Goal: Task Accomplishment & Management: Complete application form

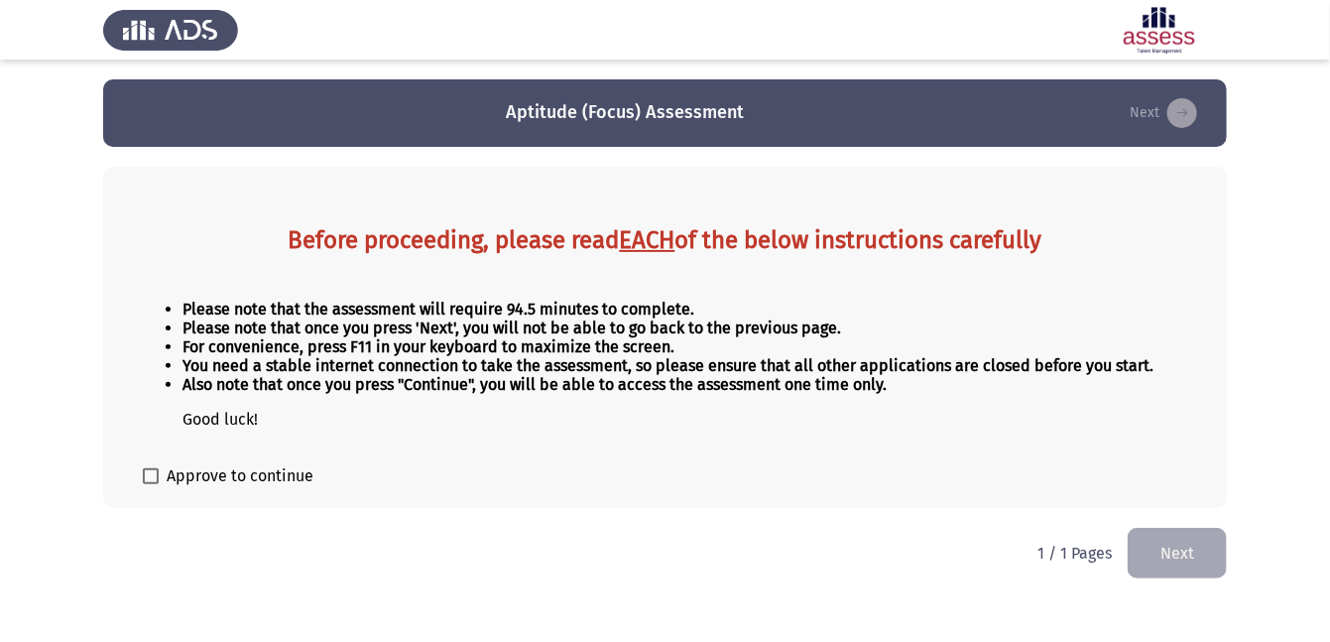
click at [150, 472] on span at bounding box center [151, 476] width 16 height 16
click at [150, 484] on input "Approve to continue" at bounding box center [150, 484] width 1 height 1
checkbox input "true"
click at [1167, 543] on button "Next" at bounding box center [1177, 553] width 99 height 51
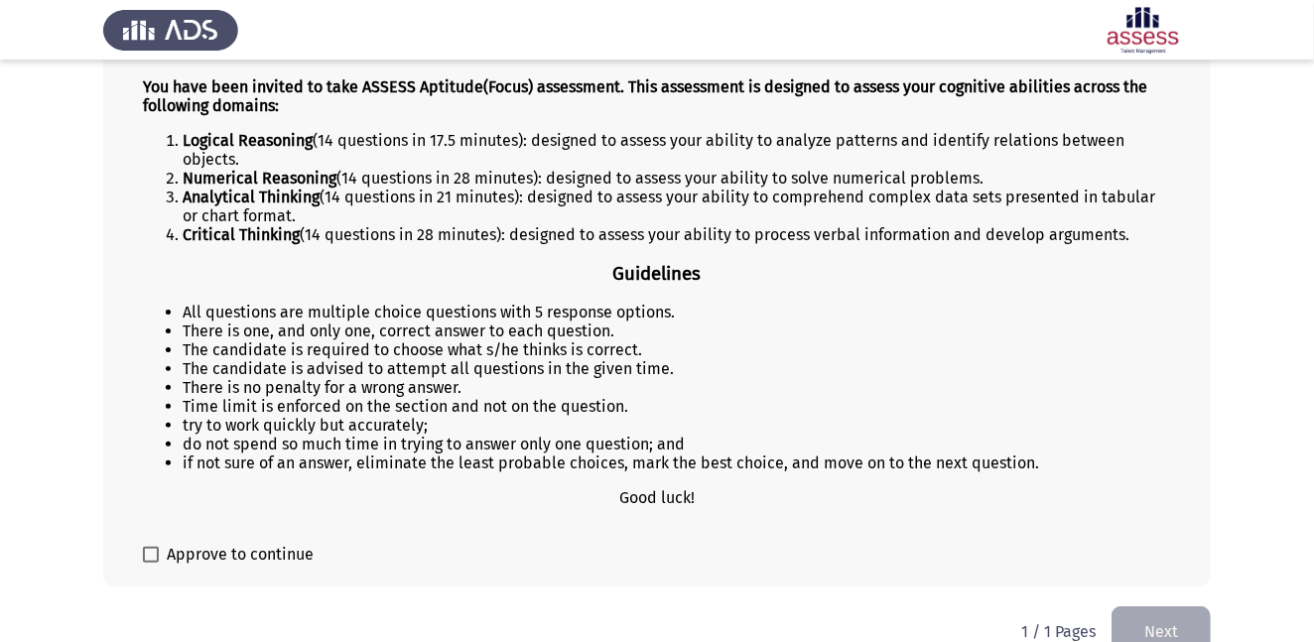
scroll to position [276, 0]
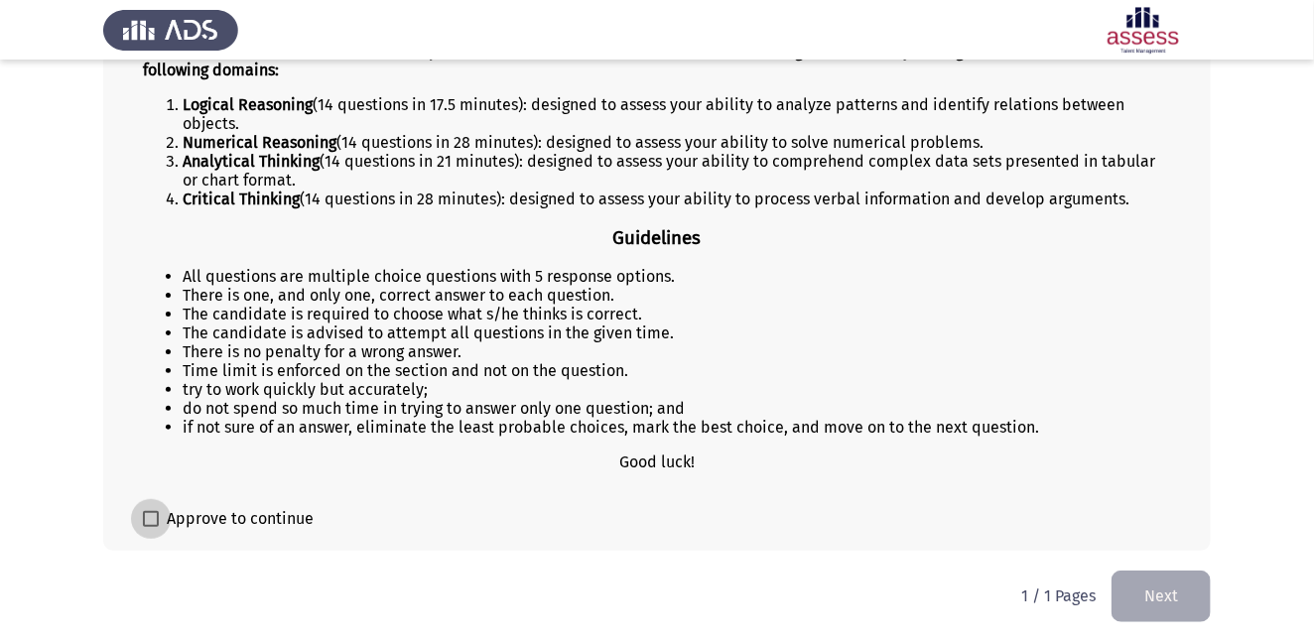
click at [146, 518] on span at bounding box center [151, 519] width 16 height 16
click at [150, 527] on input "Approve to continue" at bounding box center [150, 527] width 1 height 1
checkbox input "true"
click at [1154, 597] on button "Next" at bounding box center [1160, 595] width 99 height 51
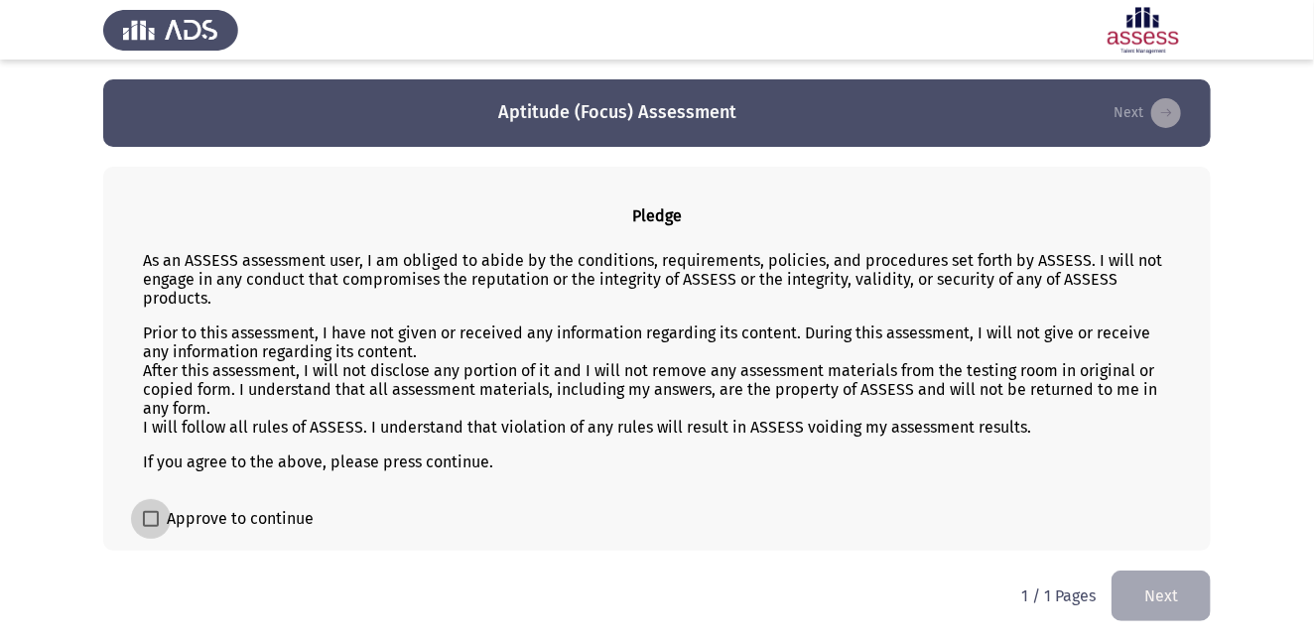
click at [148, 523] on span at bounding box center [151, 519] width 16 height 16
click at [150, 527] on input "Approve to continue" at bounding box center [150, 527] width 1 height 1
checkbox input "true"
click at [1149, 589] on button "Next" at bounding box center [1160, 595] width 99 height 51
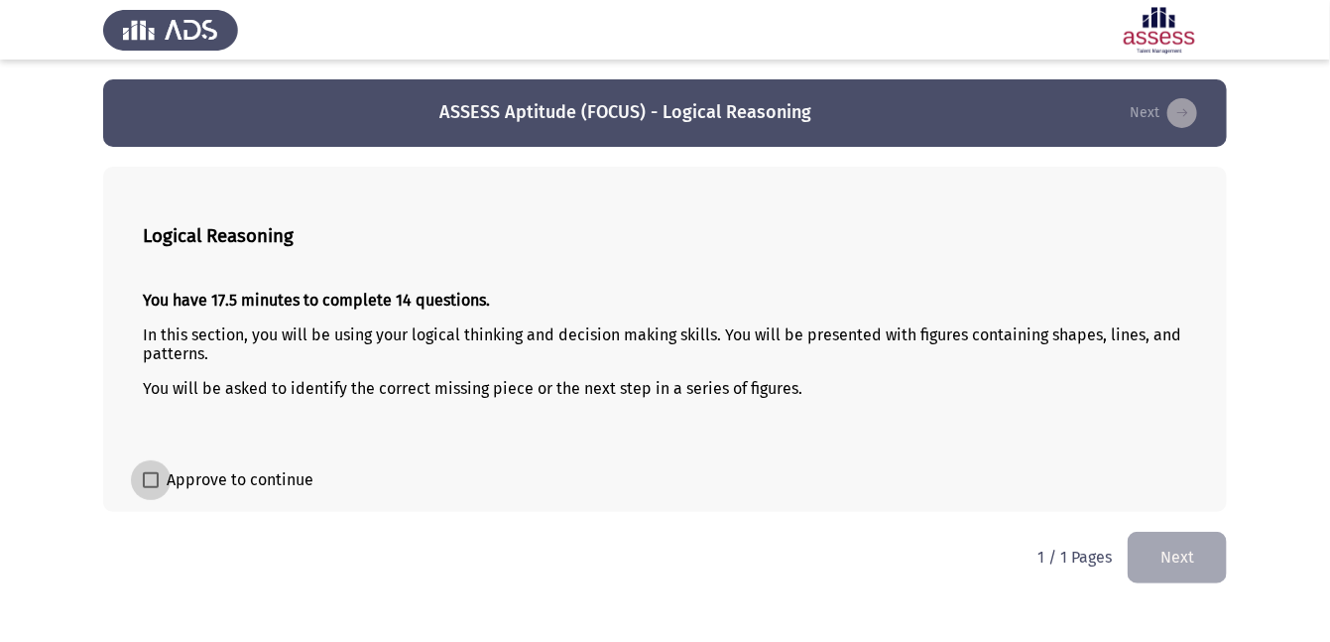
click at [147, 483] on span at bounding box center [151, 480] width 16 height 16
click at [150, 488] on input "Approve to continue" at bounding box center [150, 488] width 1 height 1
checkbox input "true"
click at [1191, 554] on button "Next" at bounding box center [1177, 557] width 99 height 51
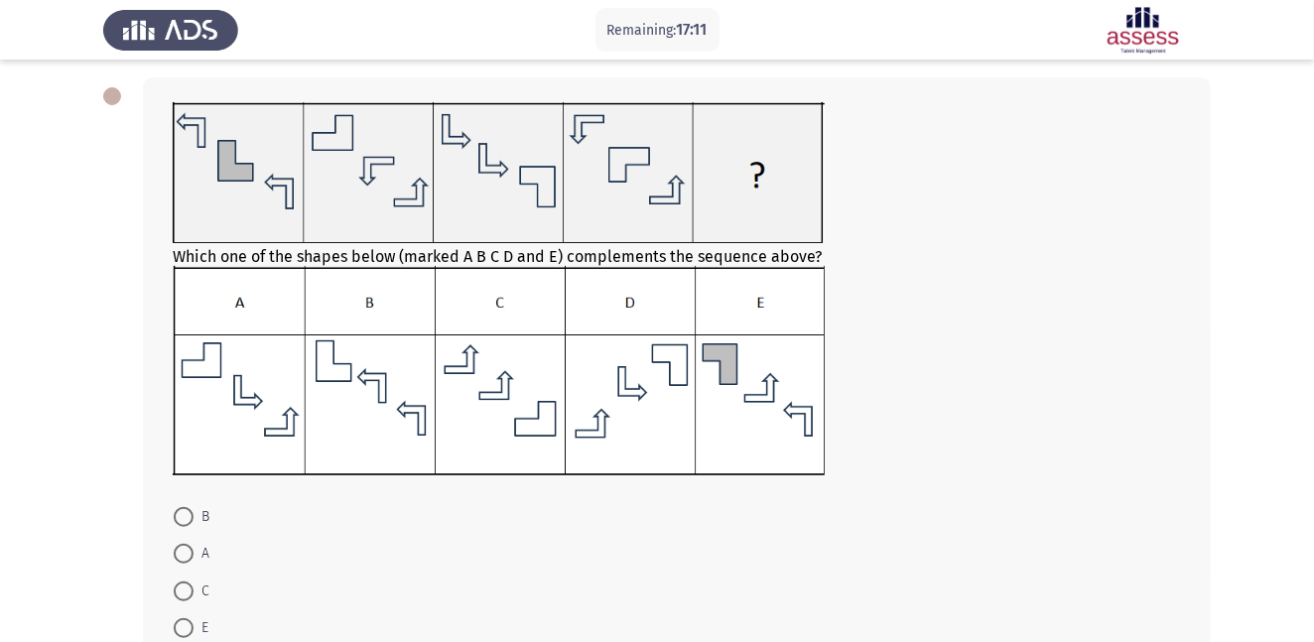
scroll to position [112, 0]
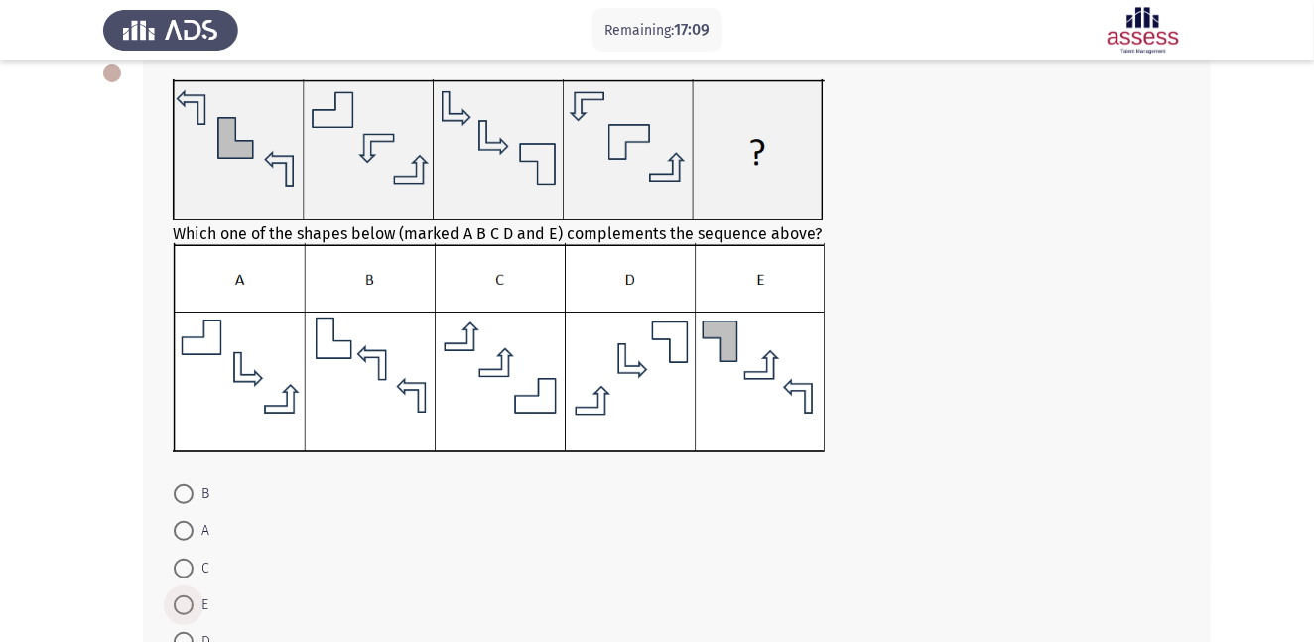
click at [184, 600] on span at bounding box center [184, 605] width 20 height 20
click at [184, 600] on input "E" at bounding box center [184, 605] width 20 height 20
radio input "true"
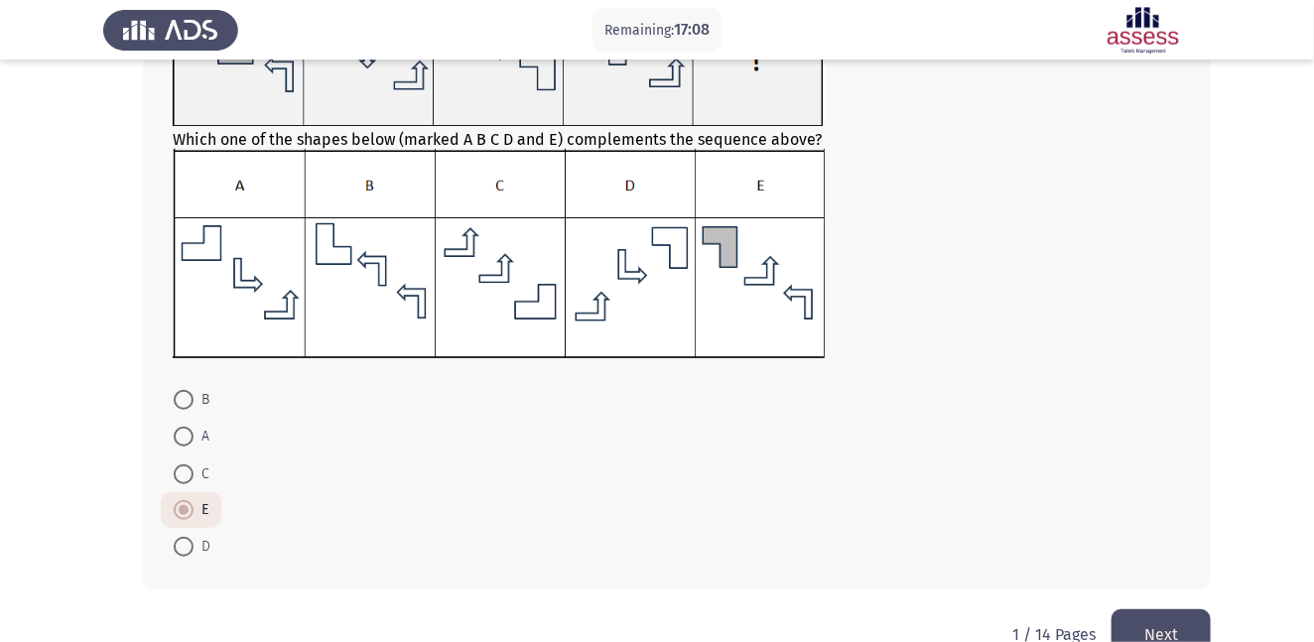
scroll to position [255, 0]
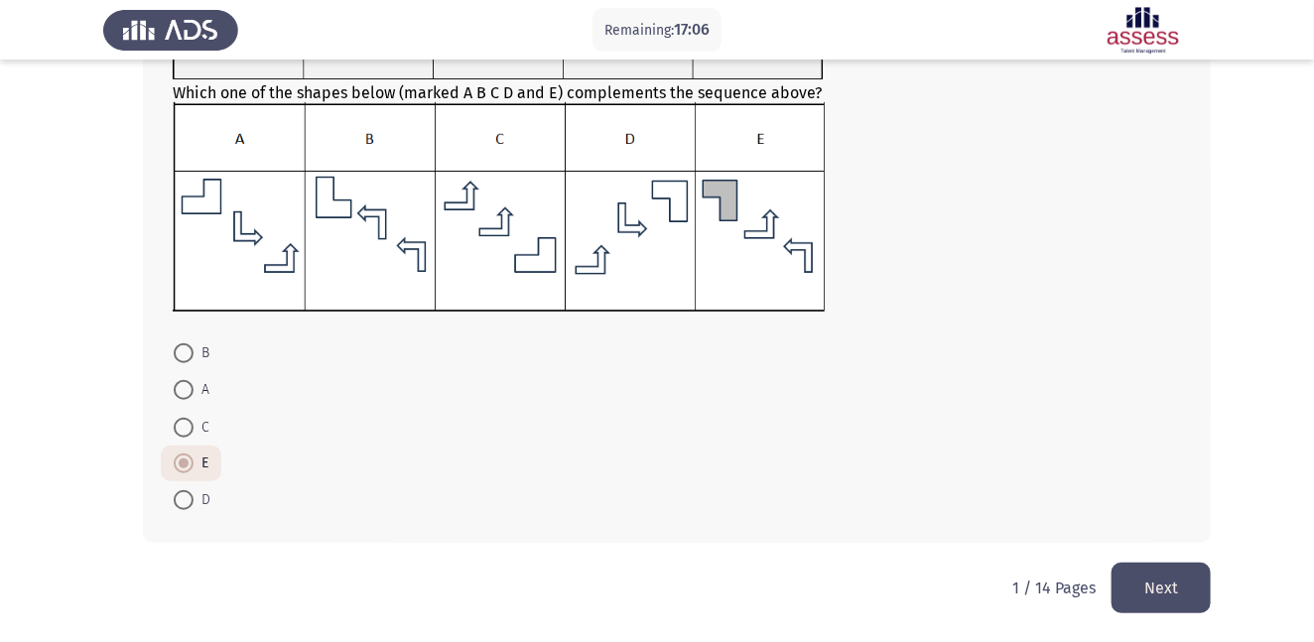
click at [1175, 589] on button "Next" at bounding box center [1160, 588] width 99 height 51
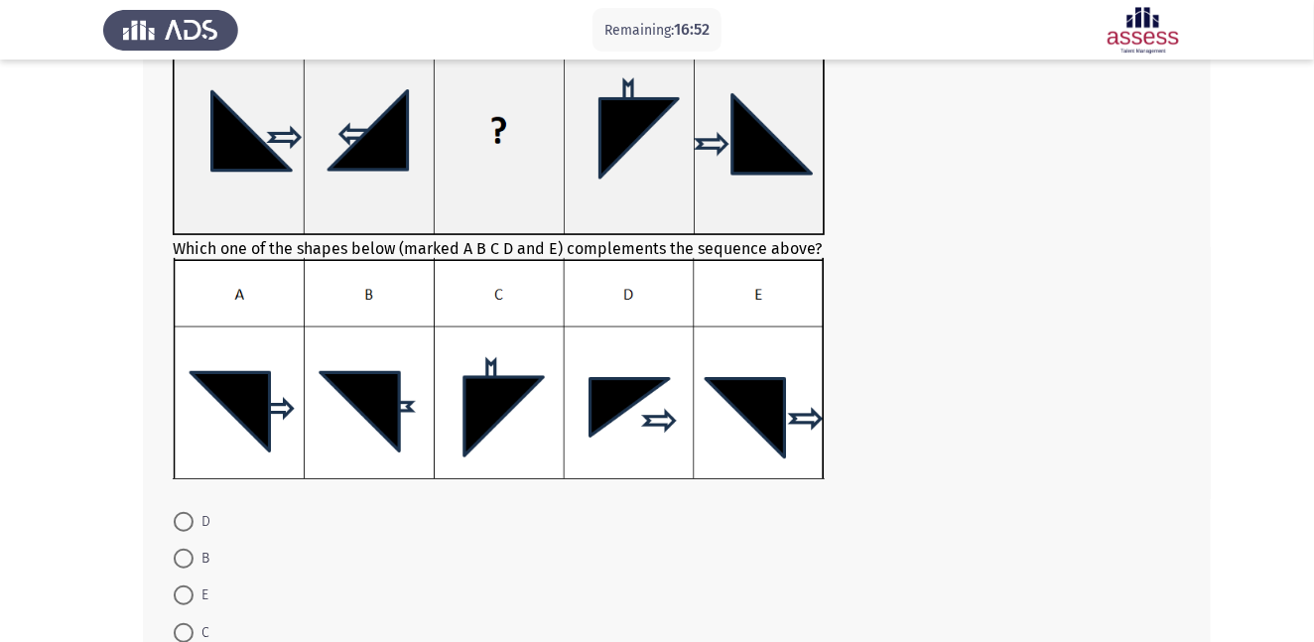
scroll to position [171, 0]
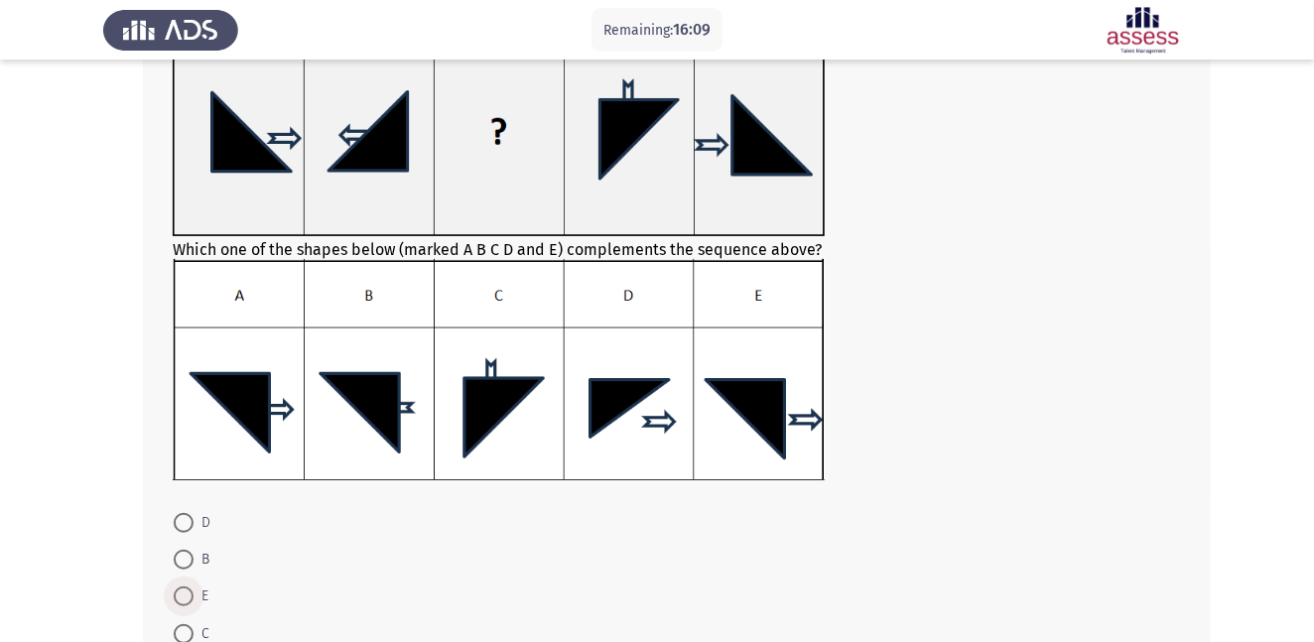
click at [186, 592] on span at bounding box center [184, 596] width 20 height 20
click at [186, 592] on input "E" at bounding box center [184, 596] width 20 height 20
radio input "true"
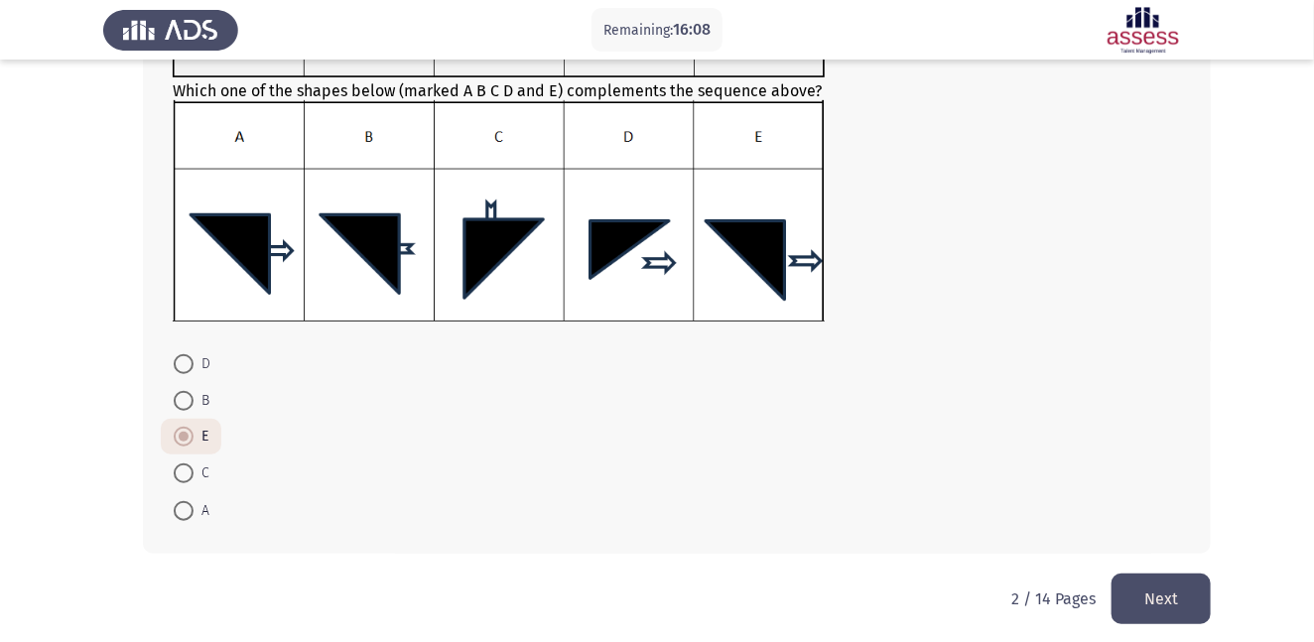
scroll to position [341, 0]
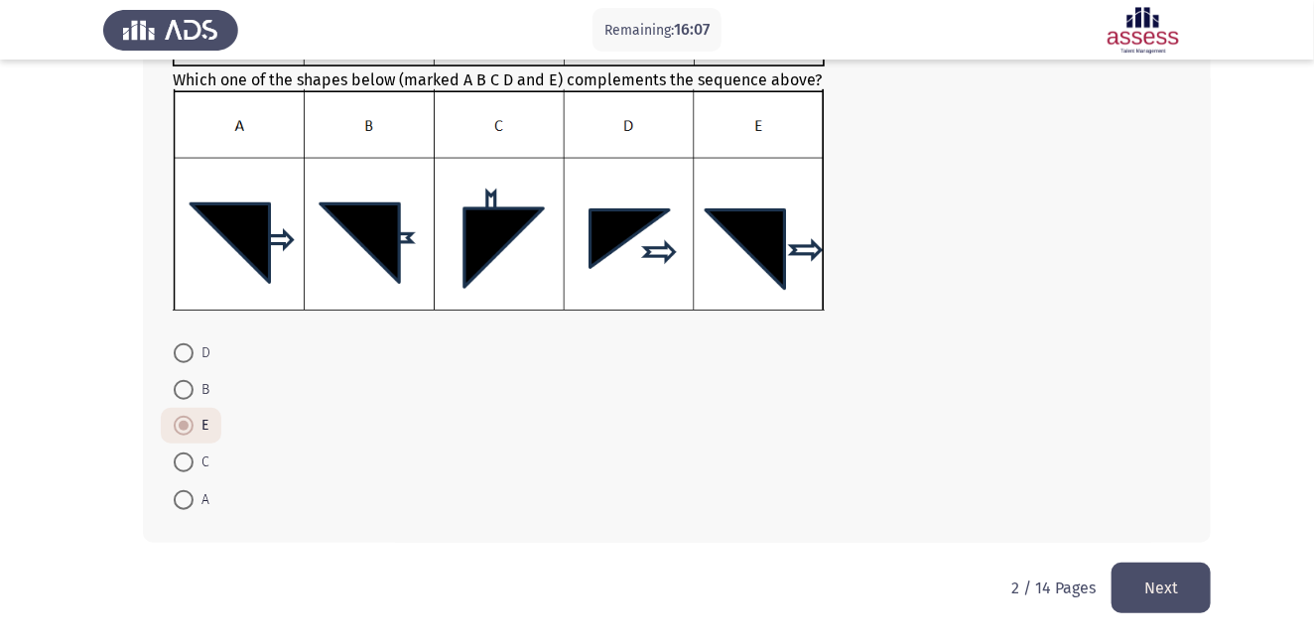
click at [1147, 585] on button "Next" at bounding box center [1160, 588] width 99 height 51
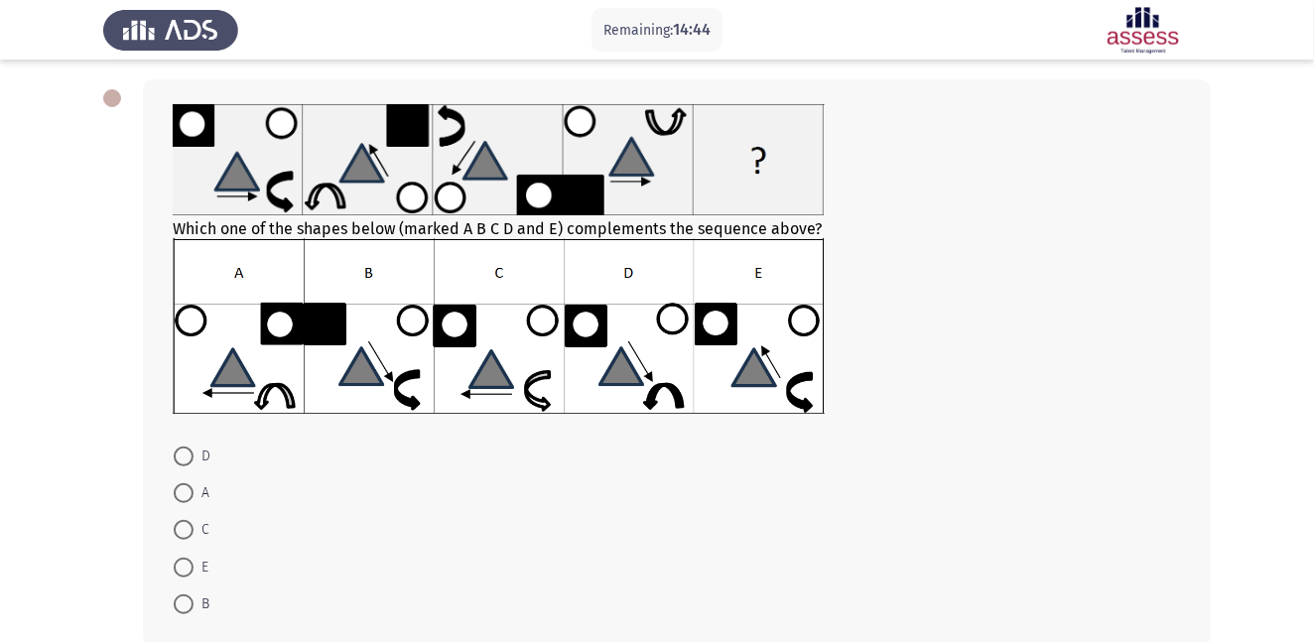
scroll to position [89, 0]
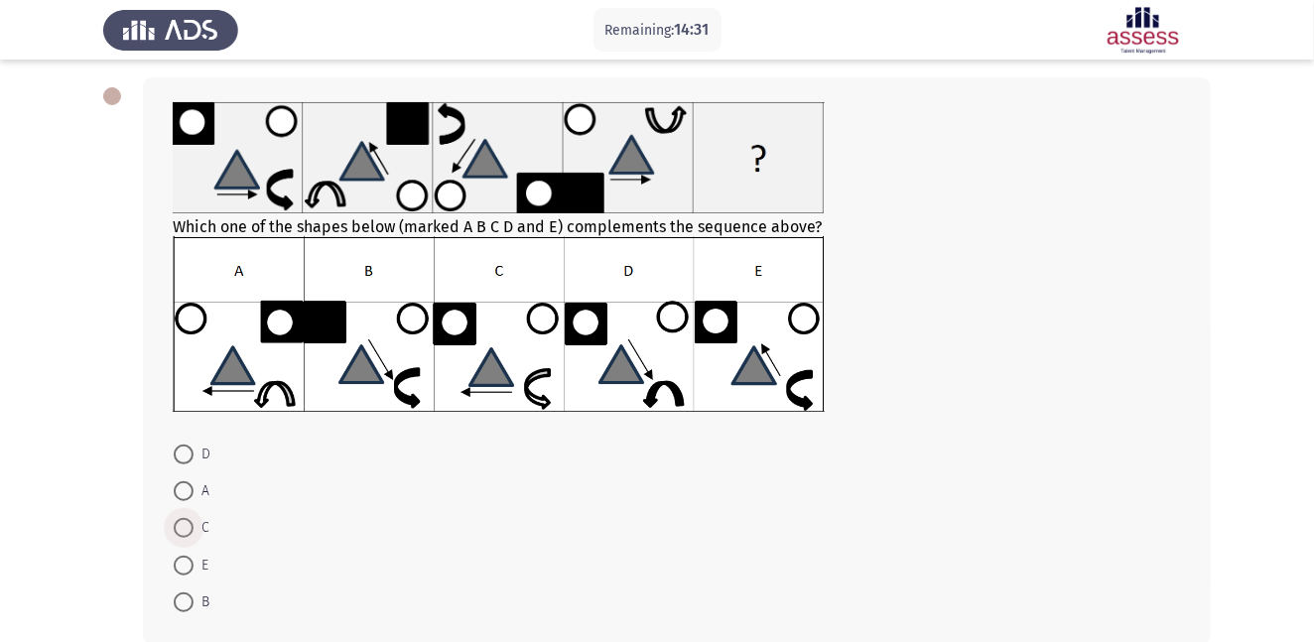
click at [182, 523] on span at bounding box center [184, 528] width 20 height 20
click at [182, 523] on input "C" at bounding box center [184, 528] width 20 height 20
radio input "true"
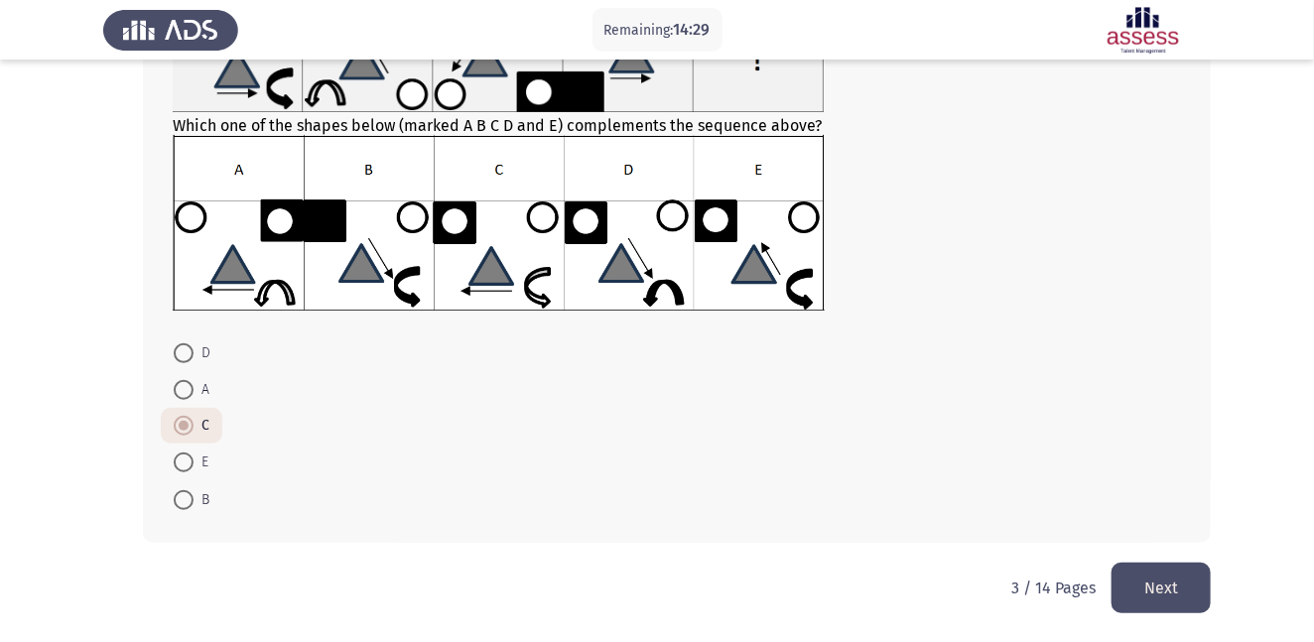
click at [1153, 595] on button "Next" at bounding box center [1160, 588] width 99 height 51
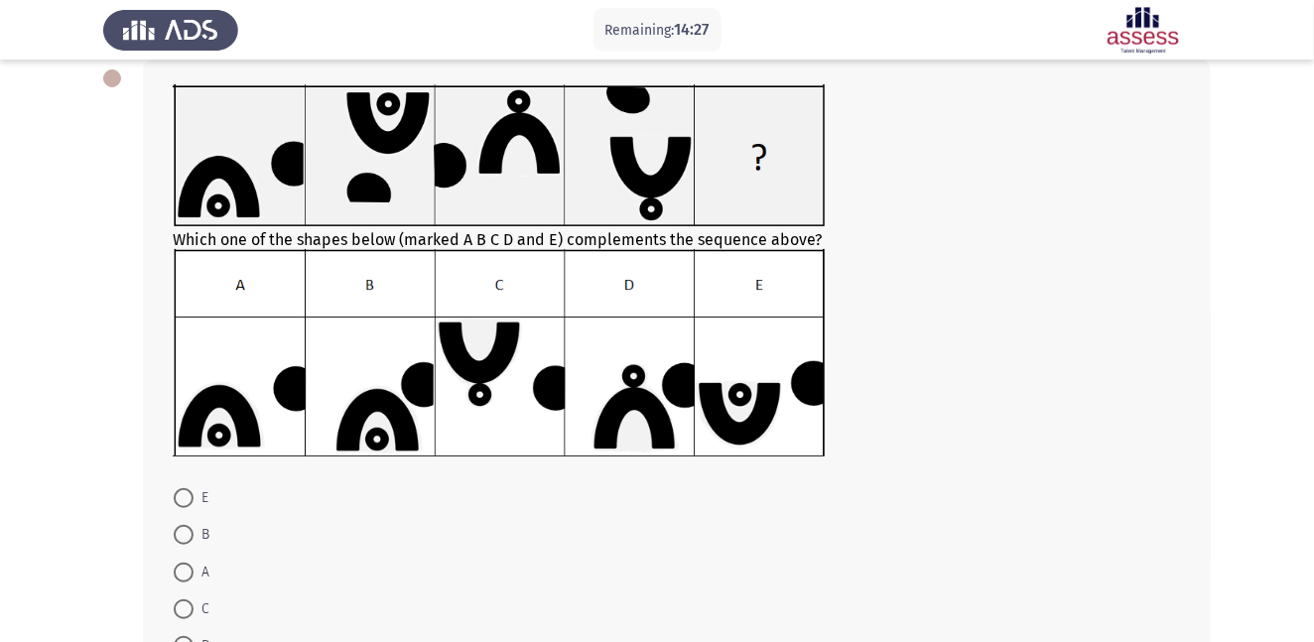
scroll to position [123, 0]
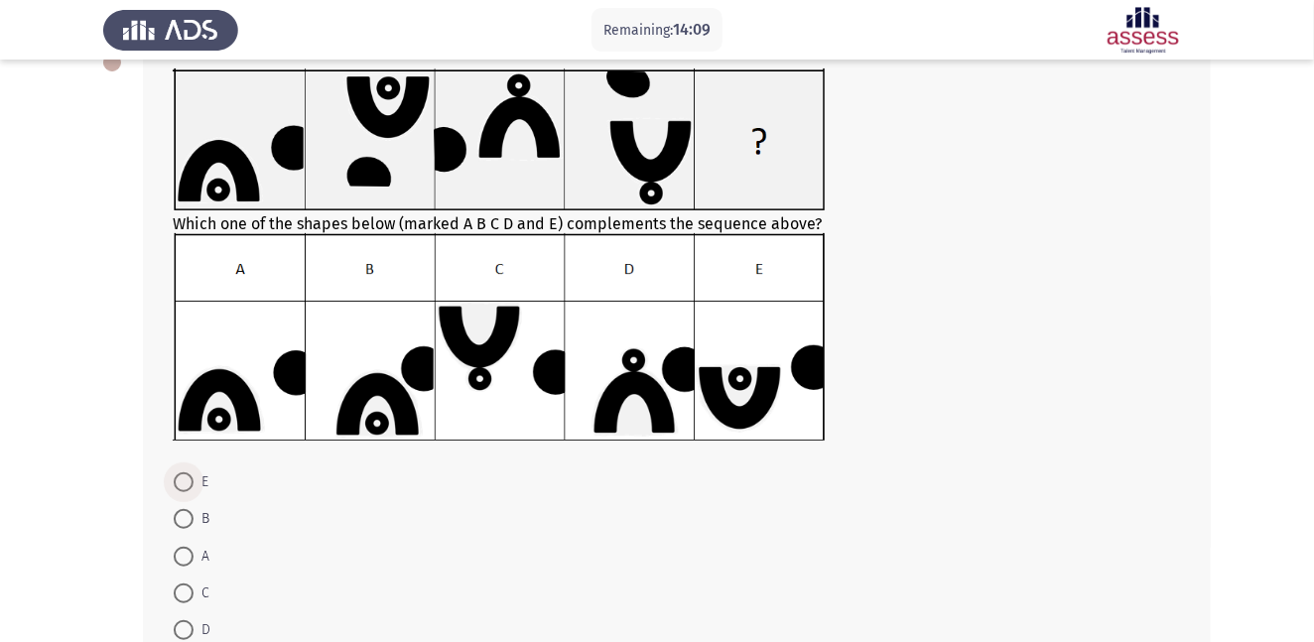
click at [180, 479] on span at bounding box center [184, 482] width 20 height 20
click at [180, 479] on input "E" at bounding box center [184, 482] width 20 height 20
radio input "true"
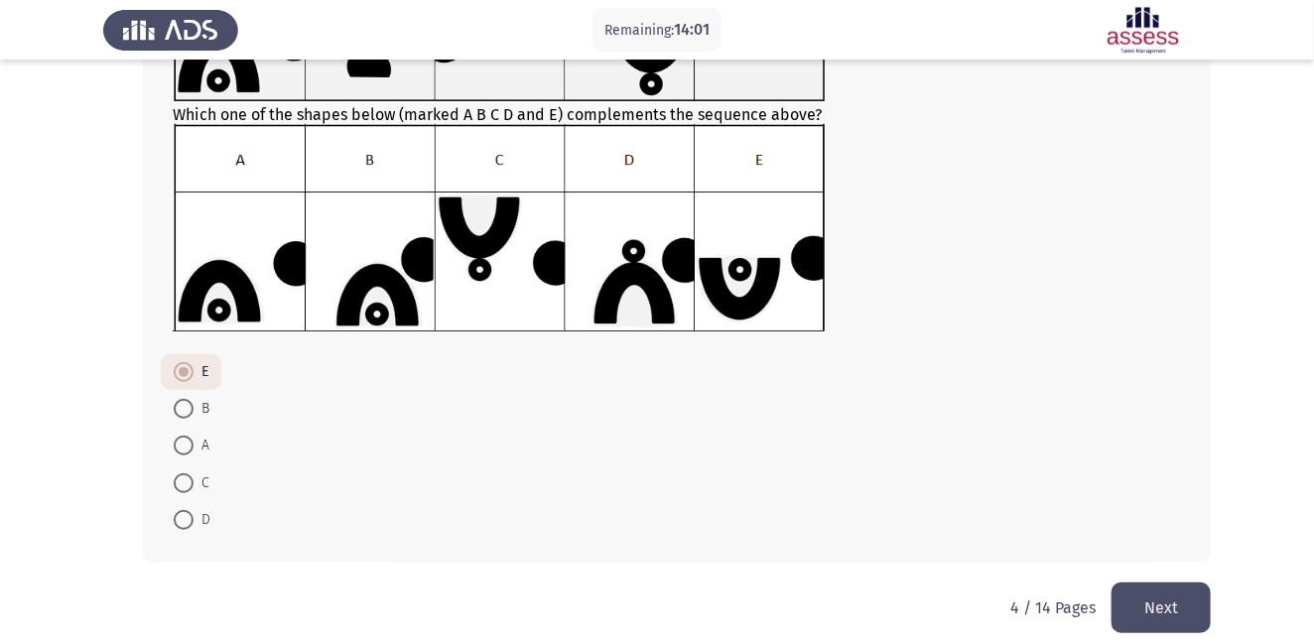
scroll to position [253, 0]
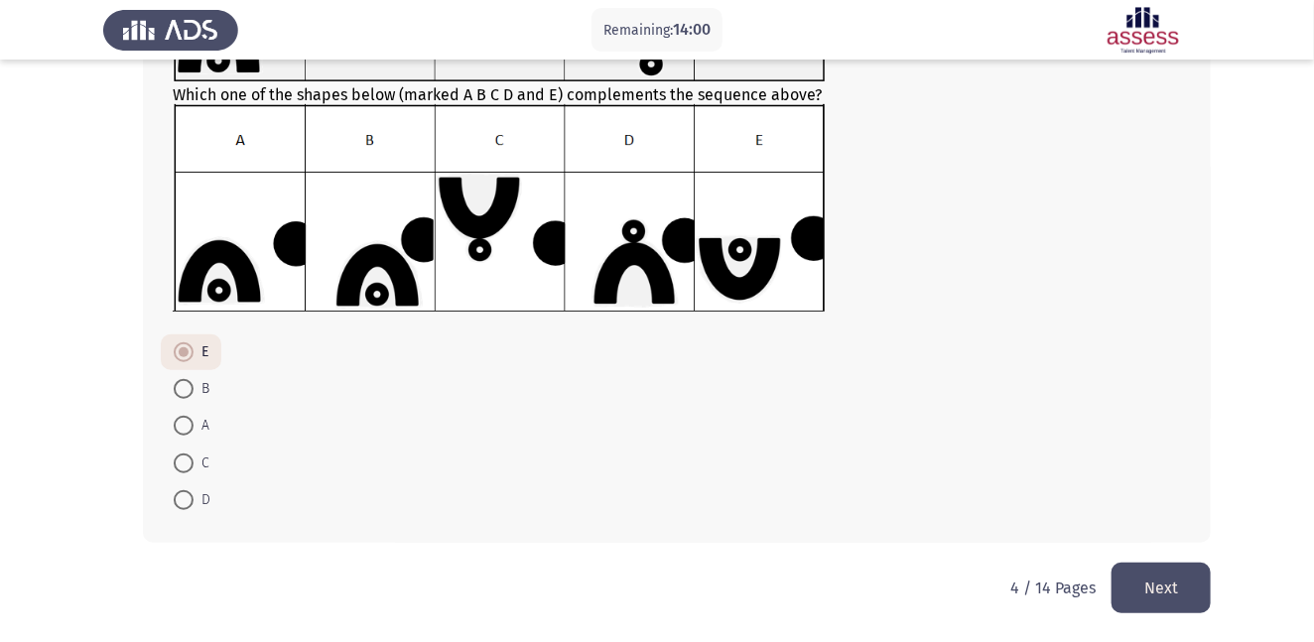
click at [1167, 589] on button "Next" at bounding box center [1160, 588] width 99 height 51
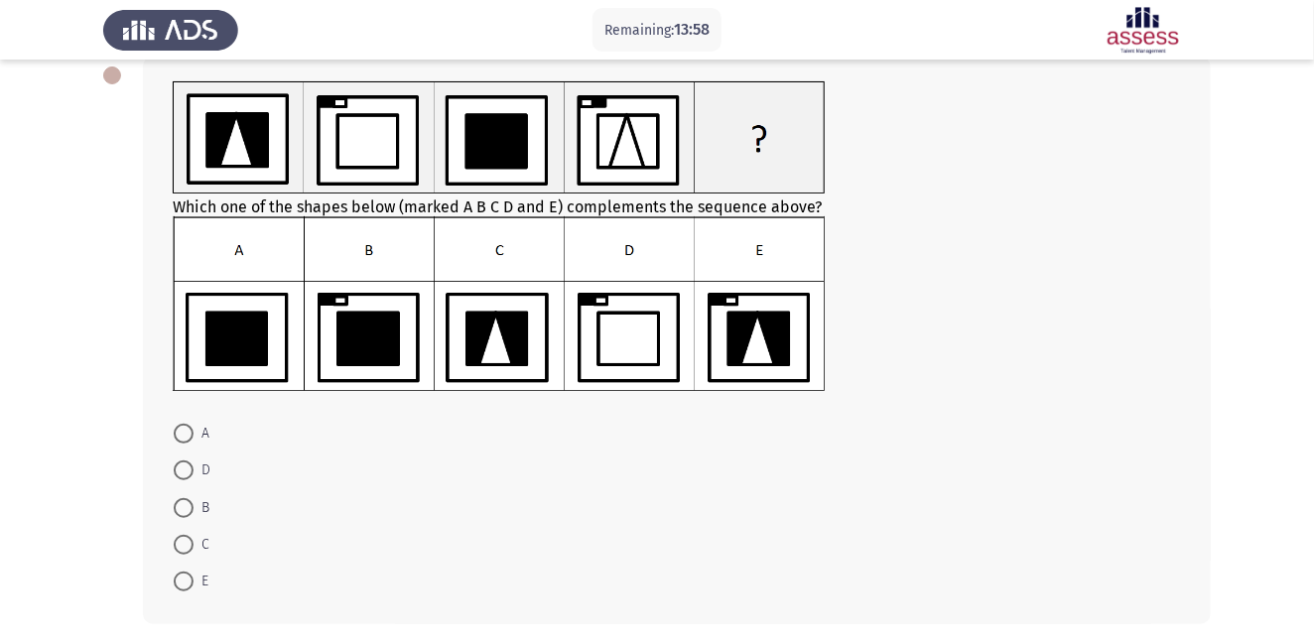
scroll to position [112, 0]
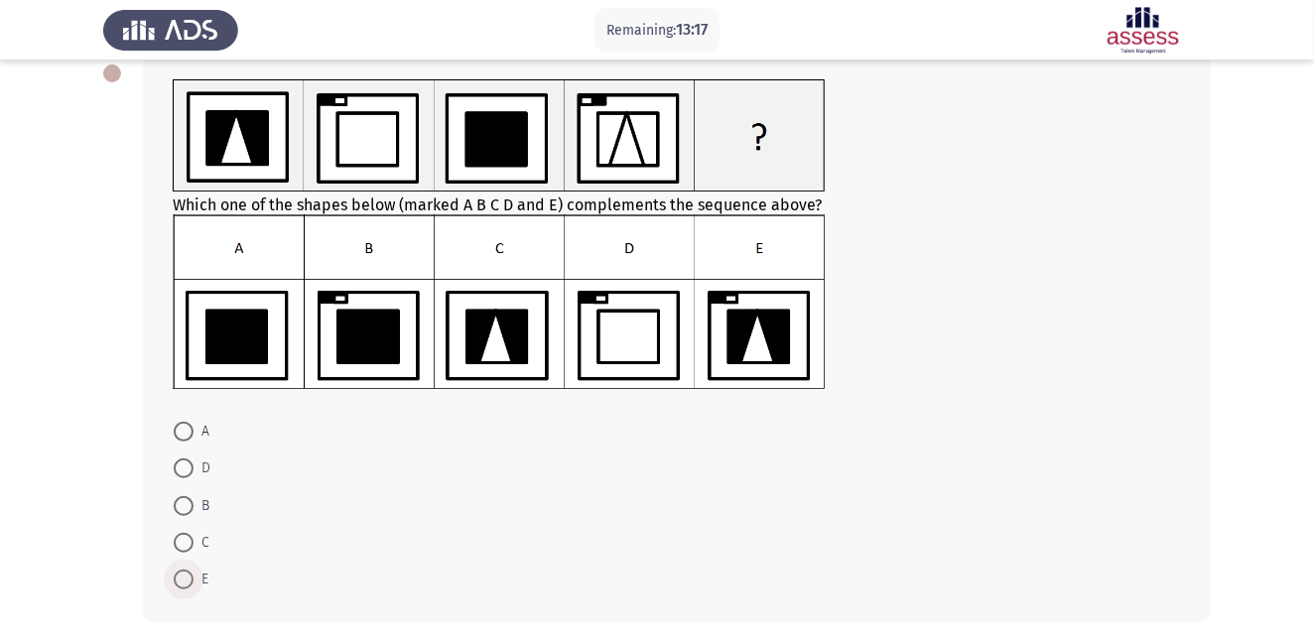
click at [186, 582] on span at bounding box center [184, 580] width 20 height 20
click at [186, 582] on input "E" at bounding box center [184, 580] width 20 height 20
radio input "true"
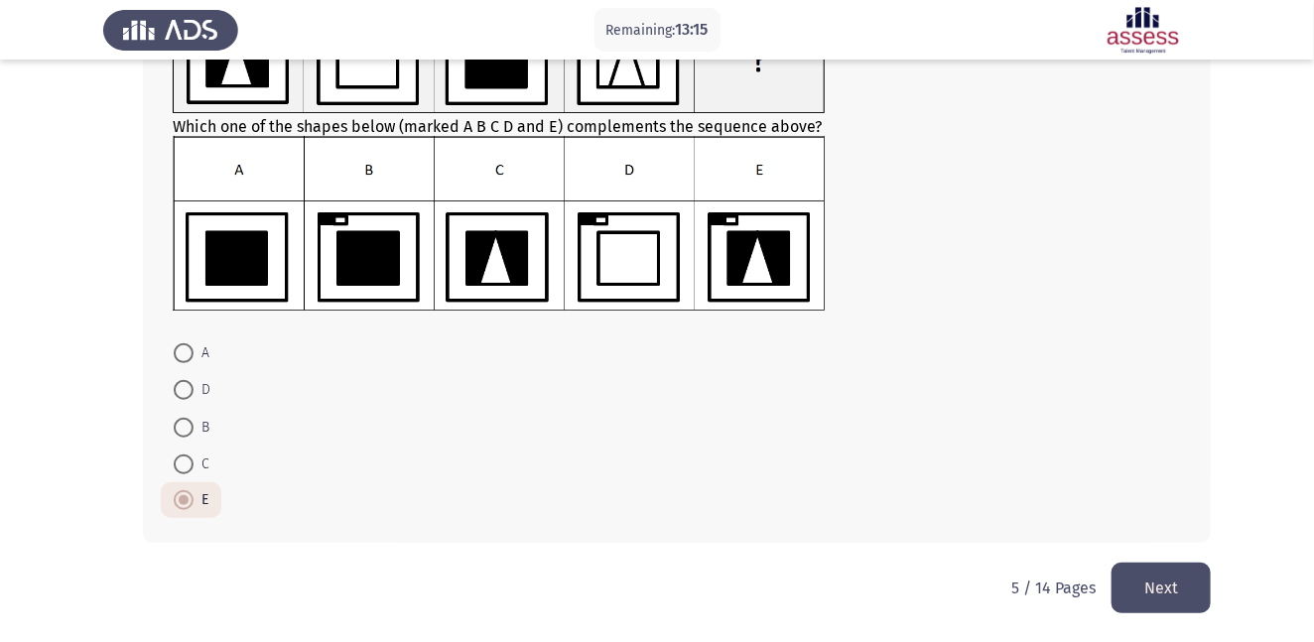
click at [1173, 588] on button "Next" at bounding box center [1160, 588] width 99 height 51
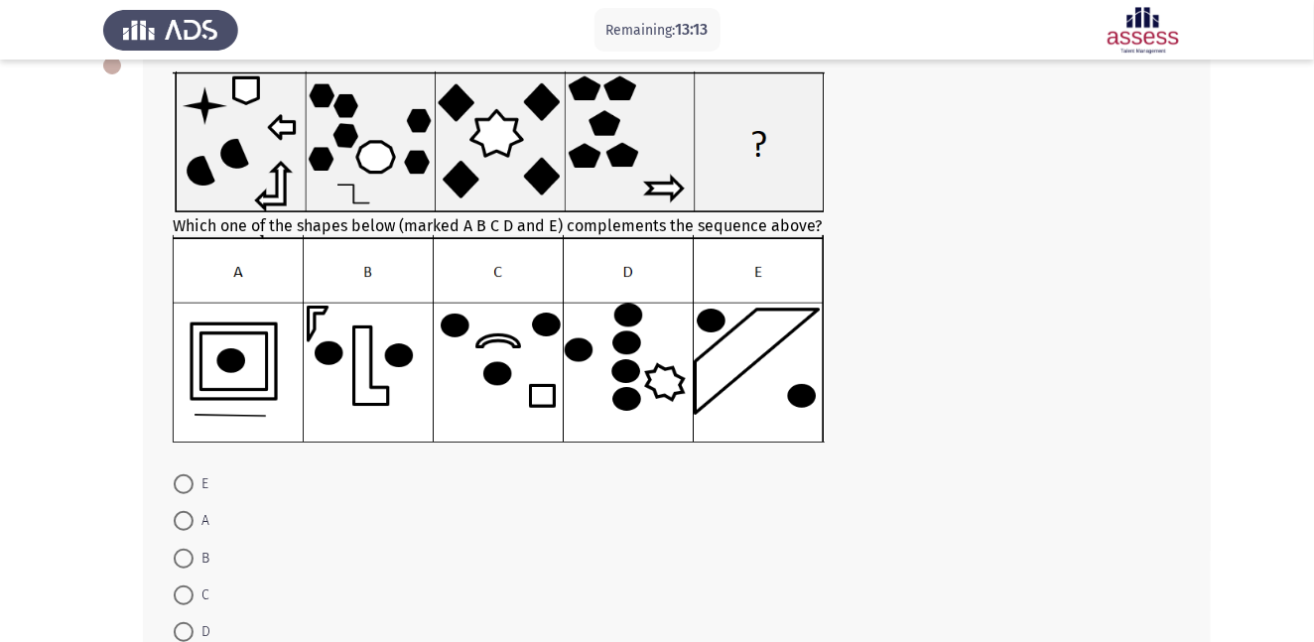
scroll to position [123, 0]
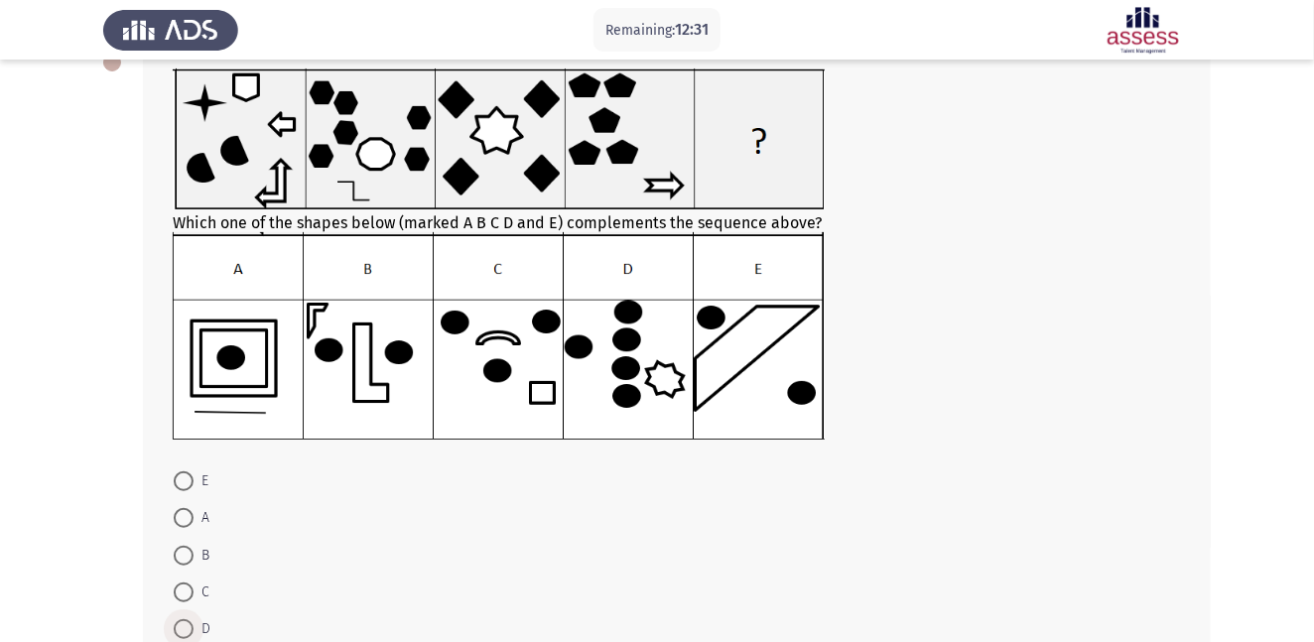
click at [181, 627] on span at bounding box center [184, 629] width 20 height 20
click at [181, 627] on input "D" at bounding box center [184, 629] width 20 height 20
radio input "true"
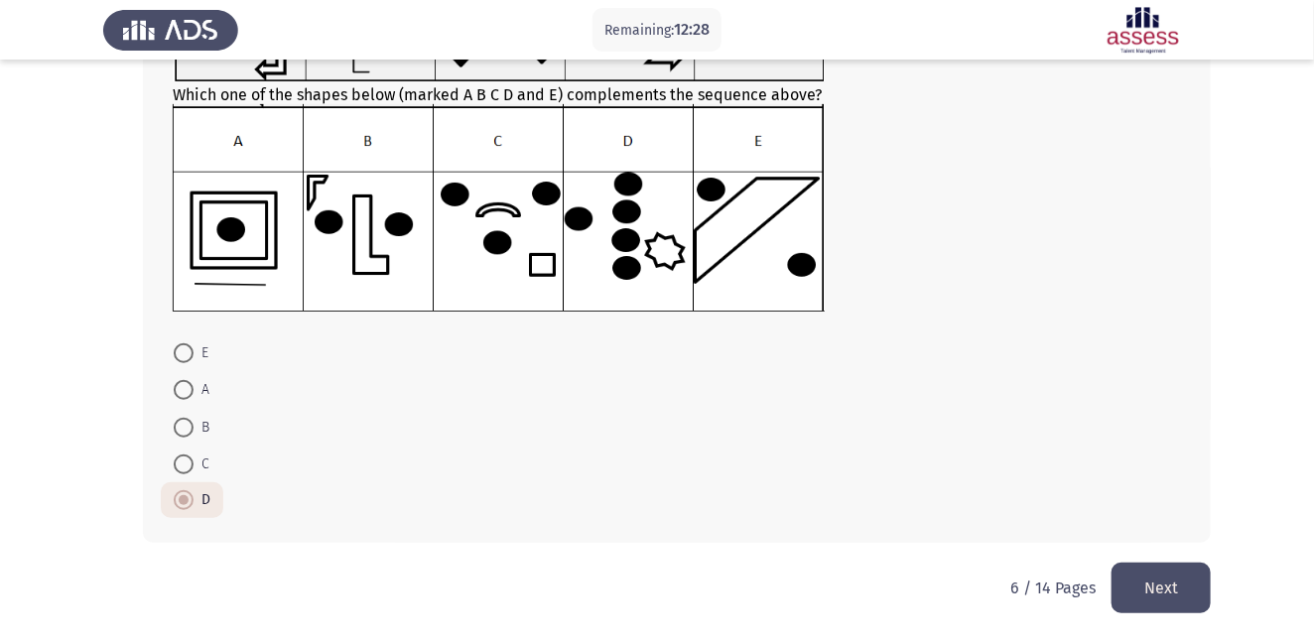
click at [1149, 582] on button "Next" at bounding box center [1160, 588] width 99 height 51
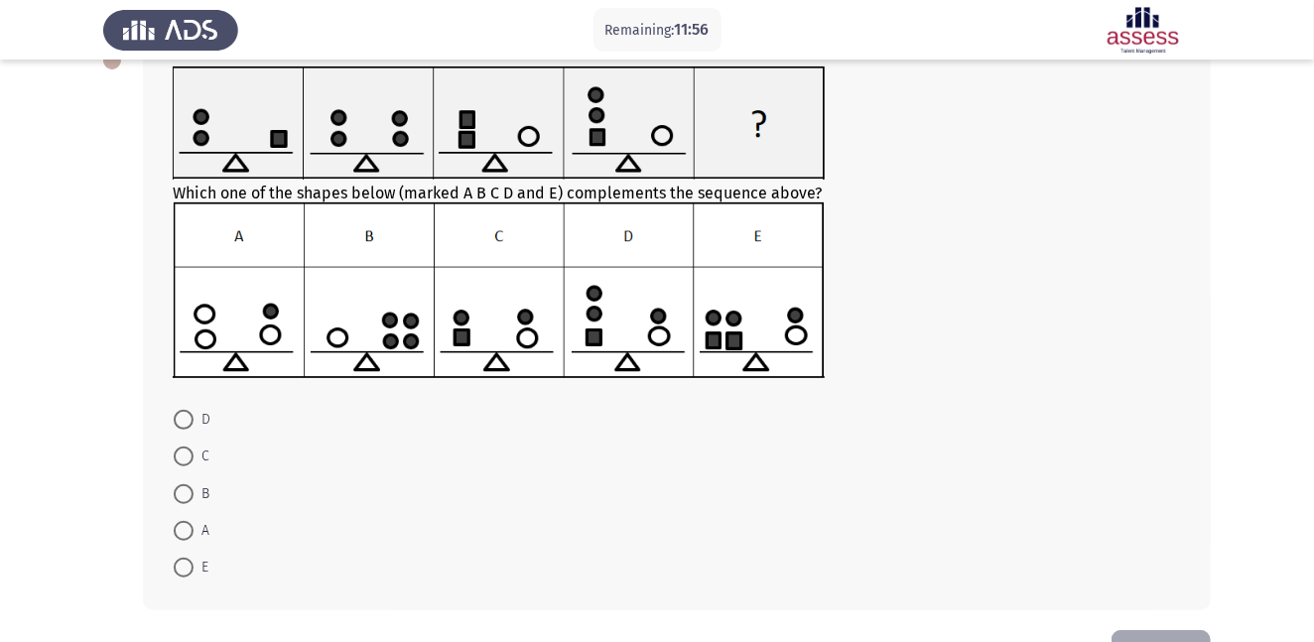
scroll to position [127, 0]
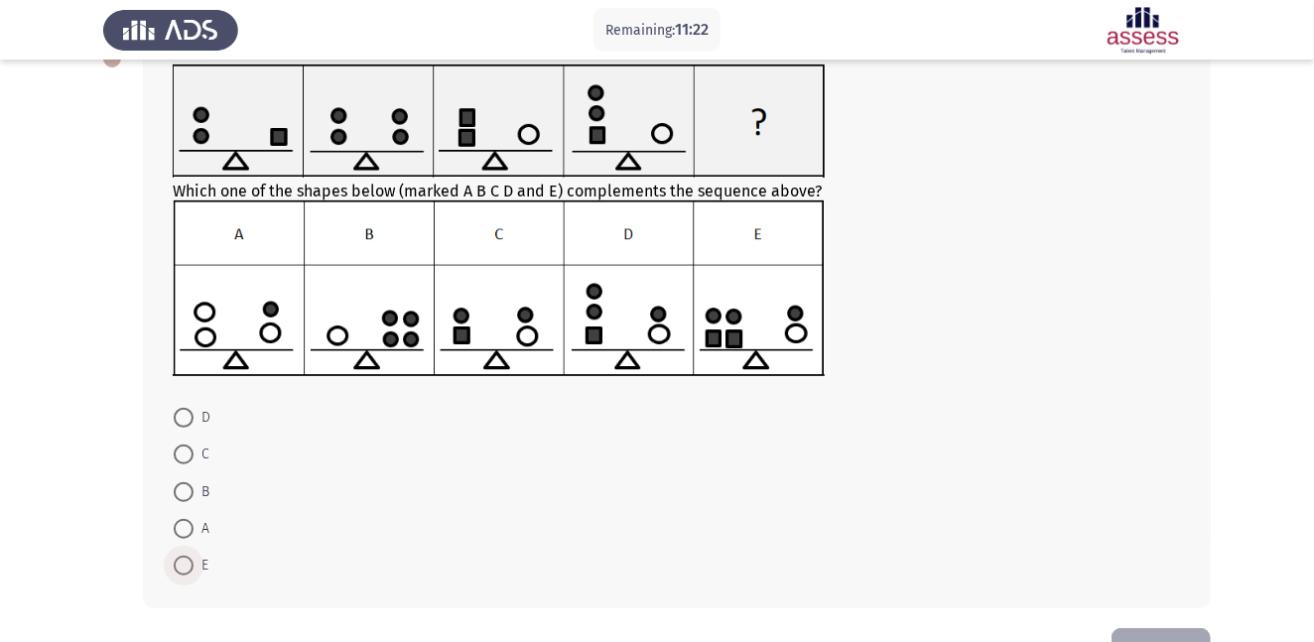
click at [183, 566] on span at bounding box center [184, 566] width 20 height 20
click at [183, 566] on input "E" at bounding box center [184, 566] width 20 height 20
radio input "true"
click at [1133, 636] on button "Next" at bounding box center [1160, 652] width 99 height 51
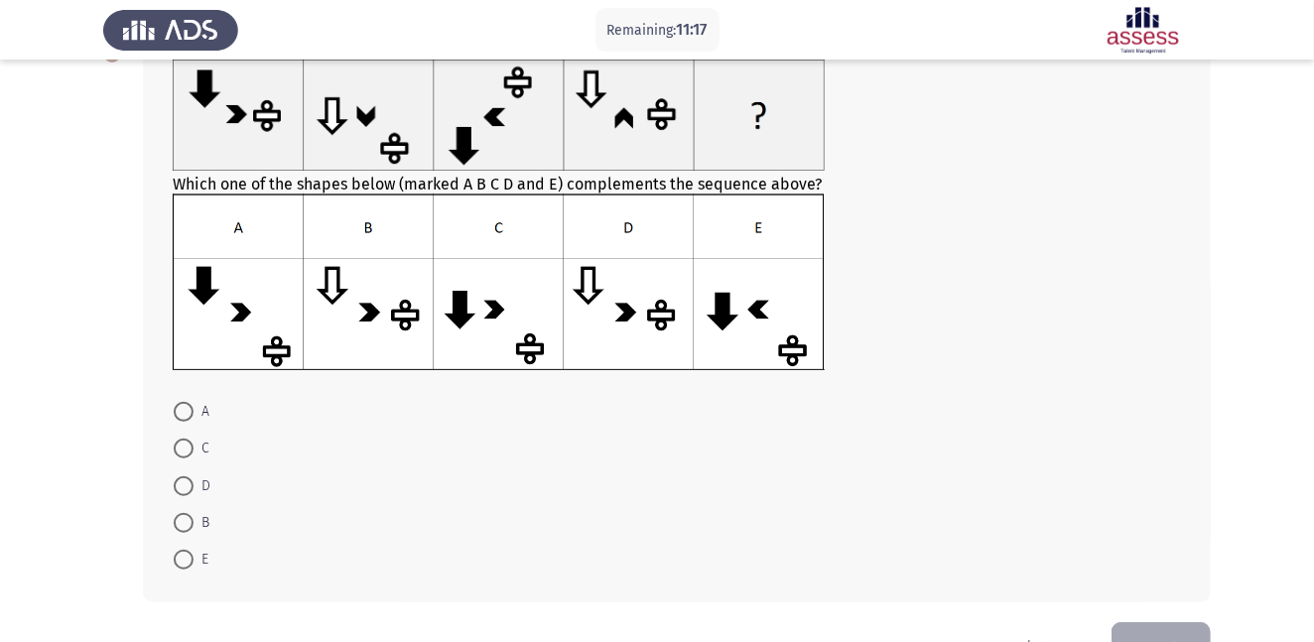
scroll to position [133, 0]
click at [183, 443] on span at bounding box center [184, 448] width 20 height 20
click at [183, 443] on input "C" at bounding box center [184, 448] width 20 height 20
radio input "true"
click at [1181, 624] on button "Next" at bounding box center [1160, 645] width 99 height 51
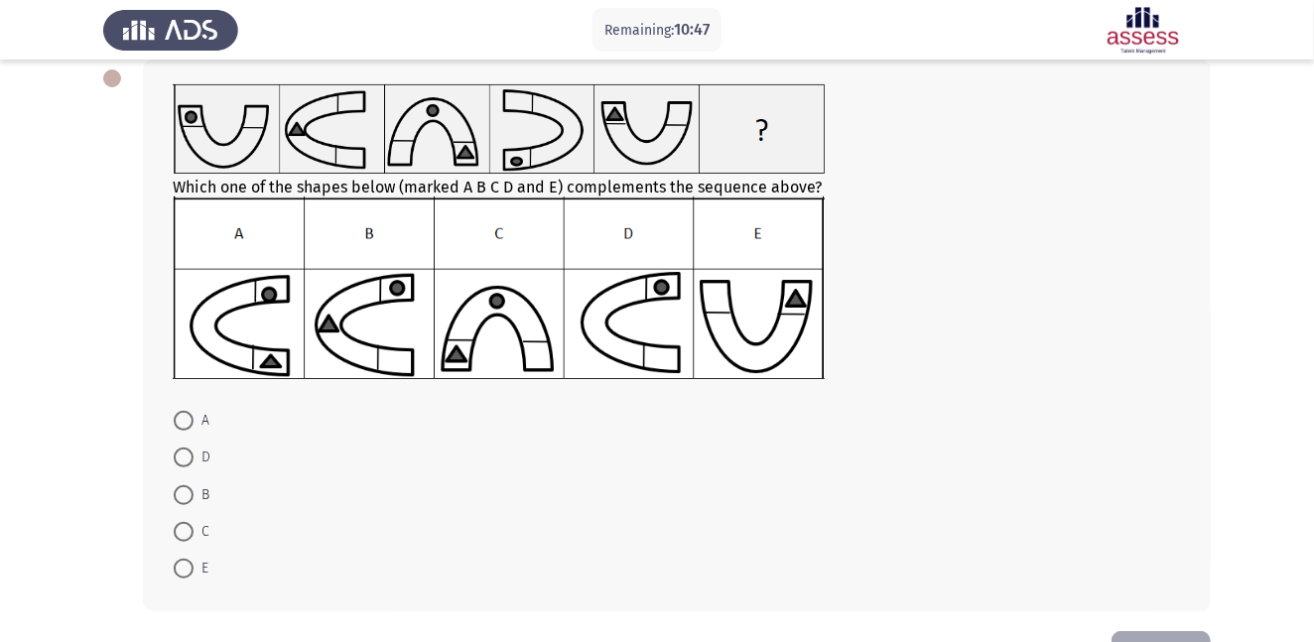
scroll to position [116, 0]
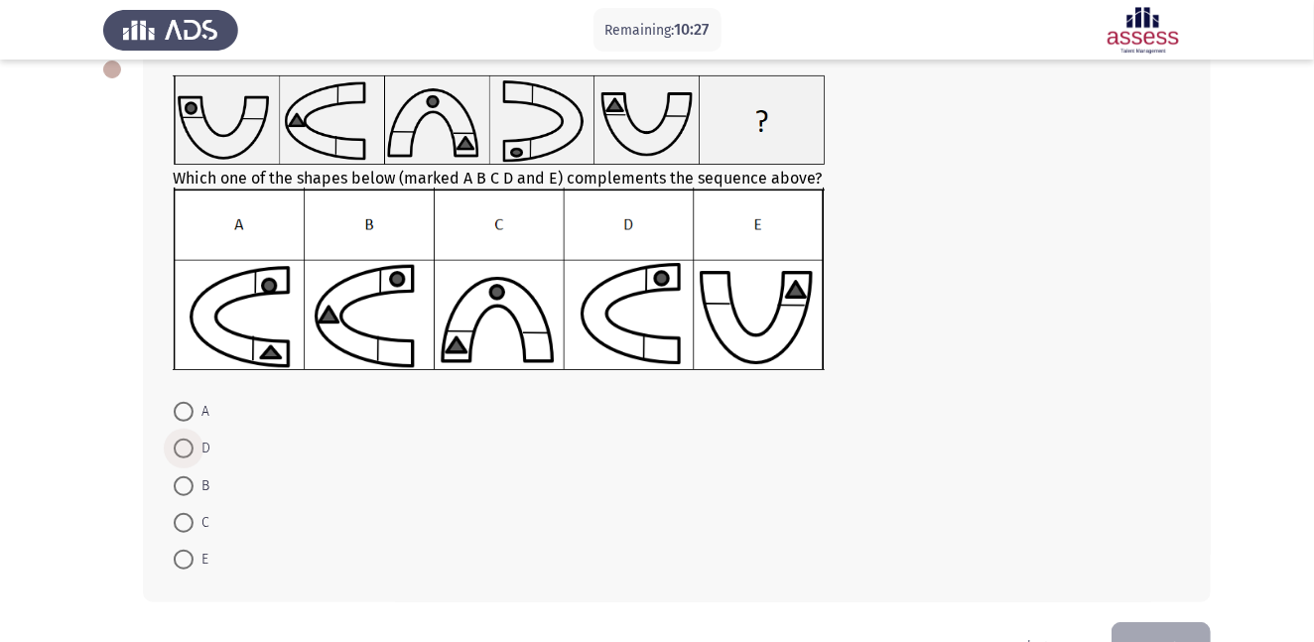
click at [186, 446] on span at bounding box center [184, 449] width 20 height 20
click at [186, 446] on input "D" at bounding box center [184, 449] width 20 height 20
radio input "true"
click at [182, 483] on span at bounding box center [184, 484] width 20 height 20
click at [182, 483] on input "B" at bounding box center [184, 484] width 20 height 20
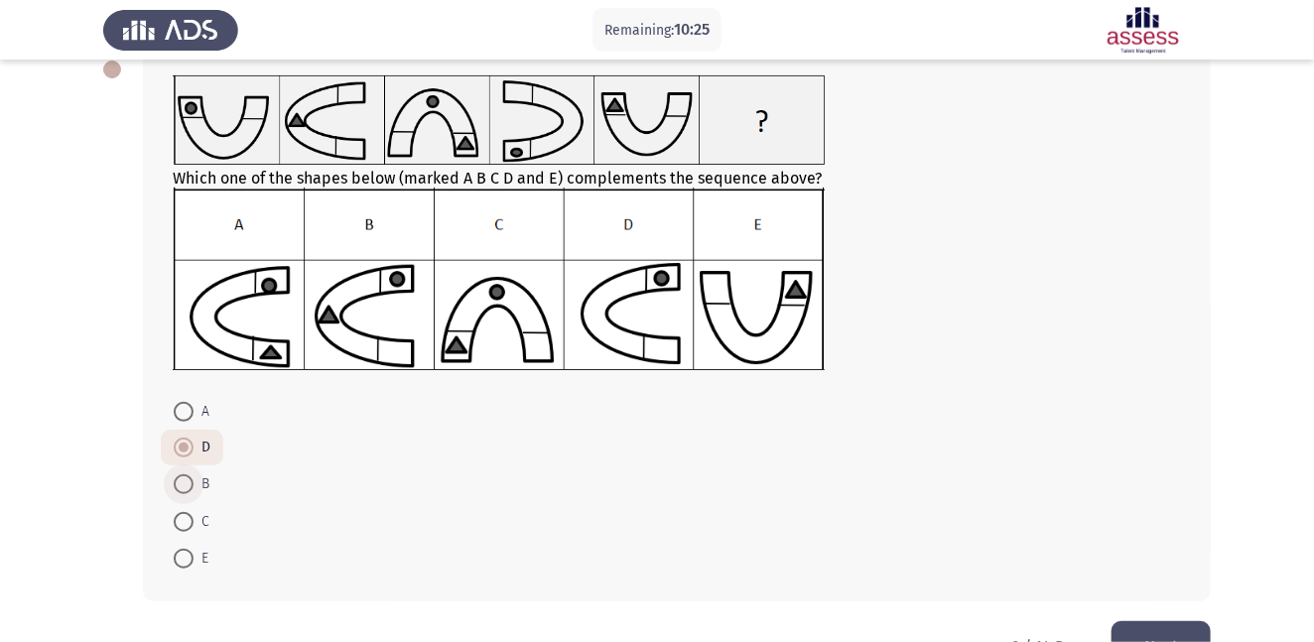
radio input "true"
click at [1143, 634] on button "Next" at bounding box center [1160, 646] width 99 height 51
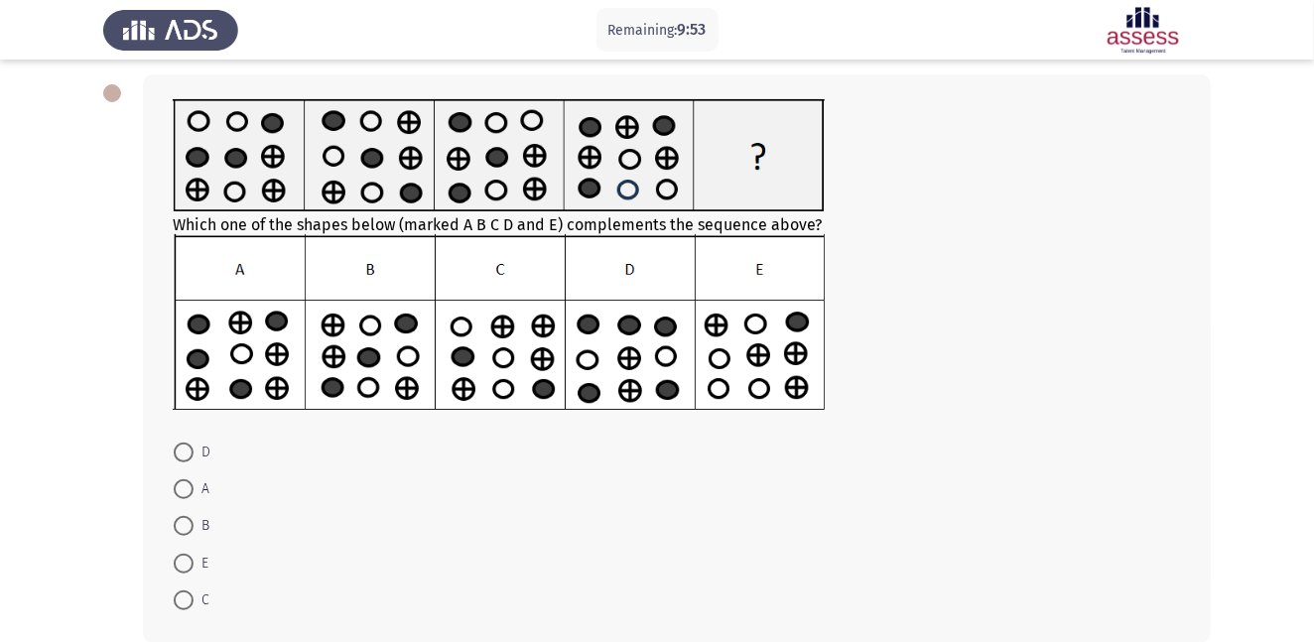
scroll to position [94, 0]
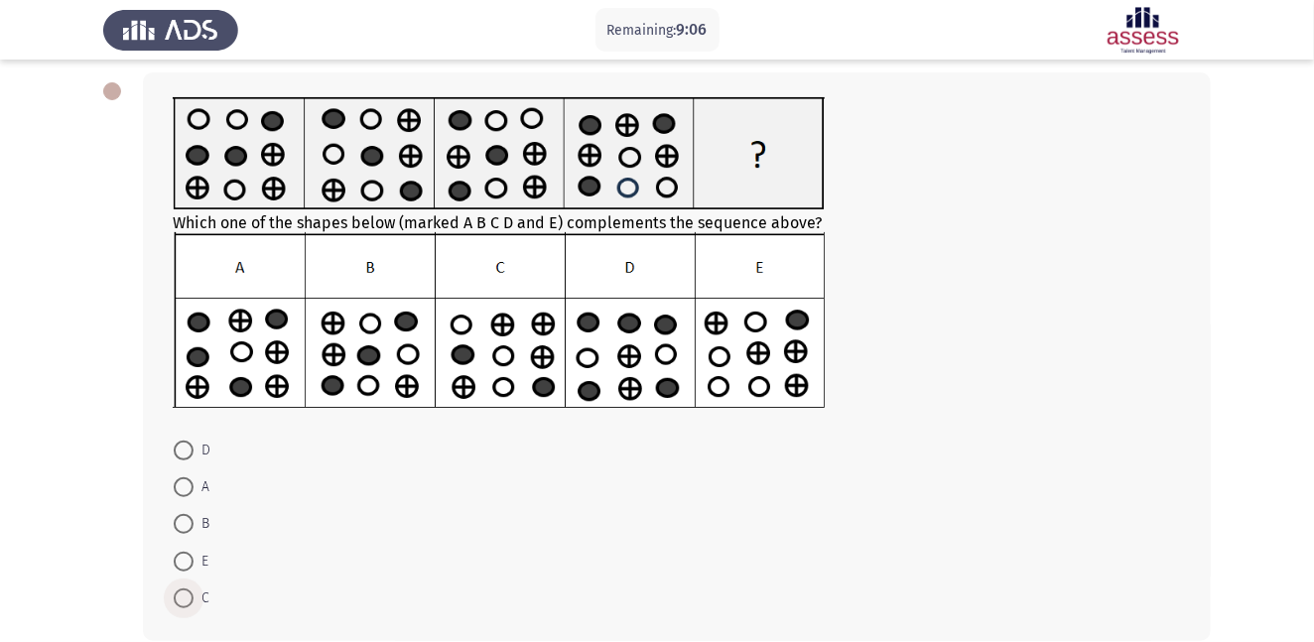
click at [183, 596] on span at bounding box center [184, 598] width 20 height 20
click at [183, 596] on input "C" at bounding box center [184, 598] width 20 height 20
radio input "true"
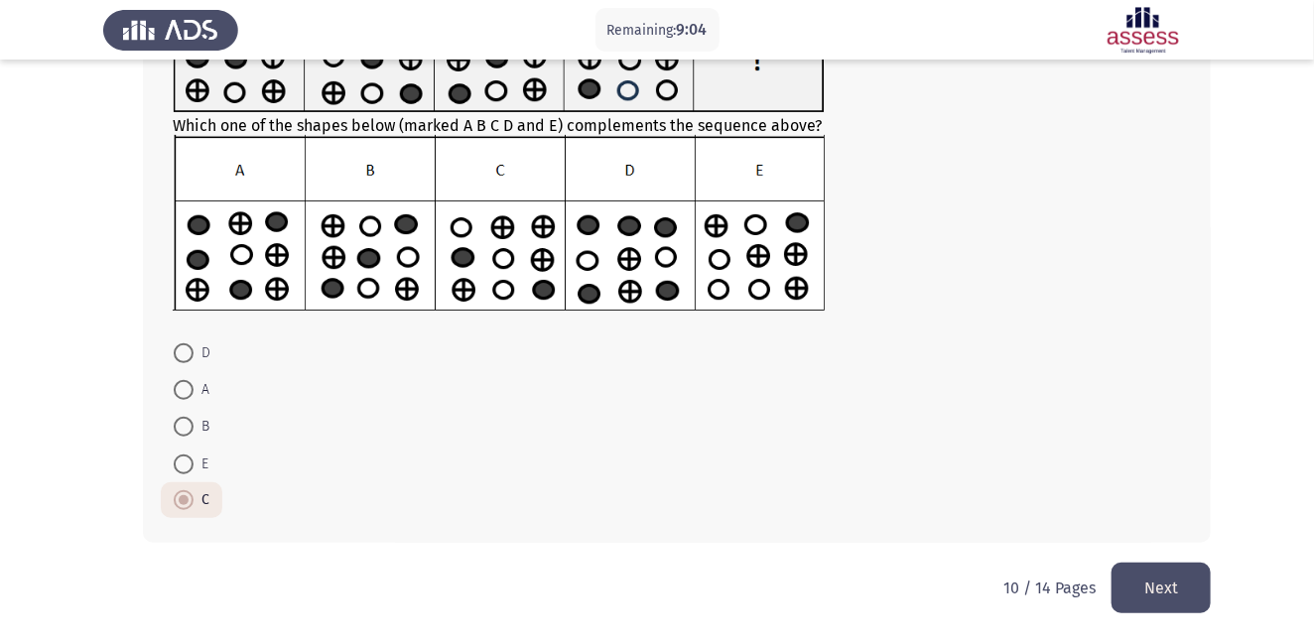
click at [1169, 581] on button "Next" at bounding box center [1160, 588] width 99 height 51
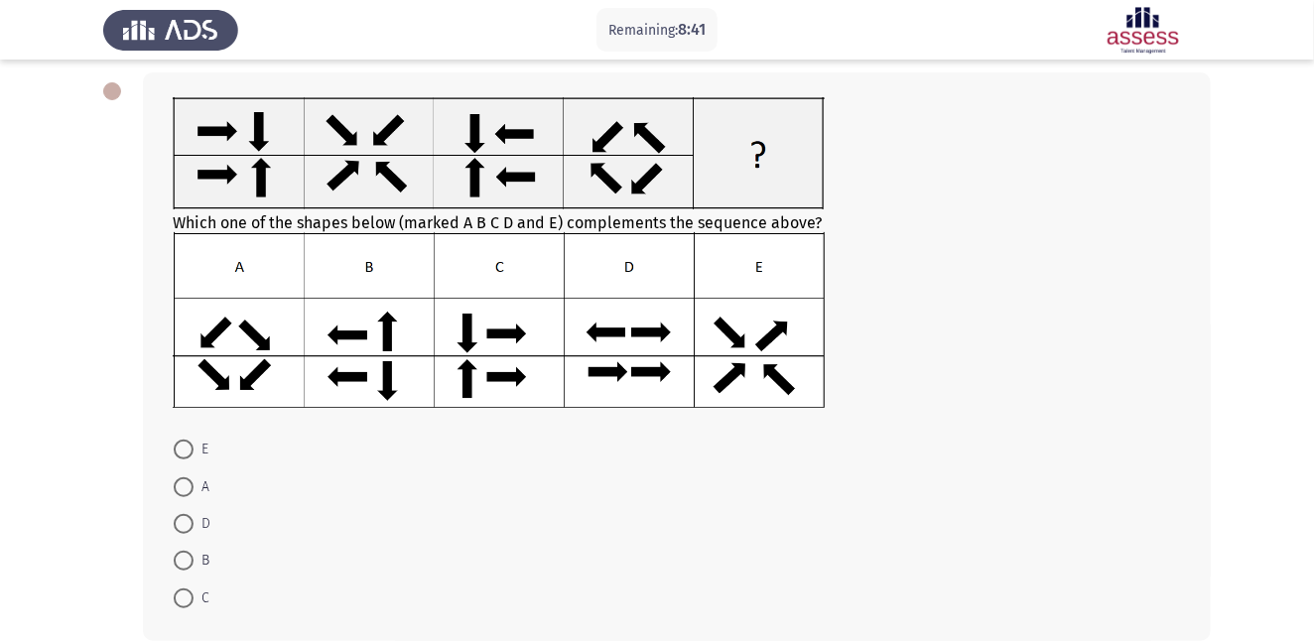
scroll to position [92, 0]
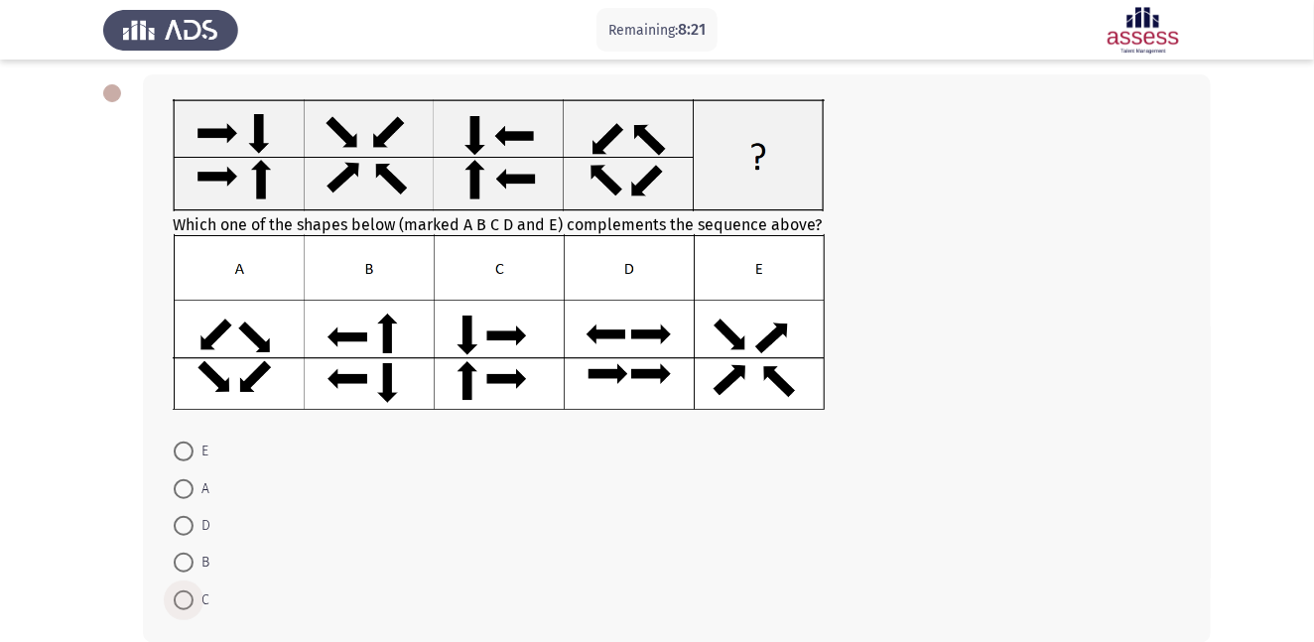
click at [189, 598] on span at bounding box center [184, 600] width 20 height 20
click at [189, 598] on input "C" at bounding box center [184, 600] width 20 height 20
radio input "true"
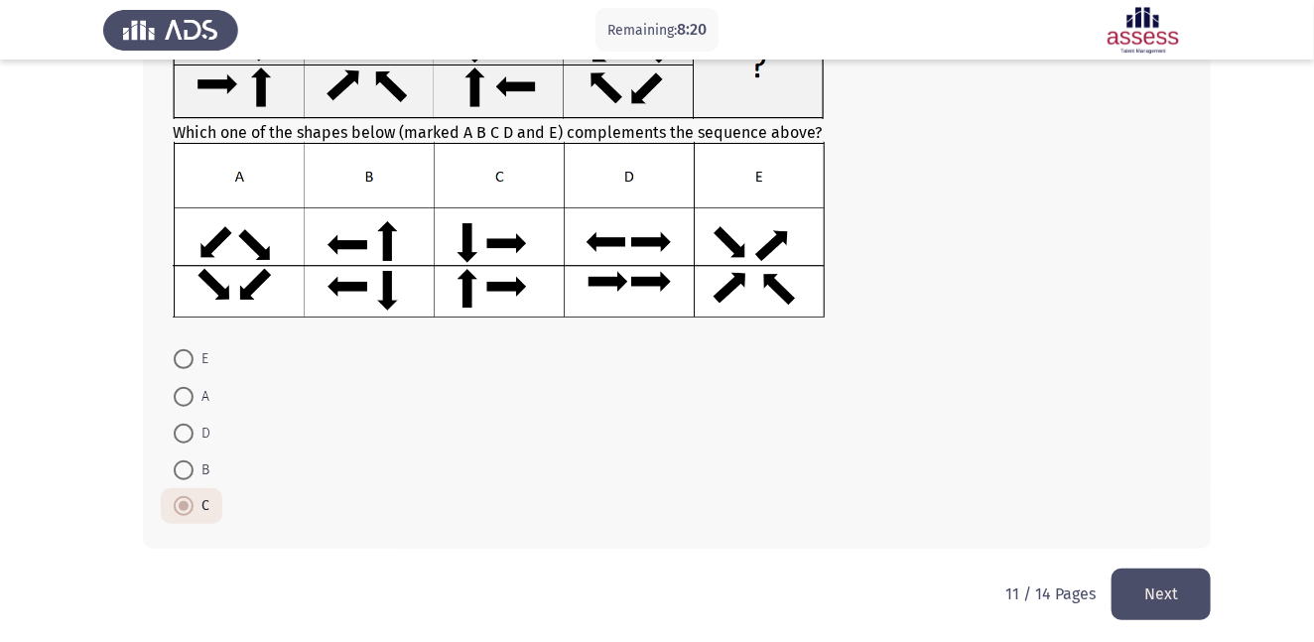
scroll to position [192, 0]
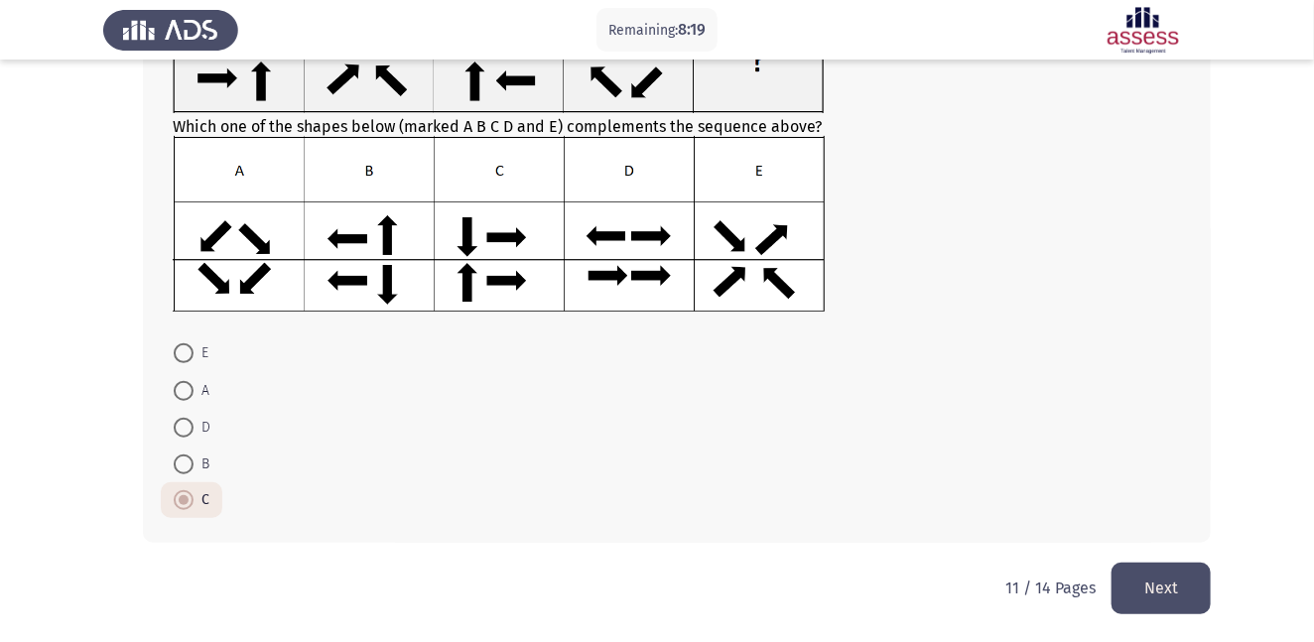
click at [1152, 579] on button "Next" at bounding box center [1160, 588] width 99 height 51
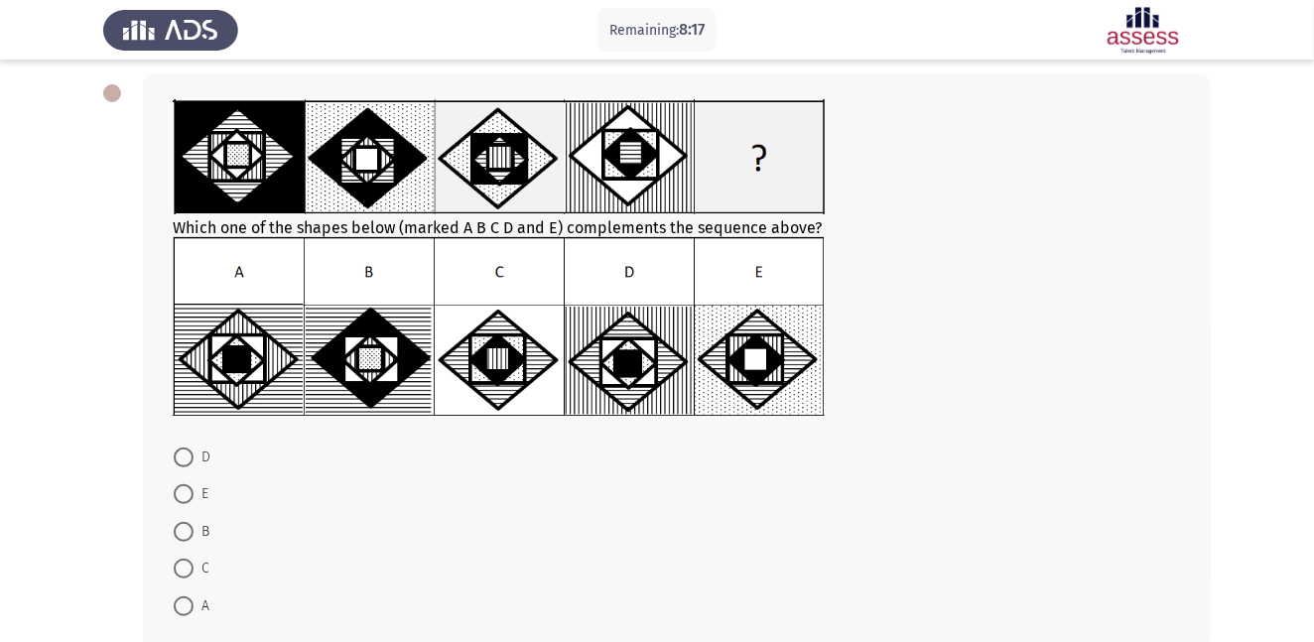
scroll to position [94, 0]
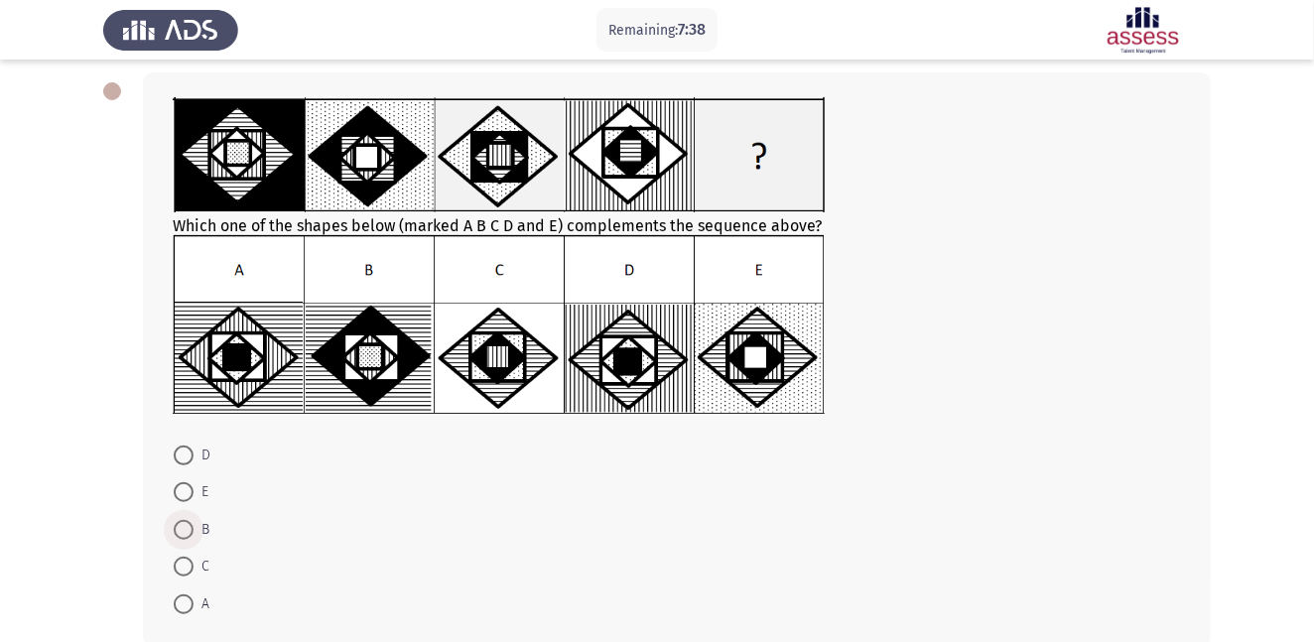
click at [177, 530] on span at bounding box center [184, 530] width 20 height 20
click at [177, 530] on input "B" at bounding box center [184, 530] width 20 height 20
radio input "true"
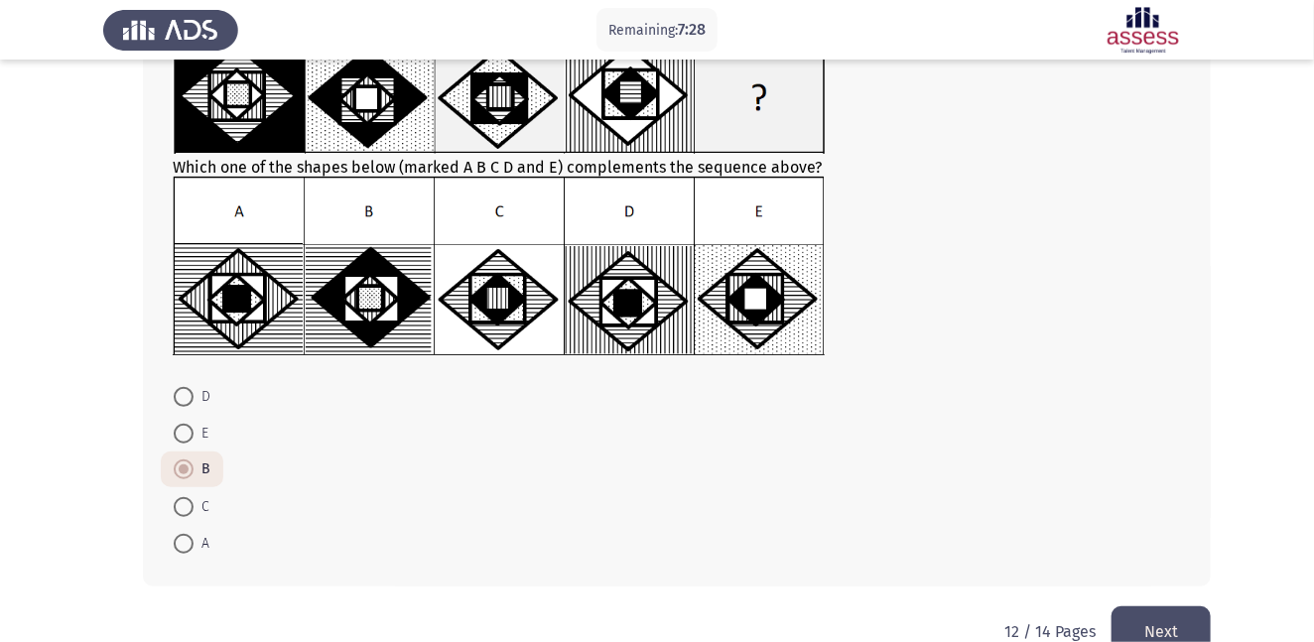
scroll to position [198, 0]
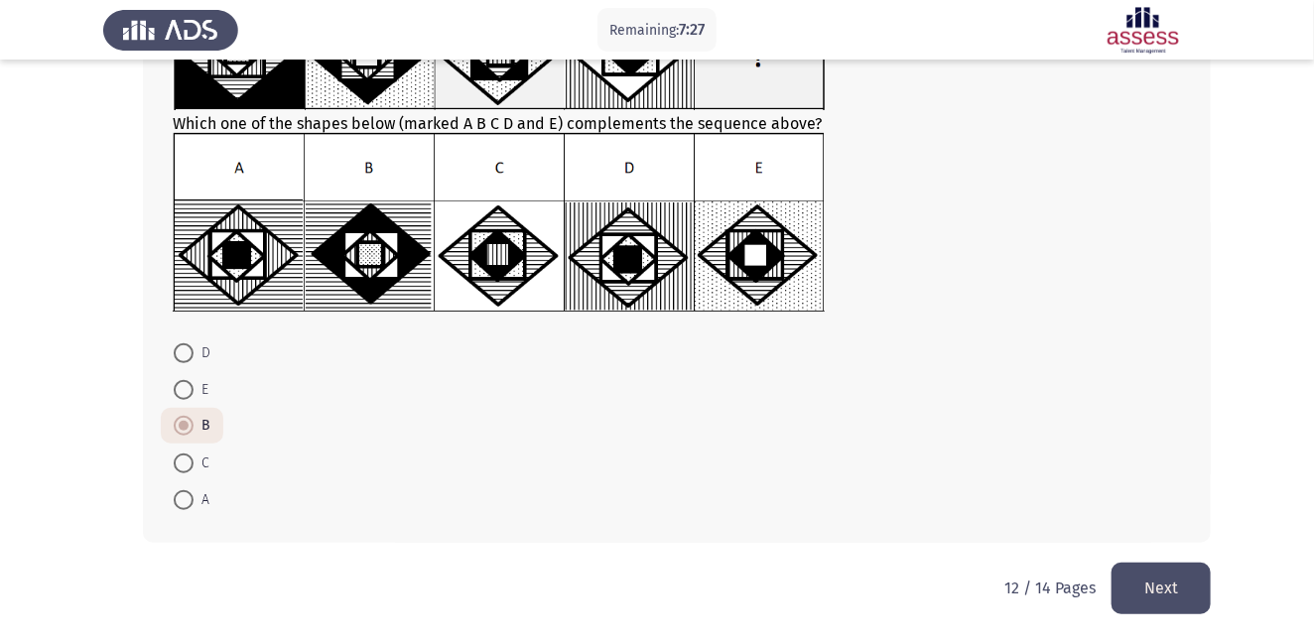
click at [1187, 584] on button "Next" at bounding box center [1160, 588] width 99 height 51
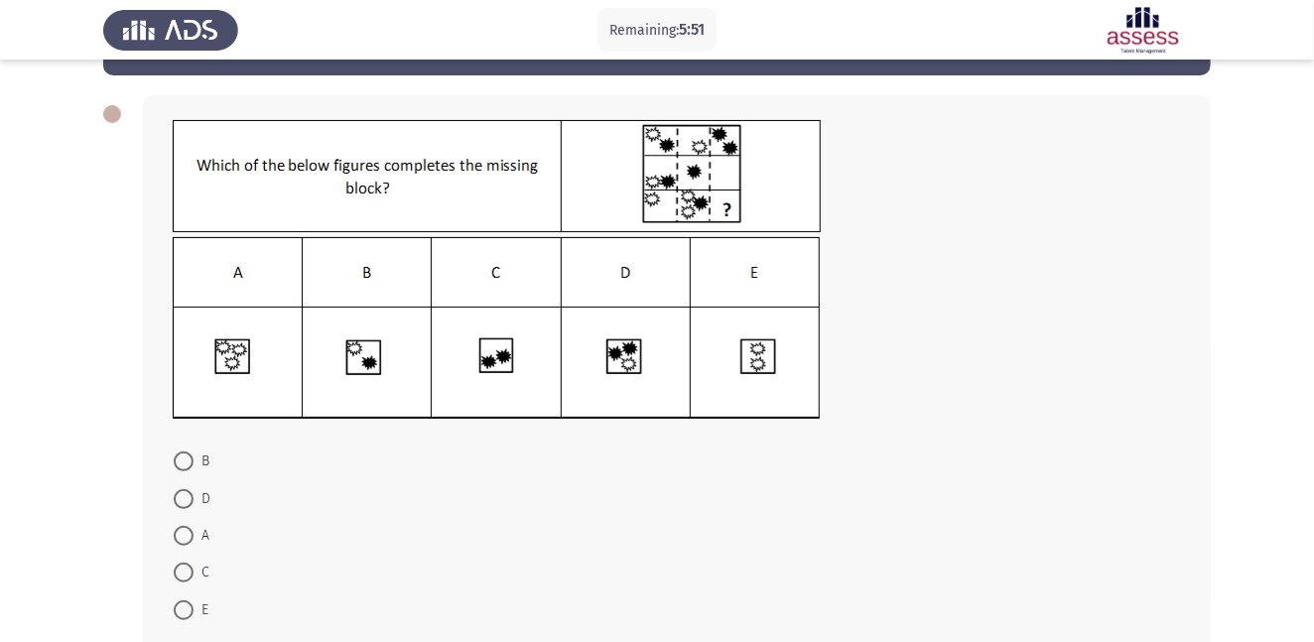
scroll to position [73, 0]
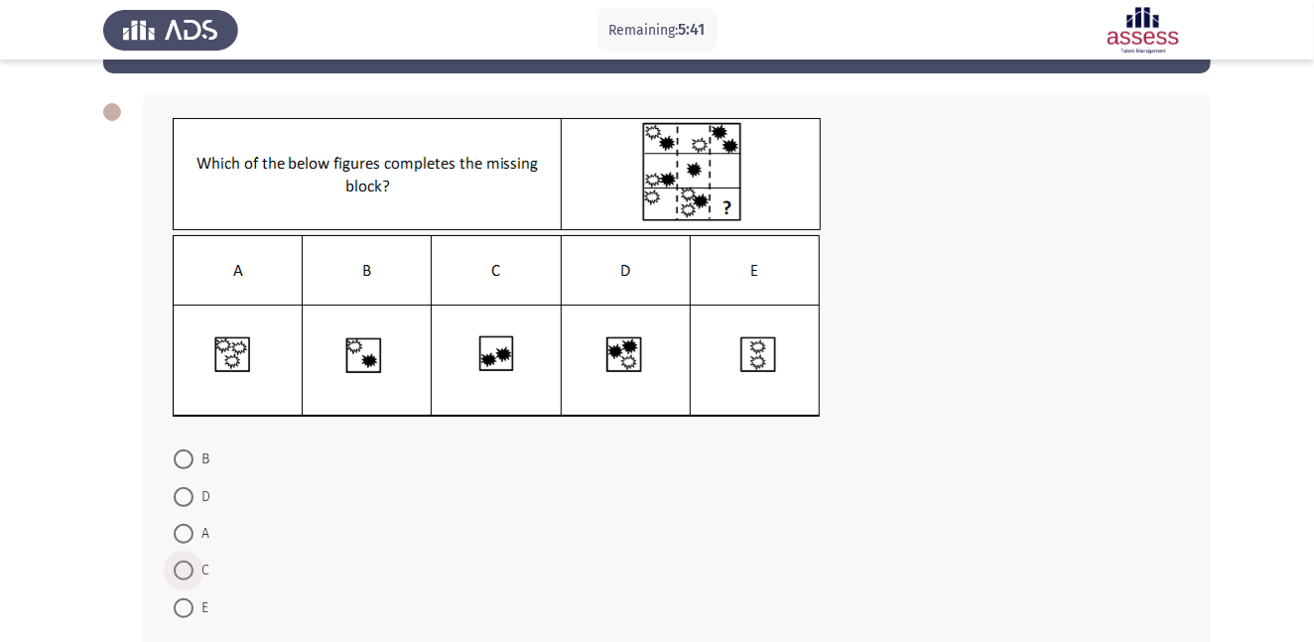
click at [185, 579] on span at bounding box center [184, 571] width 20 height 20
click at [185, 579] on input "C" at bounding box center [184, 571] width 20 height 20
radio input "true"
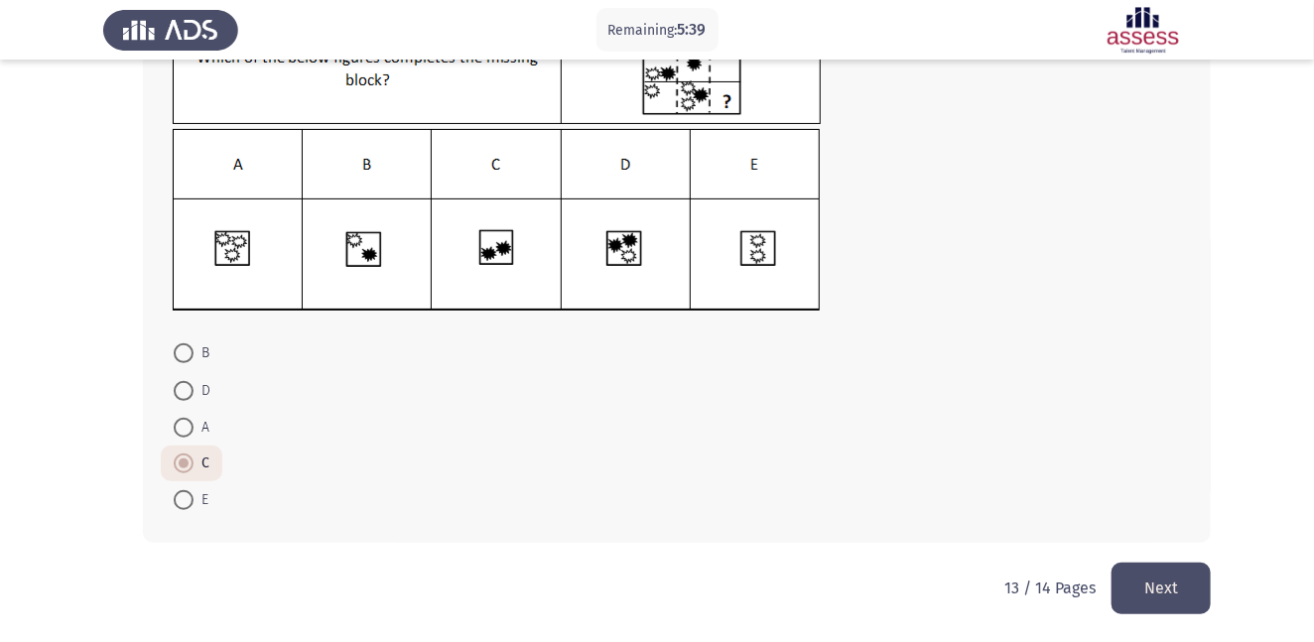
click at [1165, 590] on button "Next" at bounding box center [1160, 588] width 99 height 51
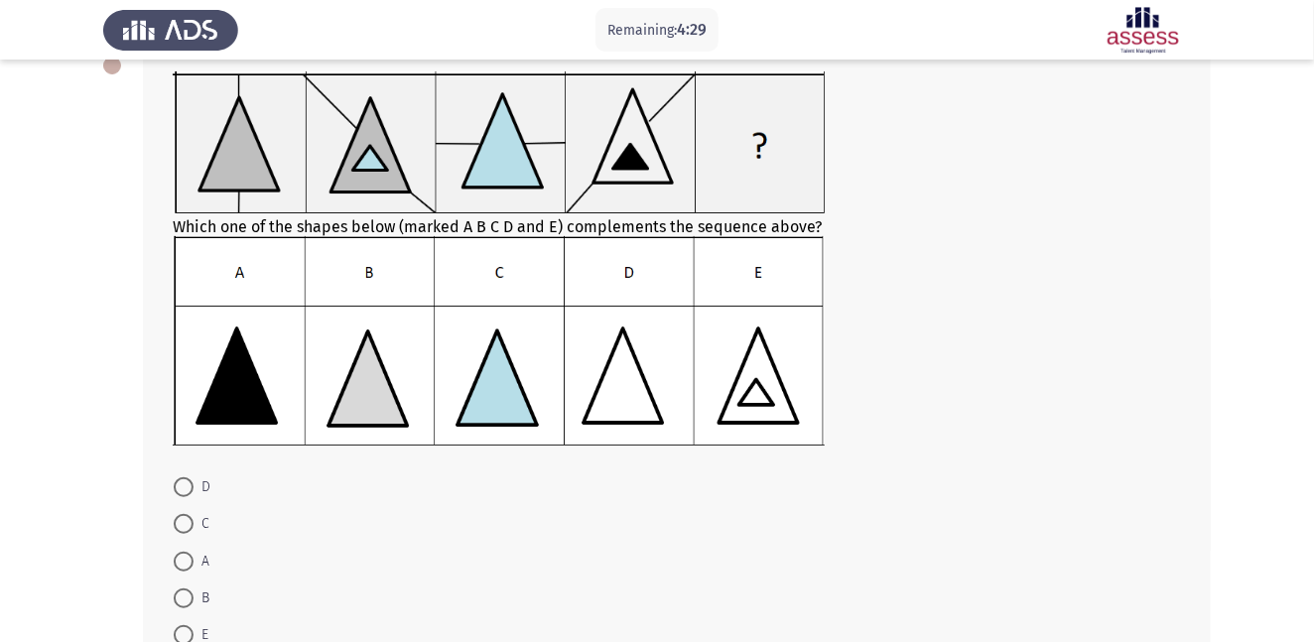
scroll to position [117, 0]
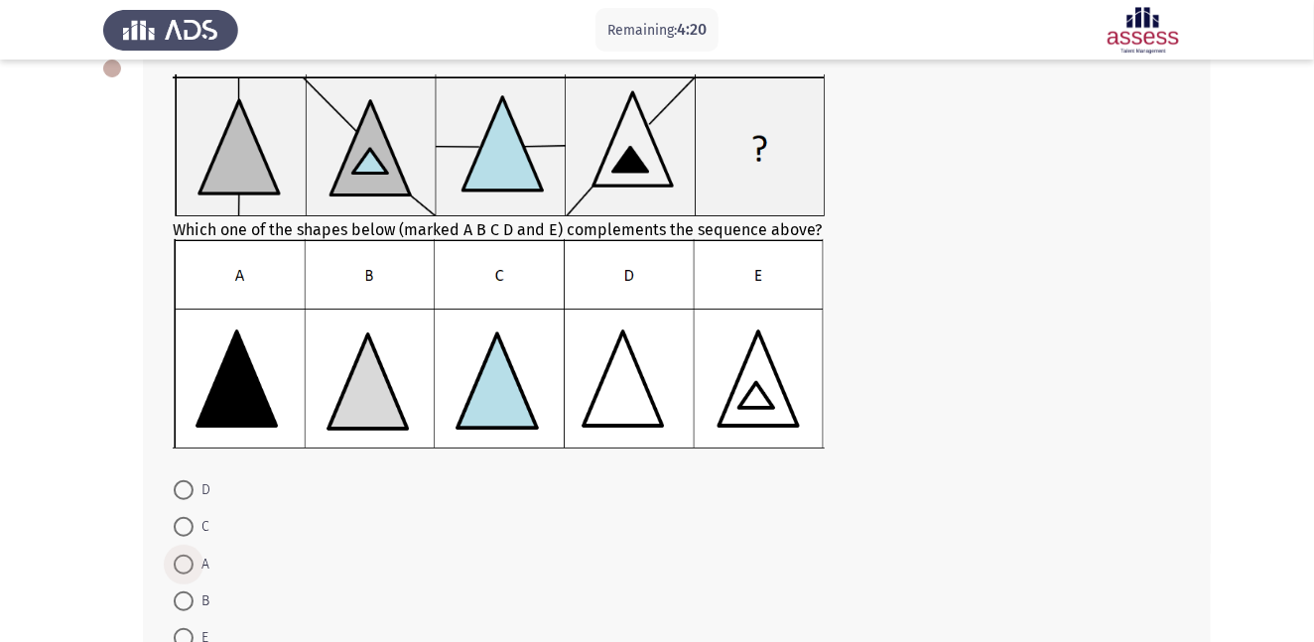
click at [185, 559] on span at bounding box center [184, 565] width 20 height 20
click at [185, 559] on input "A" at bounding box center [184, 565] width 20 height 20
radio input "true"
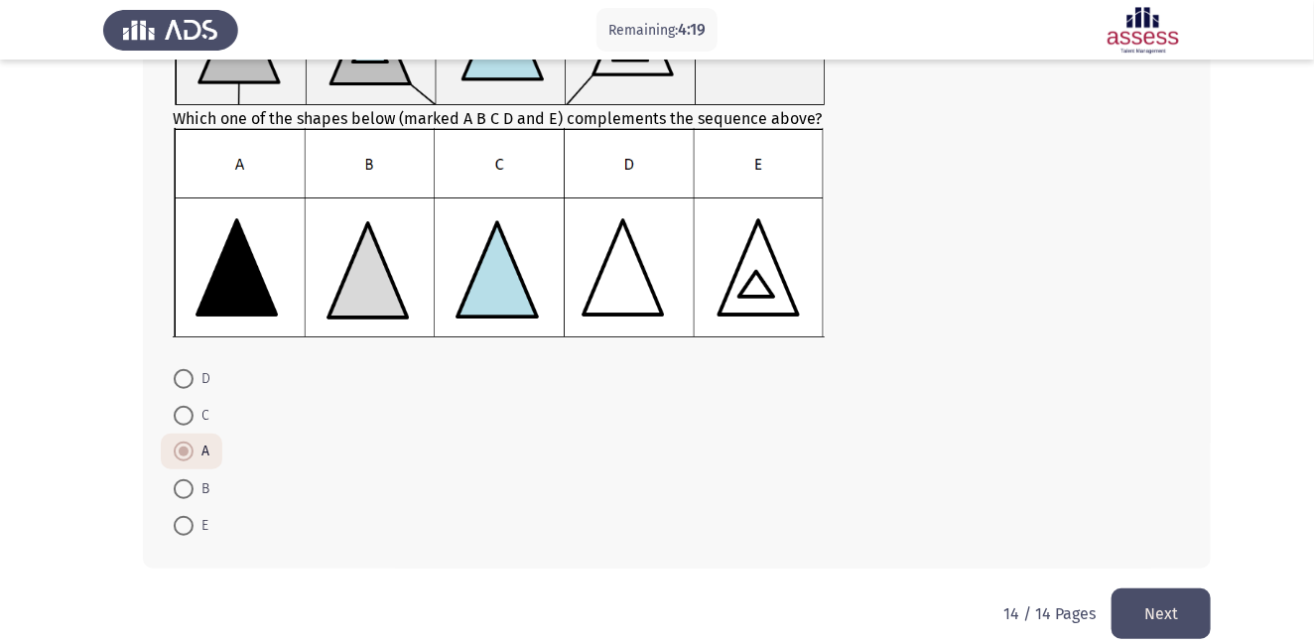
scroll to position [255, 0]
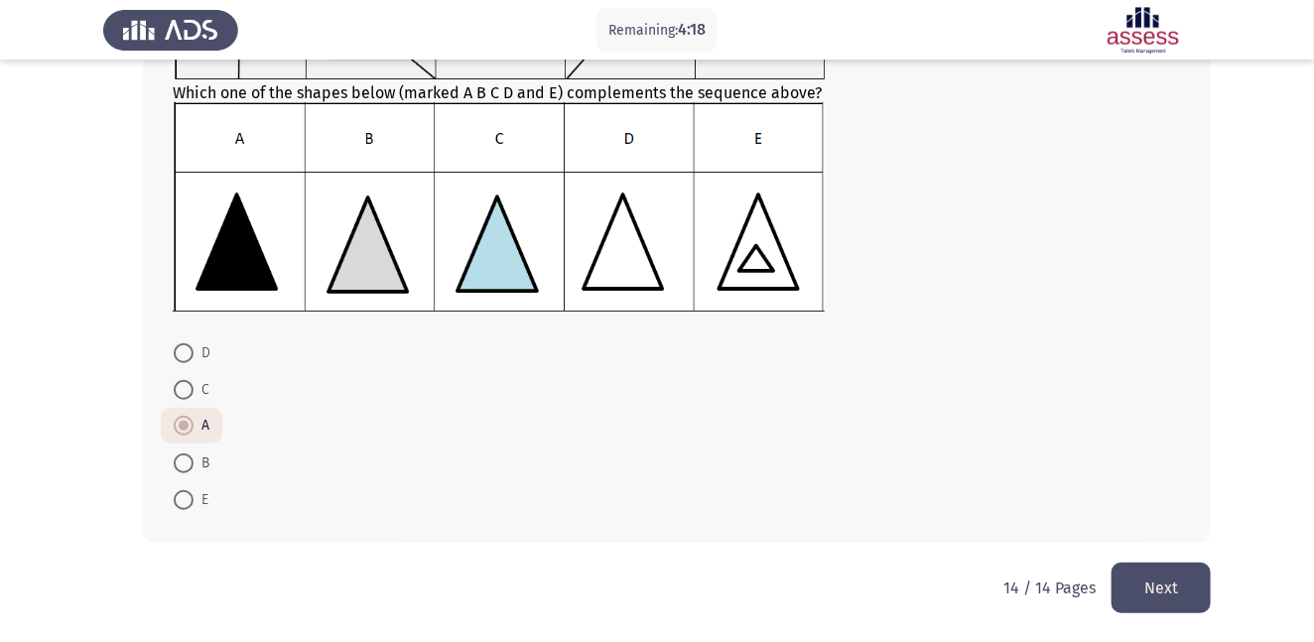
click at [1166, 576] on button "Next" at bounding box center [1160, 588] width 99 height 51
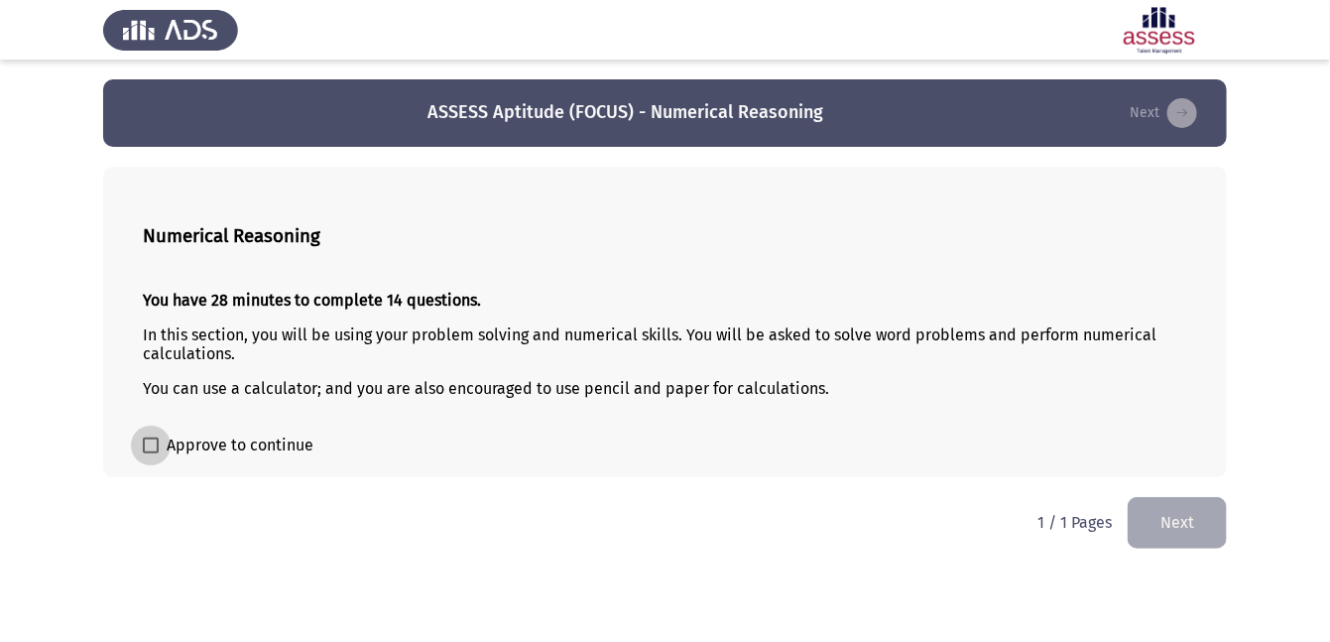
click at [148, 450] on span at bounding box center [151, 446] width 16 height 16
click at [150, 453] on input "Approve to continue" at bounding box center [150, 453] width 1 height 1
checkbox input "true"
click at [1217, 511] on button "Next" at bounding box center [1177, 522] width 99 height 51
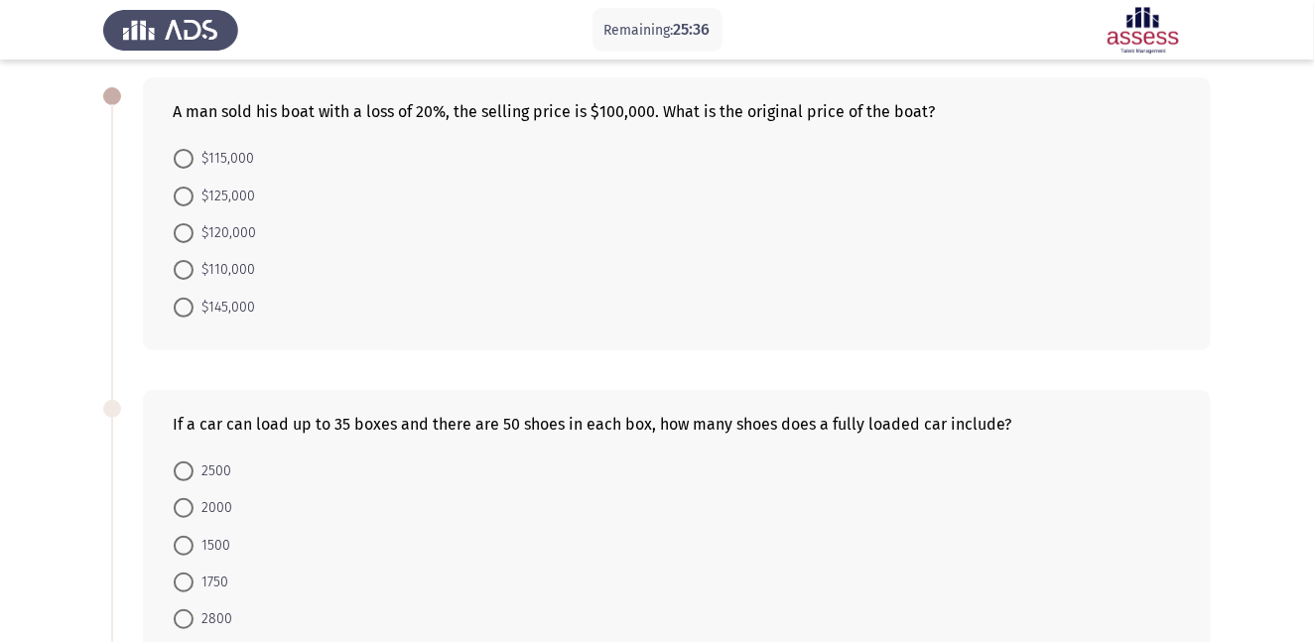
scroll to position [90, 0]
click at [183, 230] on span at bounding box center [184, 232] width 20 height 20
click at [183, 230] on input "$120,000" at bounding box center [184, 232] width 20 height 20
radio input "true"
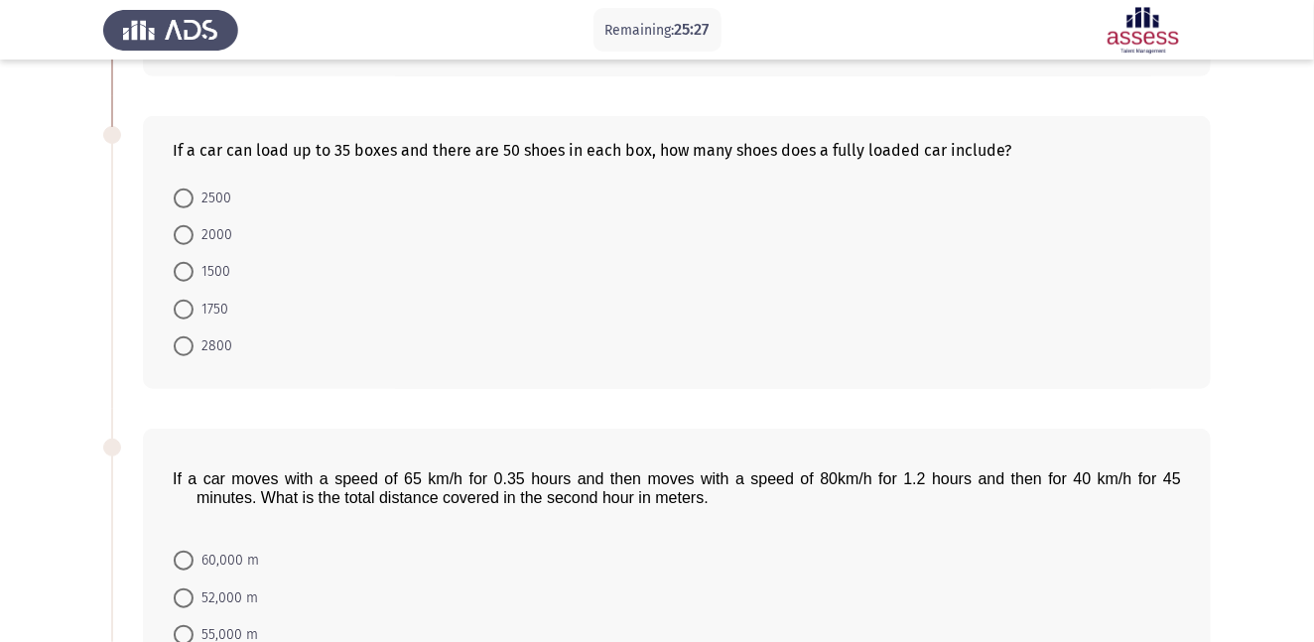
scroll to position [365, 0]
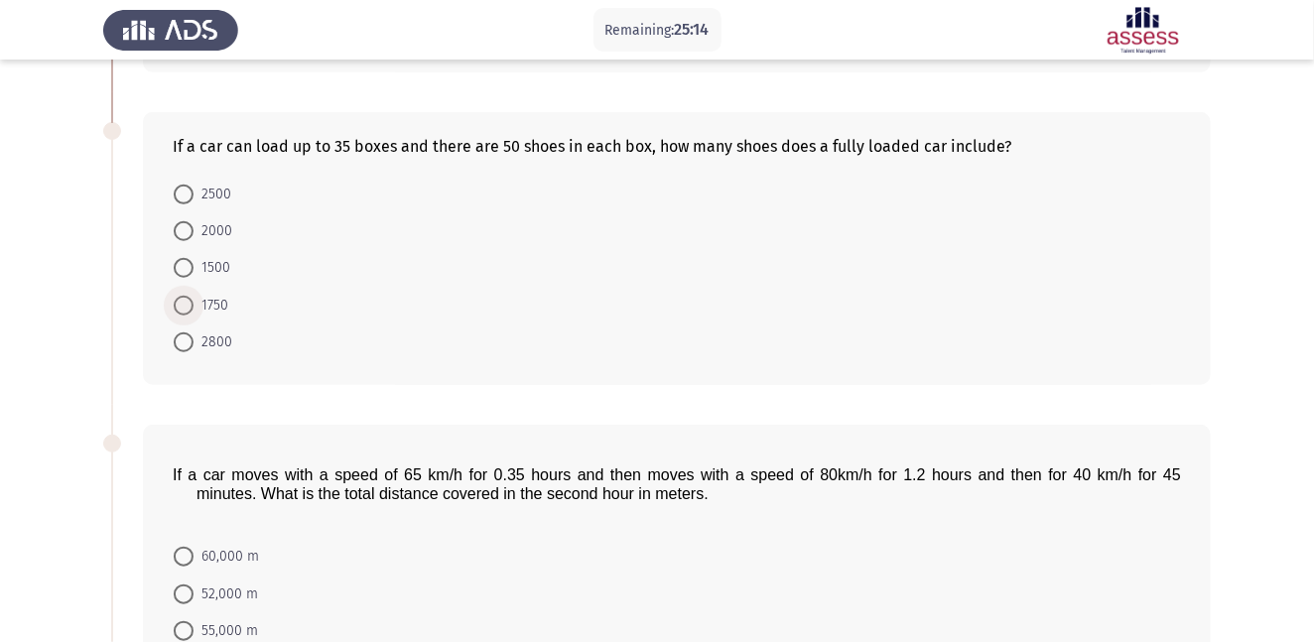
click at [191, 309] on span at bounding box center [184, 306] width 20 height 20
click at [191, 309] on input "1750" at bounding box center [184, 306] width 20 height 20
radio input "true"
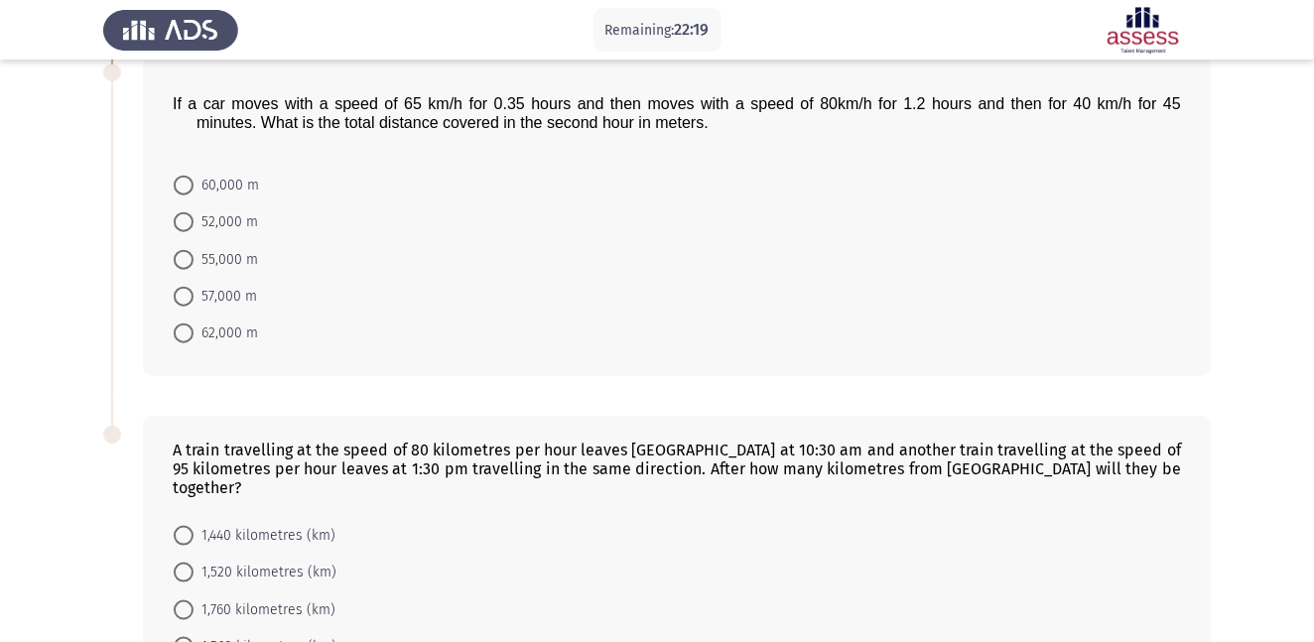
scroll to position [736, 0]
click at [186, 262] on span at bounding box center [184, 259] width 20 height 20
click at [186, 262] on input "55,000 m" at bounding box center [184, 259] width 20 height 20
radio input "true"
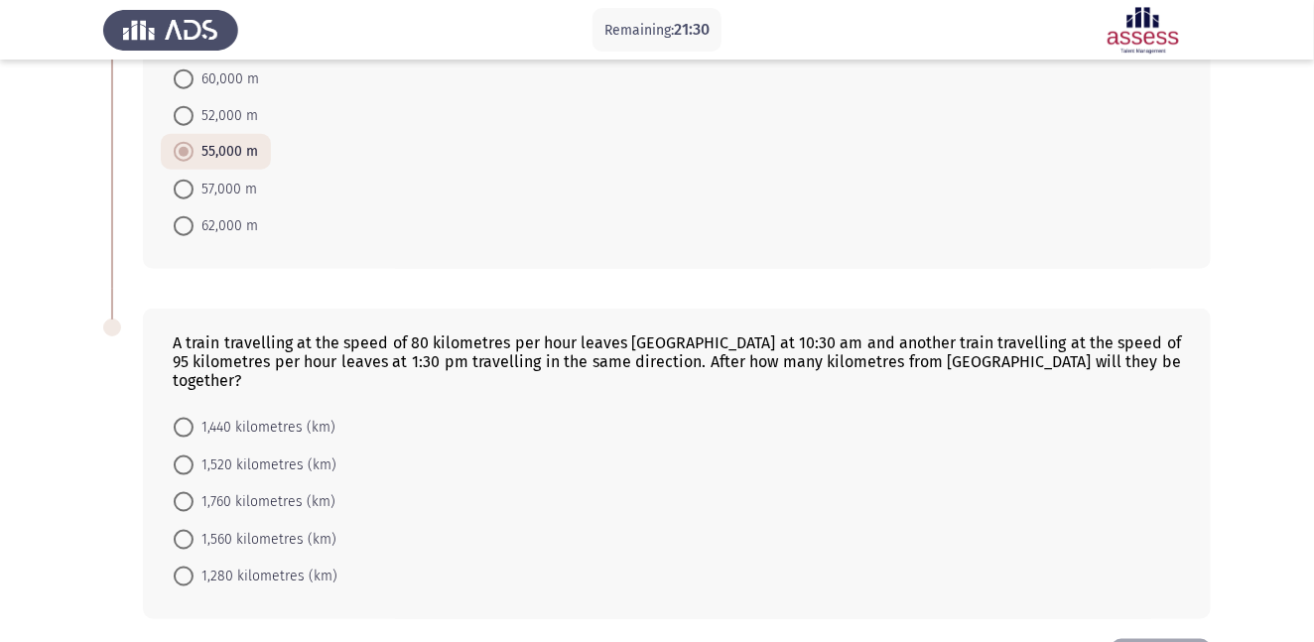
scroll to position [901, 0]
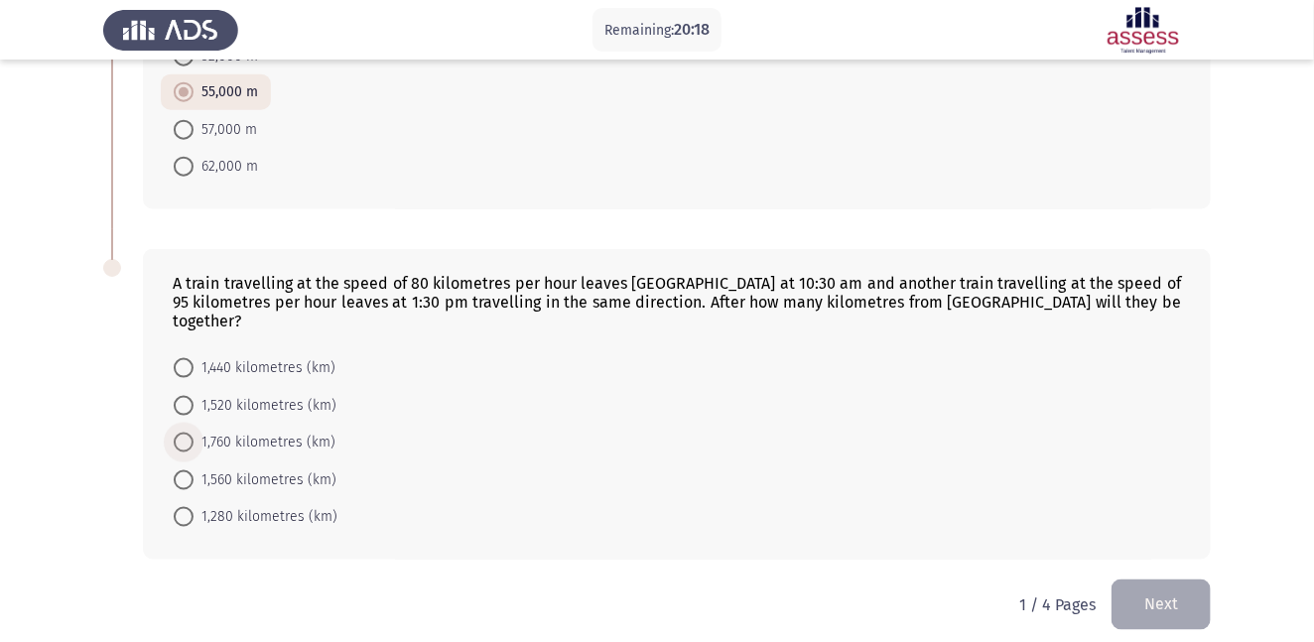
click at [190, 433] on span at bounding box center [184, 443] width 20 height 20
click at [190, 433] on input "1,760 kilometres (km)" at bounding box center [184, 443] width 20 height 20
radio input "true"
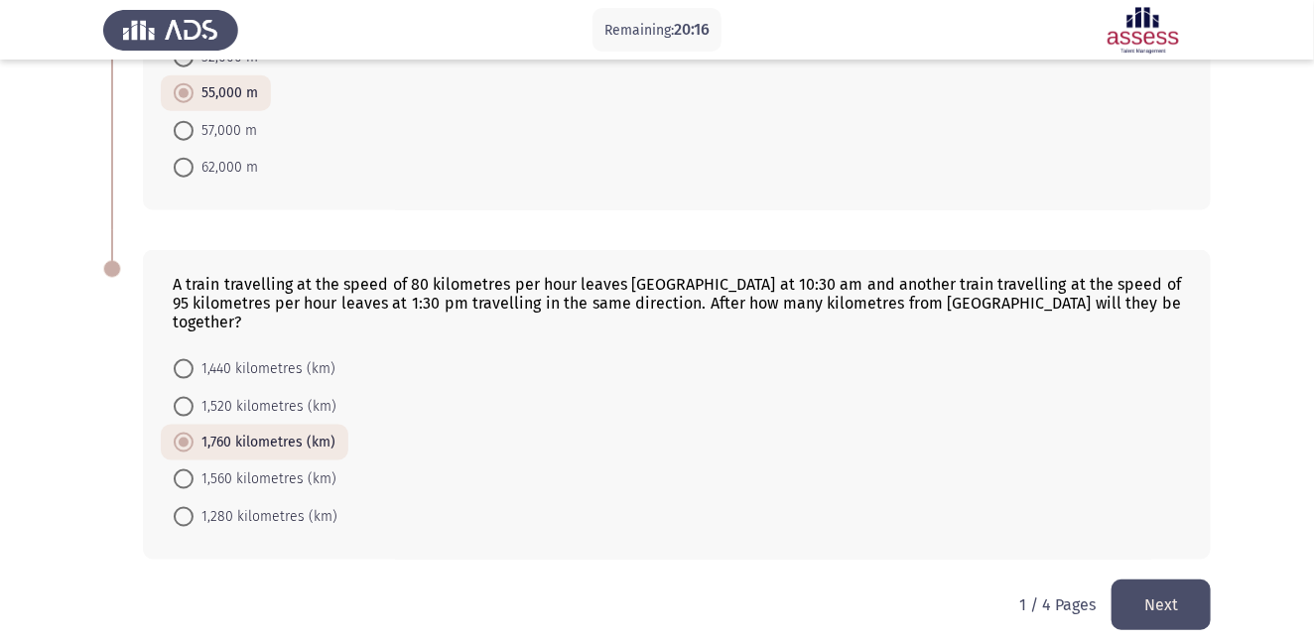
click at [1158, 592] on button "Next" at bounding box center [1160, 604] width 99 height 51
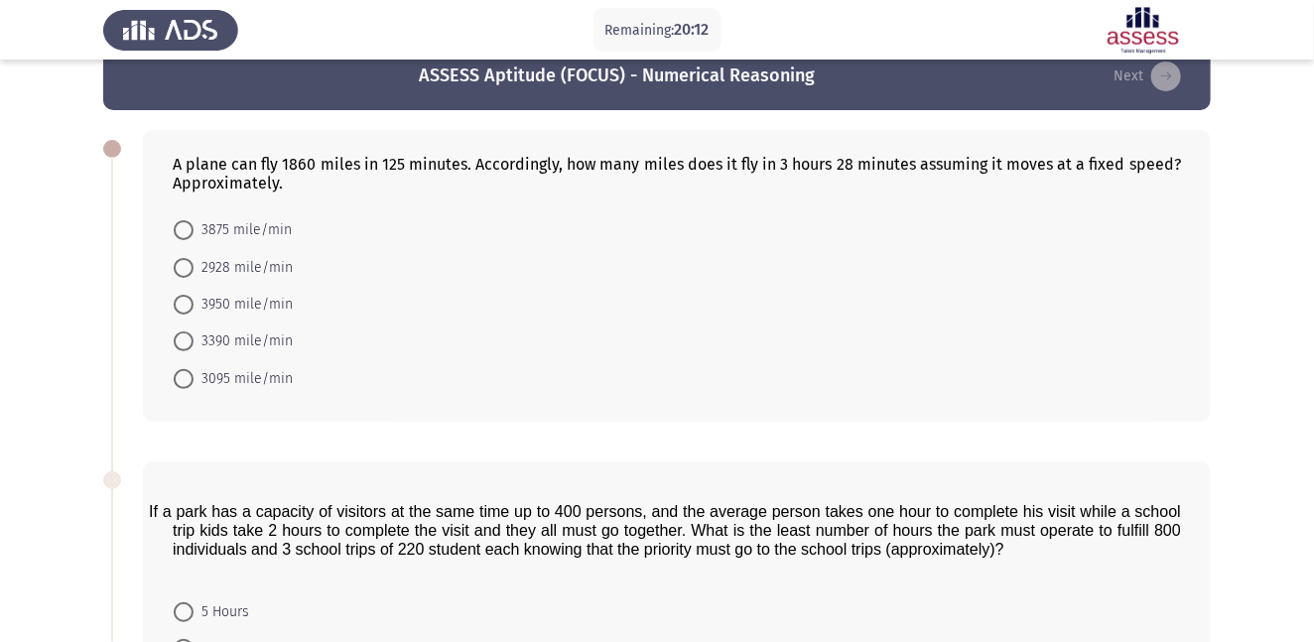
scroll to position [42, 0]
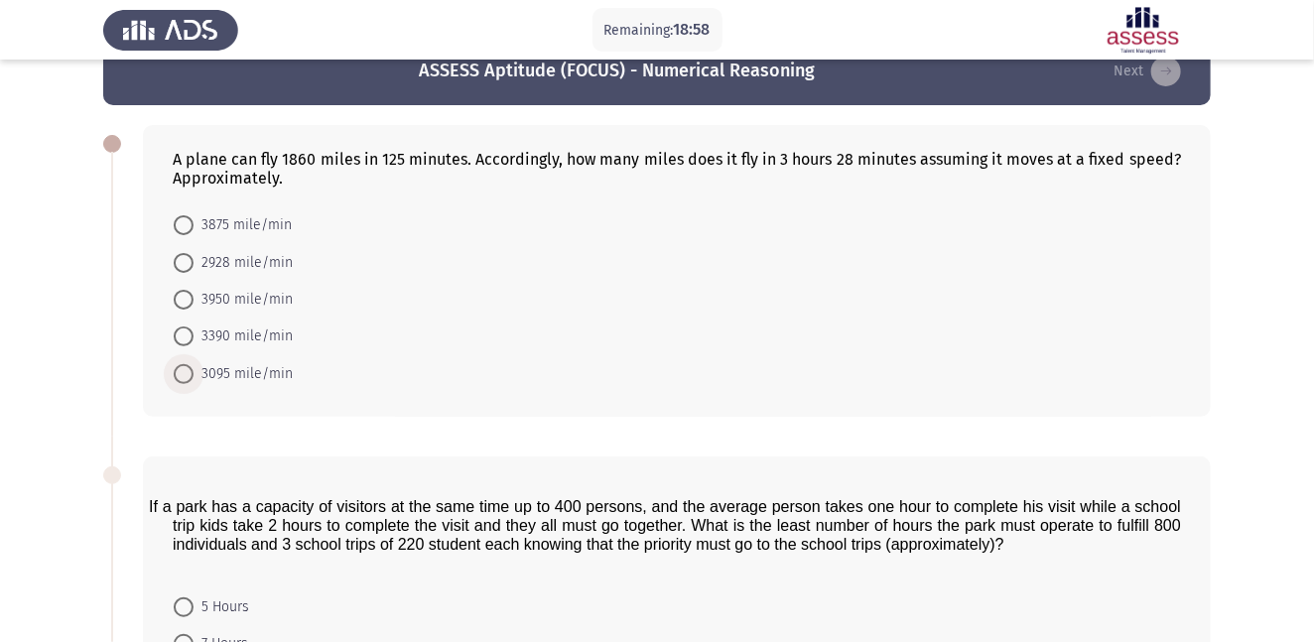
click at [194, 372] on span "3095 mile/min" at bounding box center [242, 374] width 99 height 24
click at [193, 372] on input "3095 mile/min" at bounding box center [184, 374] width 20 height 20
radio input "true"
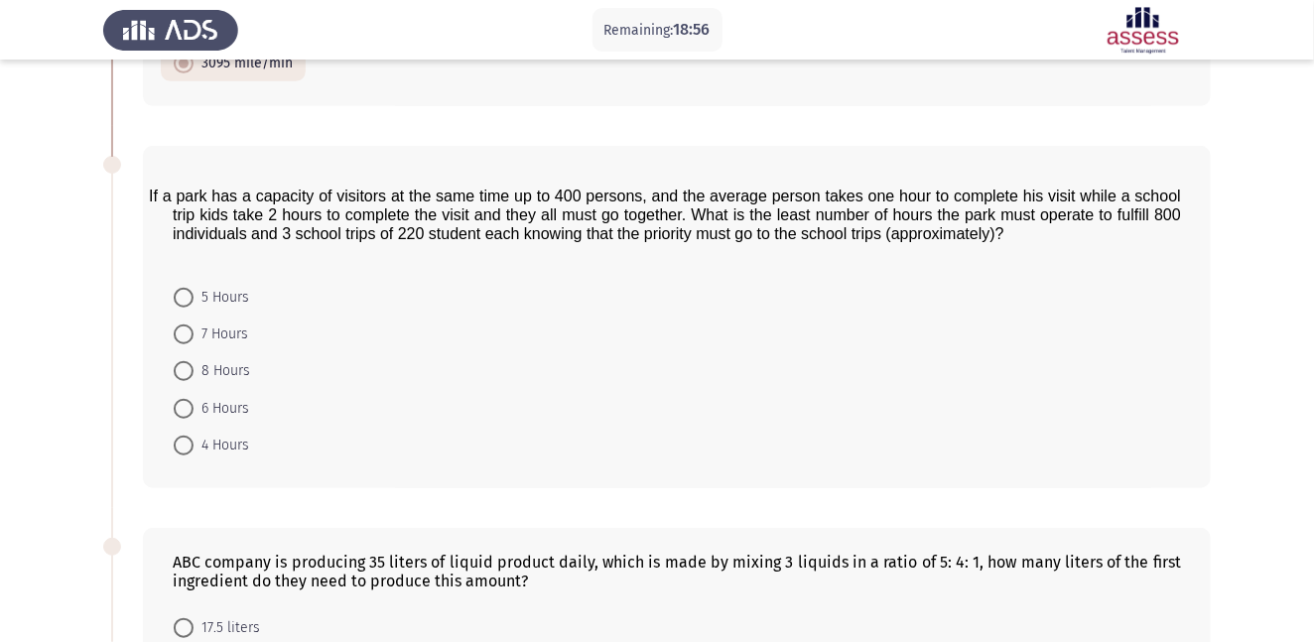
scroll to position [352, 0]
click at [186, 324] on span at bounding box center [184, 332] width 20 height 20
click at [186, 324] on input "7 Hours" at bounding box center [184, 332] width 20 height 20
radio input "true"
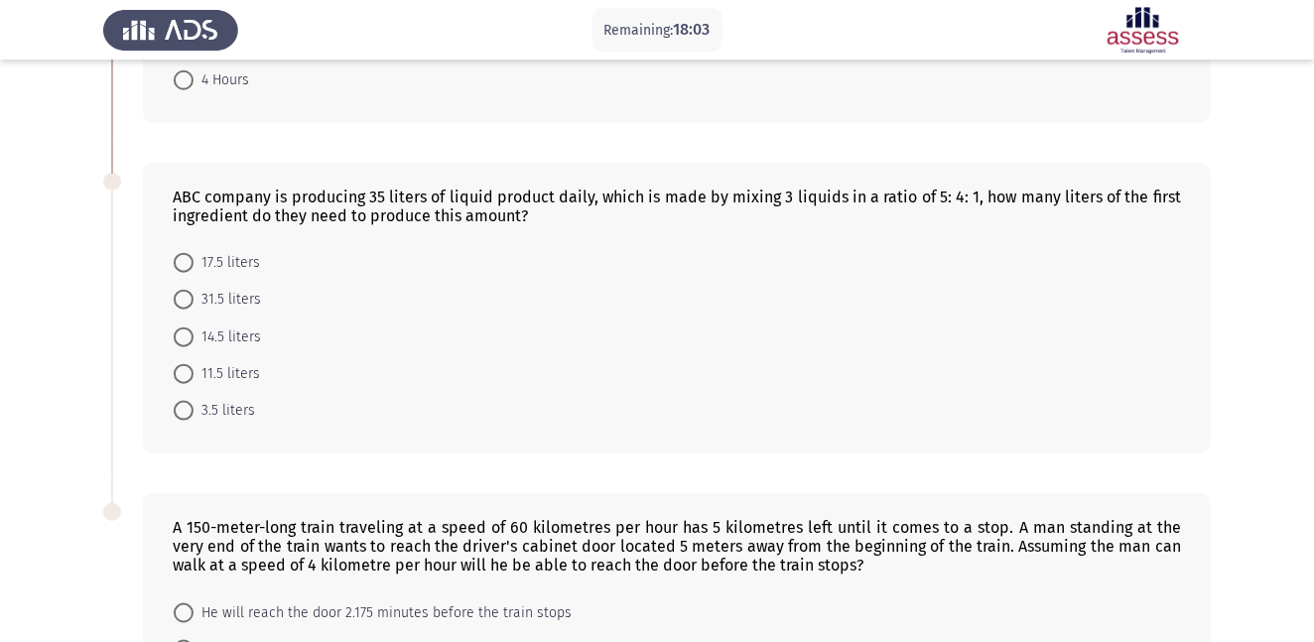
scroll to position [722, 0]
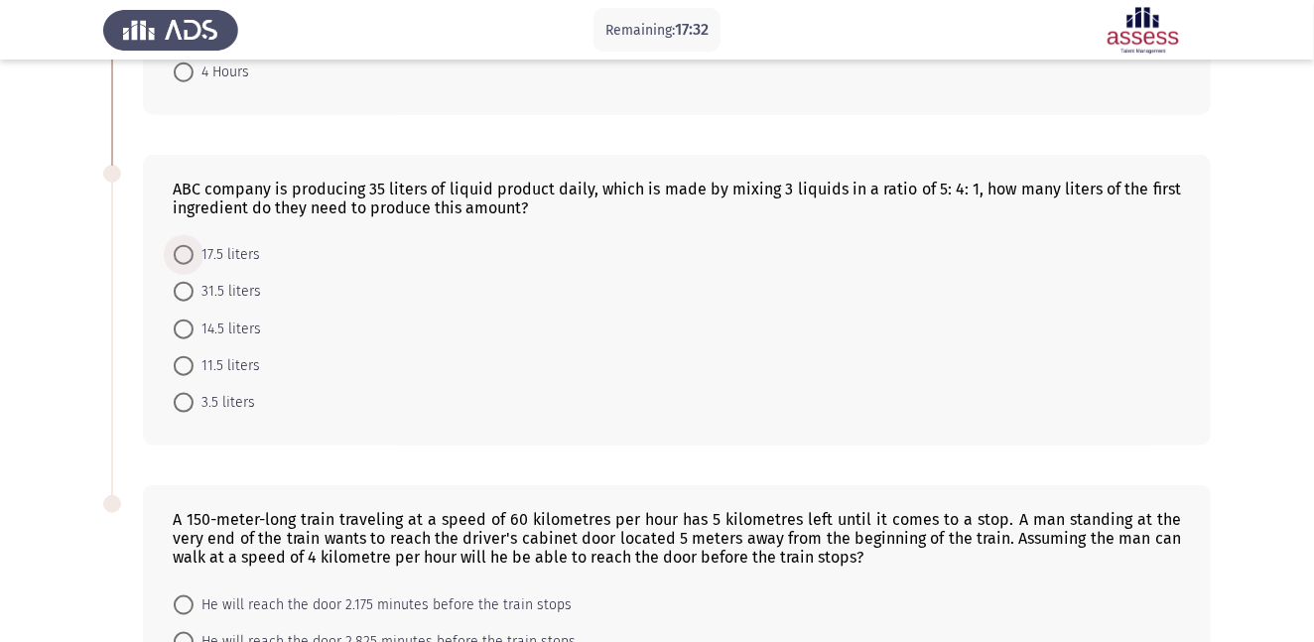
click at [188, 262] on span at bounding box center [184, 255] width 20 height 20
click at [188, 262] on input "17.5 liters" at bounding box center [184, 255] width 20 height 20
radio input "true"
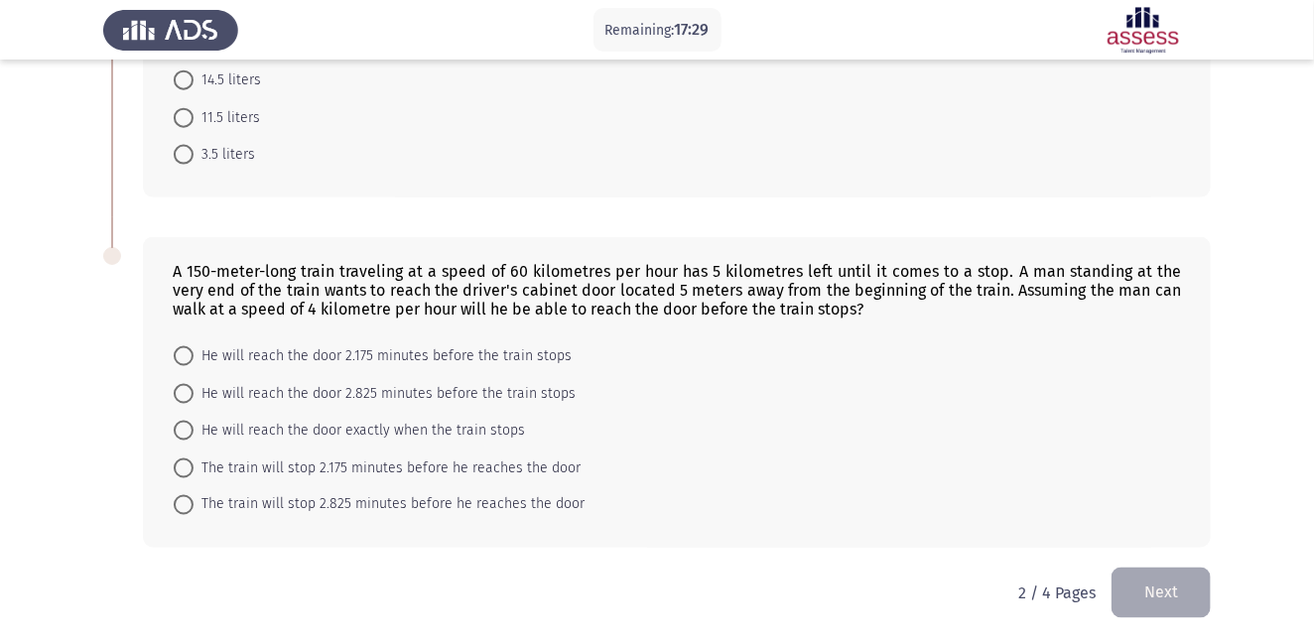
scroll to position [977, 0]
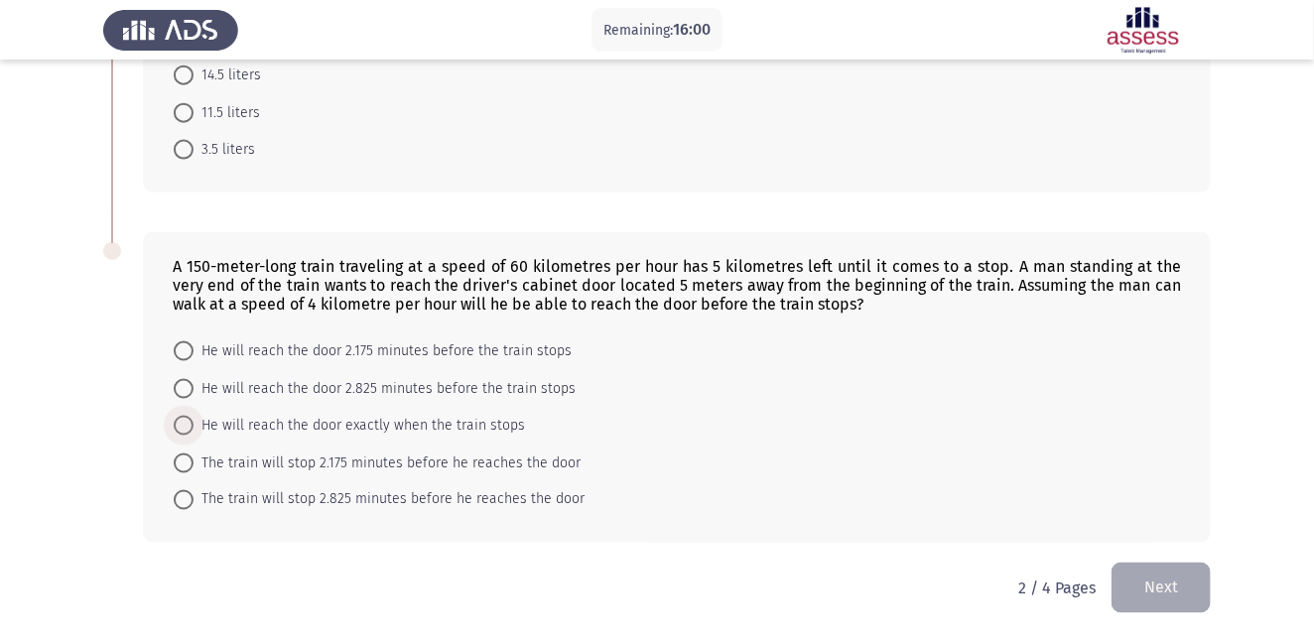
click at [174, 419] on span at bounding box center [184, 426] width 20 height 20
click at [174, 419] on input "He will reach the door exactly when the train stops" at bounding box center [184, 426] width 20 height 20
radio input "true"
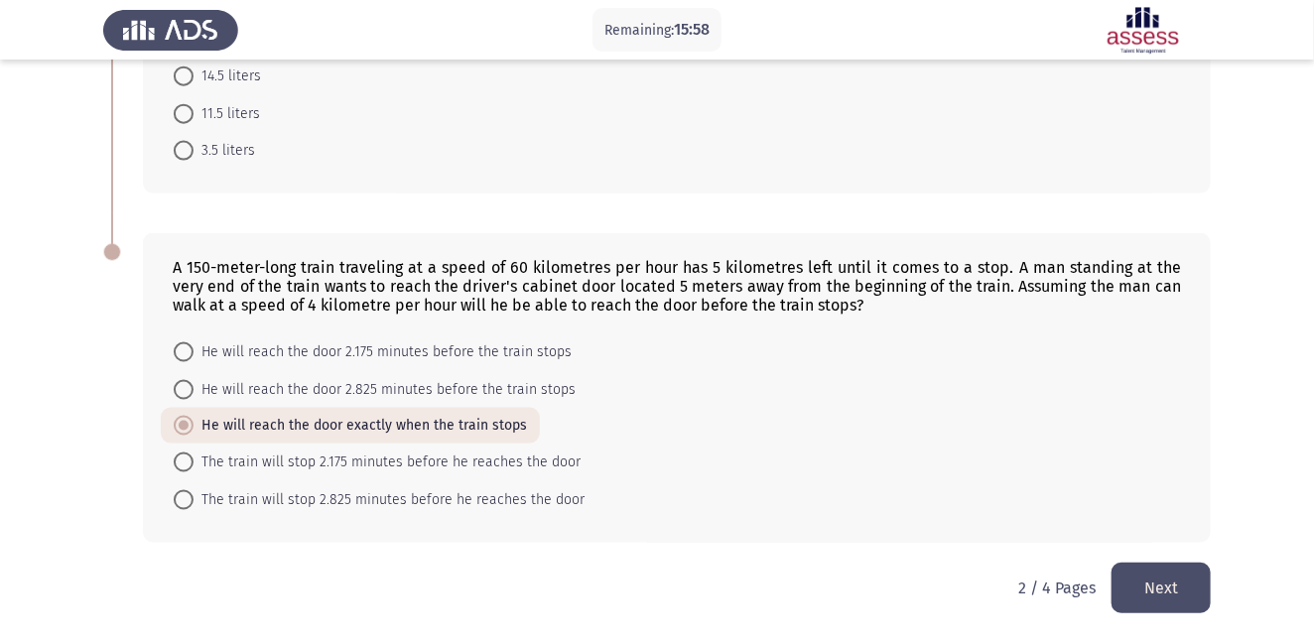
click at [1146, 581] on button "Next" at bounding box center [1160, 588] width 99 height 51
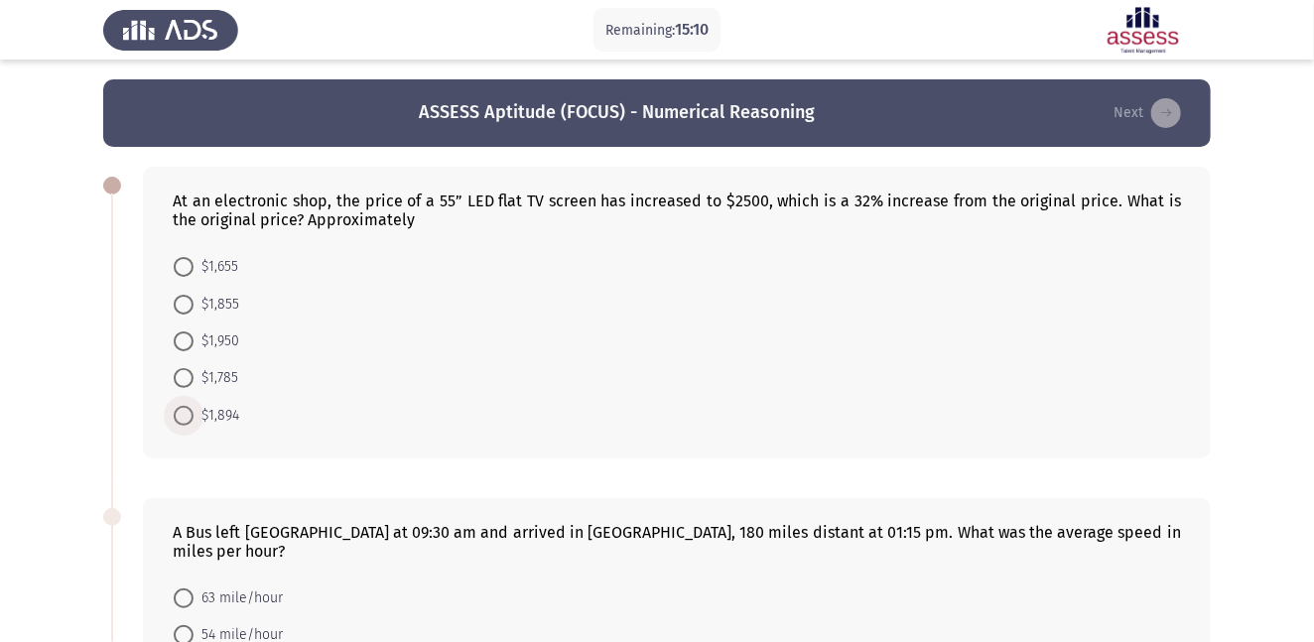
click at [190, 414] on span at bounding box center [184, 416] width 20 height 20
click at [190, 414] on input "$1,894" at bounding box center [184, 416] width 20 height 20
radio input "true"
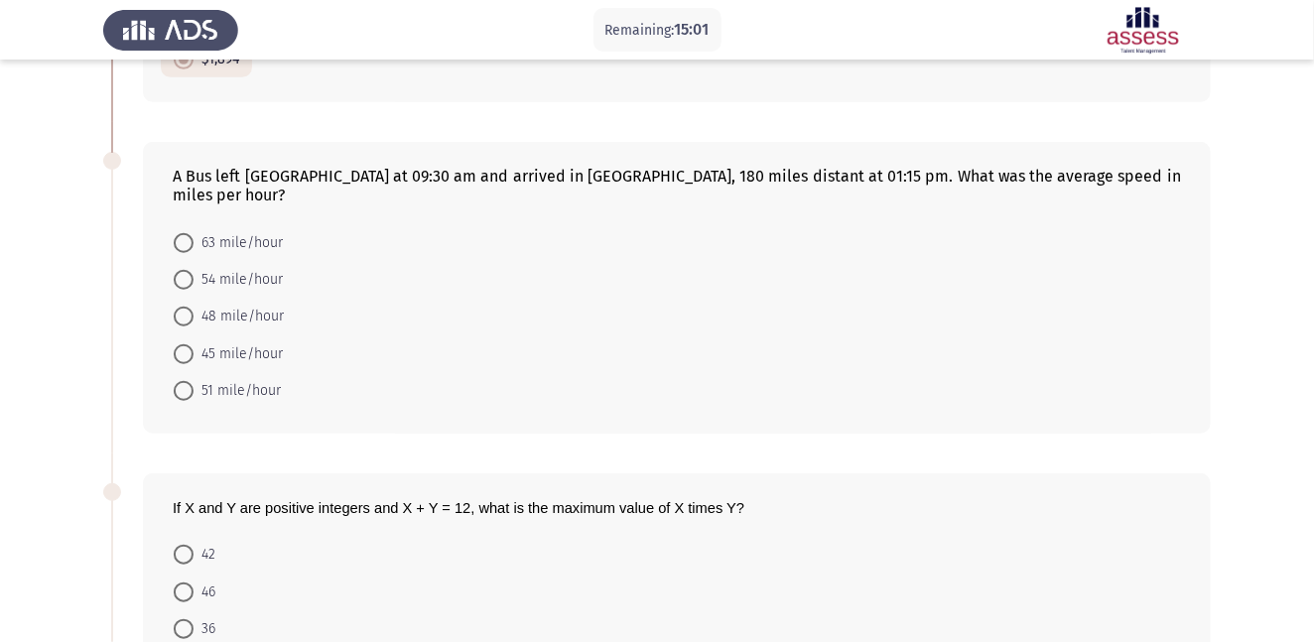
scroll to position [346, 0]
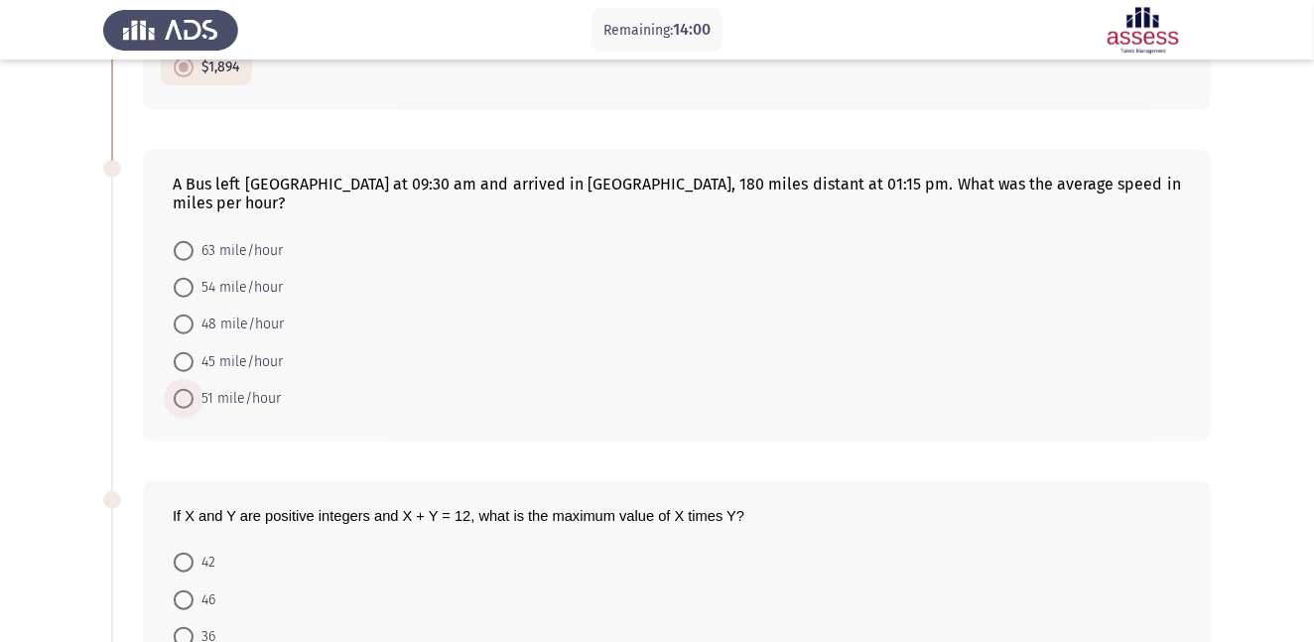
click at [190, 389] on span at bounding box center [184, 399] width 20 height 20
click at [190, 389] on input "51 mile/hour" at bounding box center [184, 399] width 20 height 20
radio input "true"
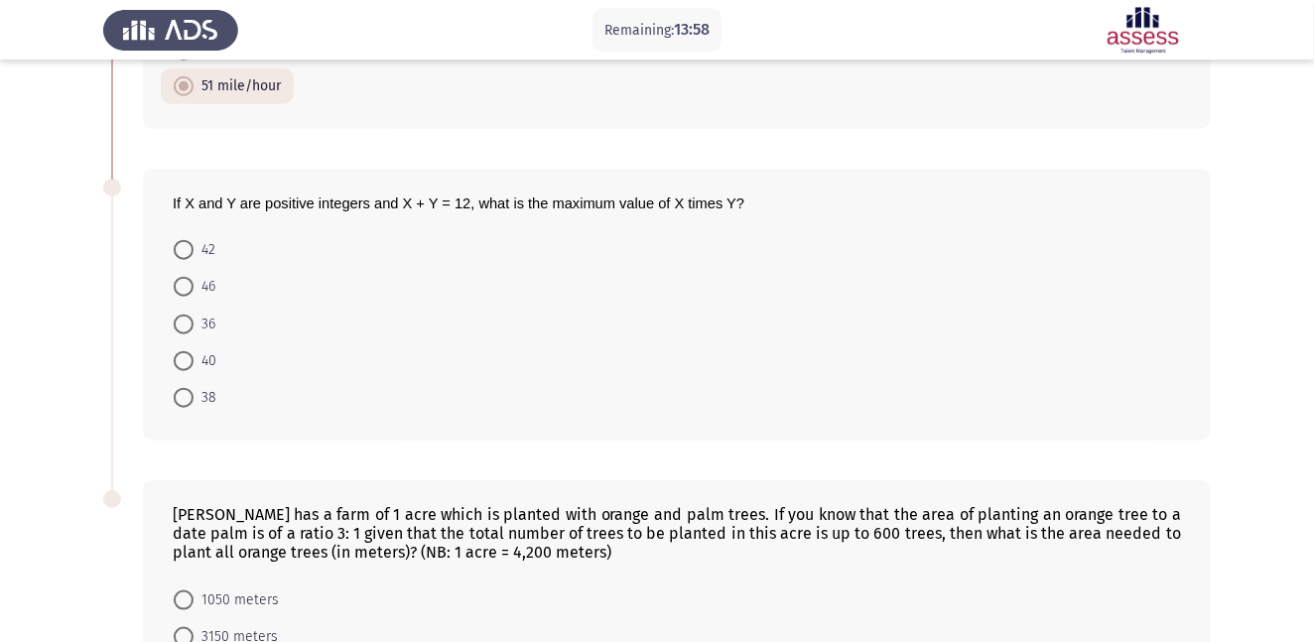
scroll to position [660, 0]
click at [190, 313] on span at bounding box center [184, 323] width 20 height 20
click at [190, 313] on input "36" at bounding box center [184, 323] width 20 height 20
radio input "true"
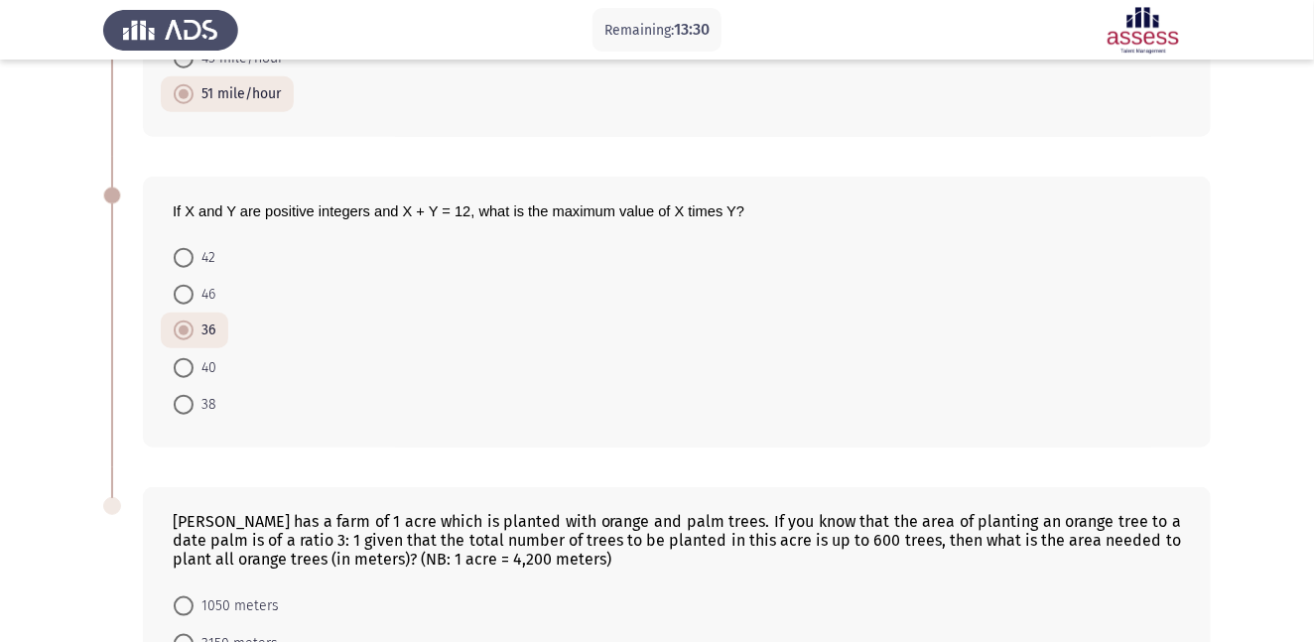
scroll to position [889, 0]
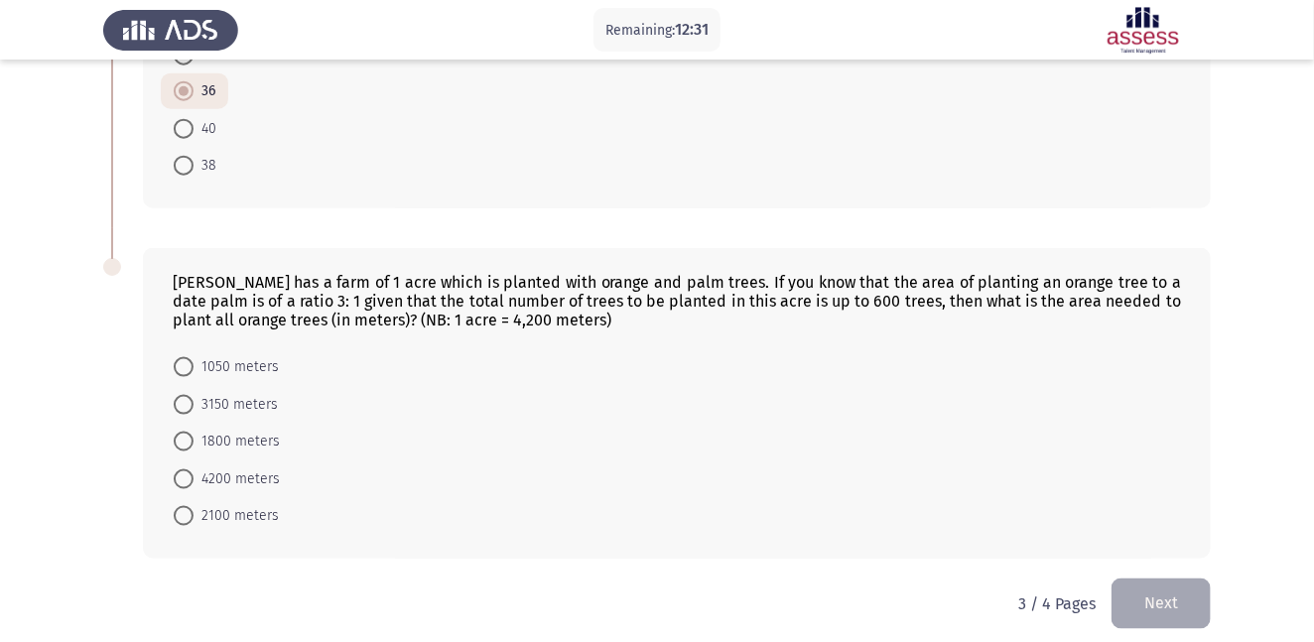
click at [177, 469] on span at bounding box center [184, 479] width 20 height 20
click at [177, 469] on input "4200 meters" at bounding box center [184, 479] width 20 height 20
radio input "true"
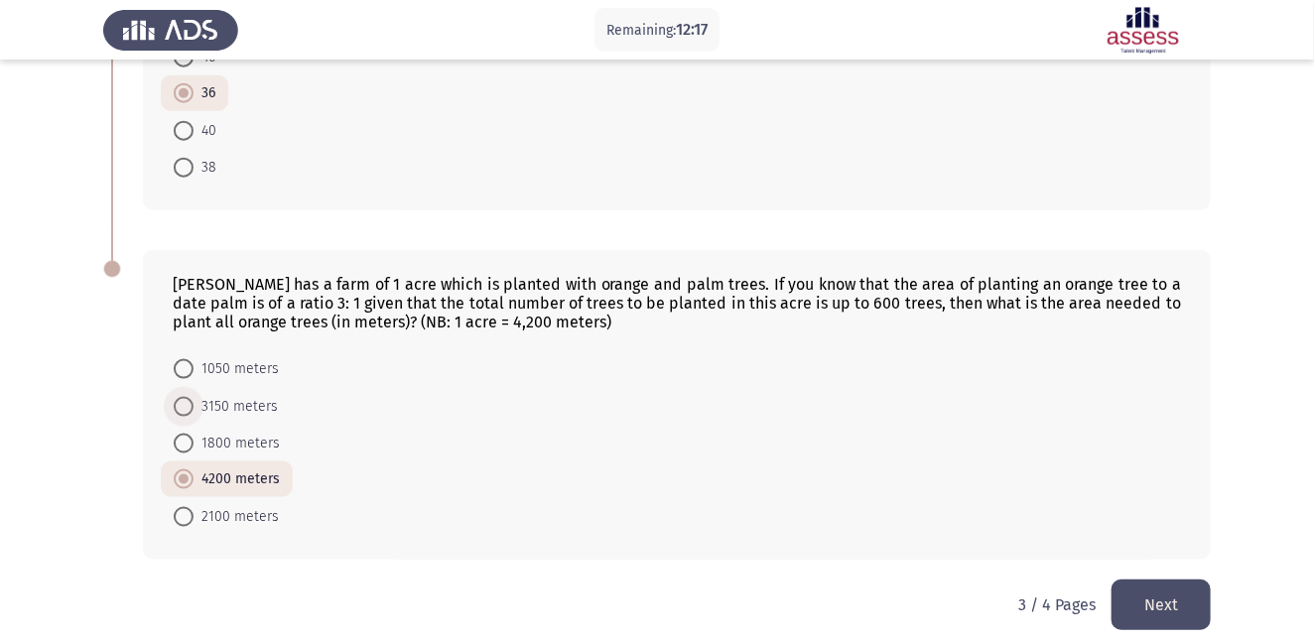
click at [193, 399] on span "3150 meters" at bounding box center [235, 407] width 84 height 24
click at [193, 399] on input "3150 meters" at bounding box center [184, 407] width 20 height 20
radio input "true"
click at [1149, 584] on button "Next" at bounding box center [1160, 604] width 99 height 51
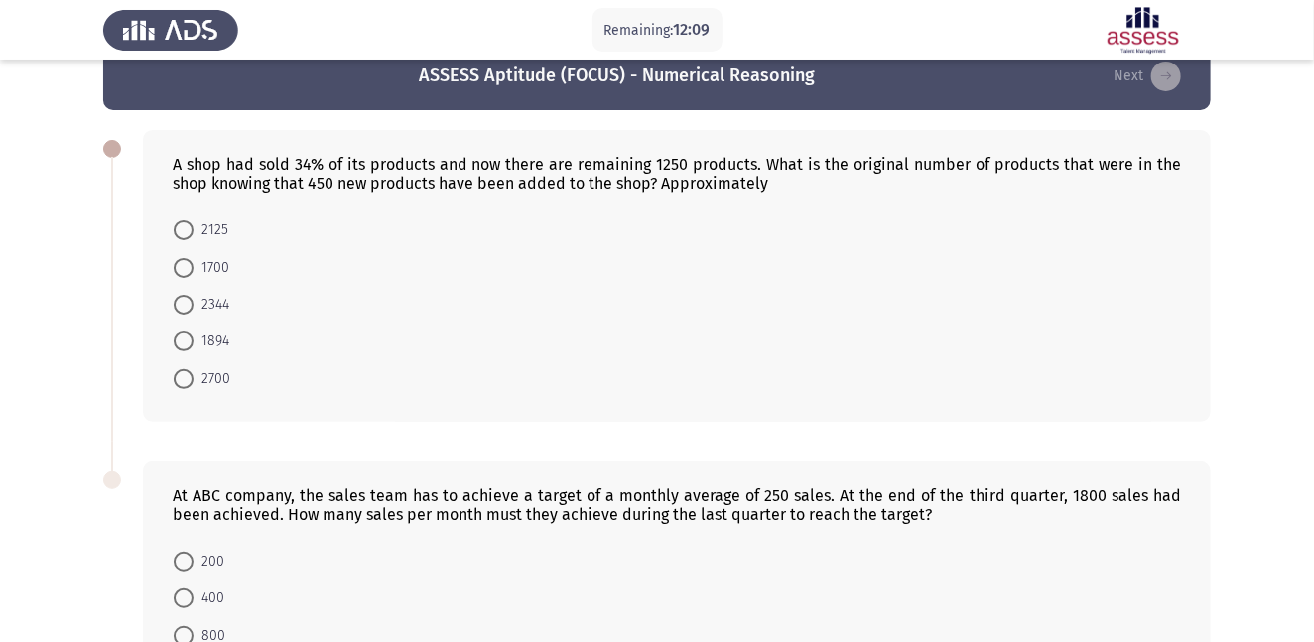
scroll to position [38, 0]
click at [177, 305] on span at bounding box center [184, 304] width 20 height 20
click at [177, 305] on input "2344" at bounding box center [184, 304] width 20 height 20
radio input "true"
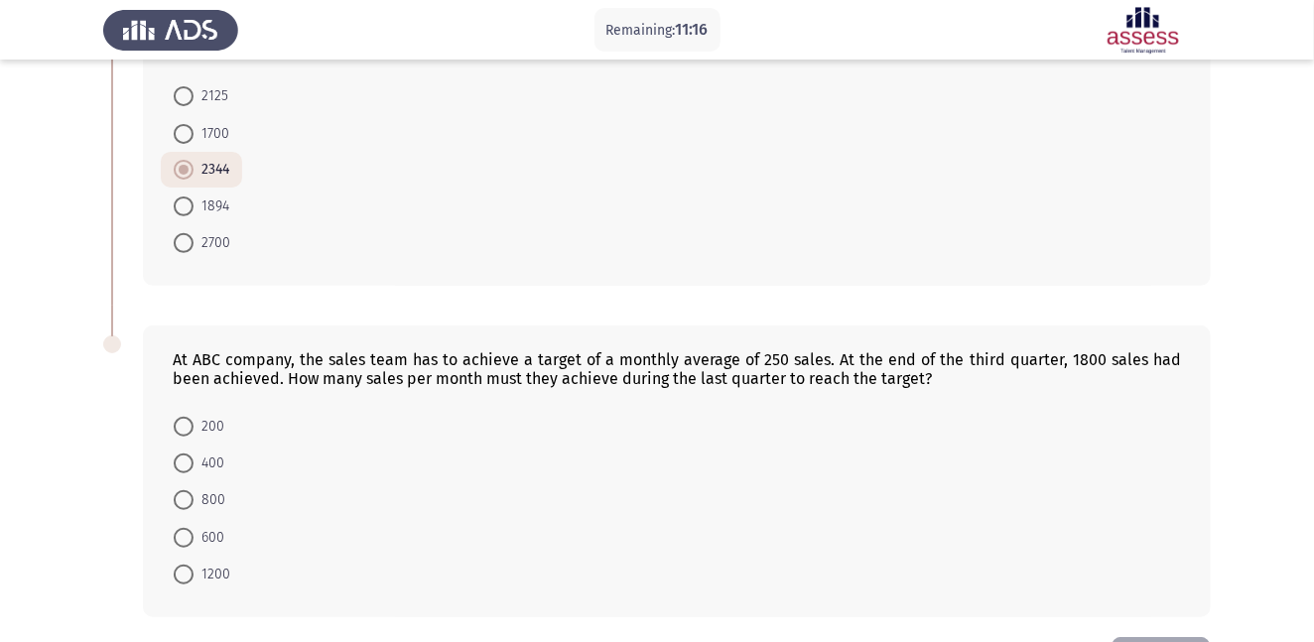
scroll to position [246, 0]
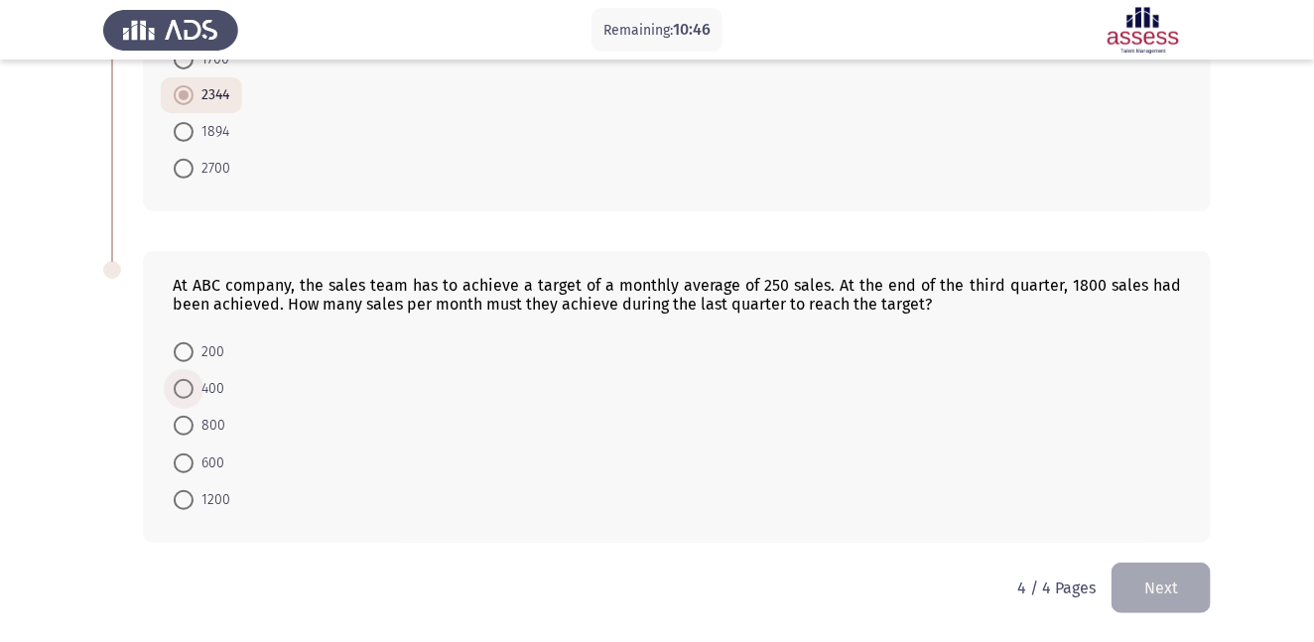
click at [190, 393] on span at bounding box center [184, 389] width 20 height 20
click at [190, 393] on input "400" at bounding box center [184, 389] width 20 height 20
radio input "true"
click at [1149, 576] on button "Next" at bounding box center [1160, 588] width 99 height 51
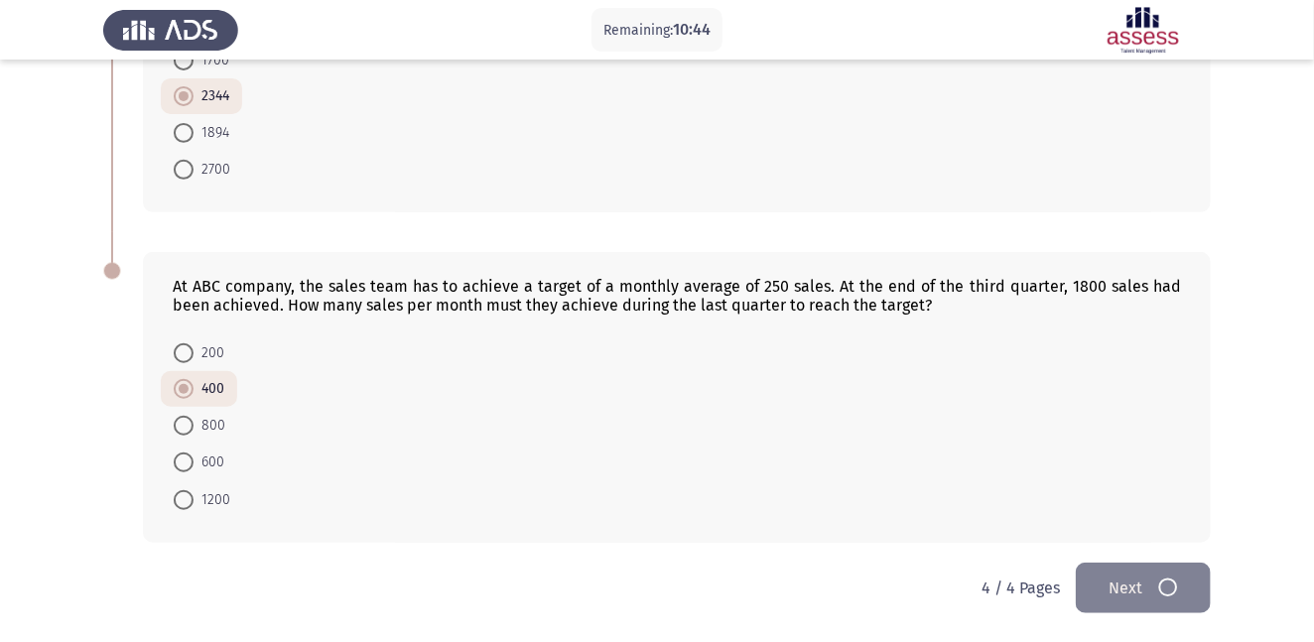
scroll to position [0, 0]
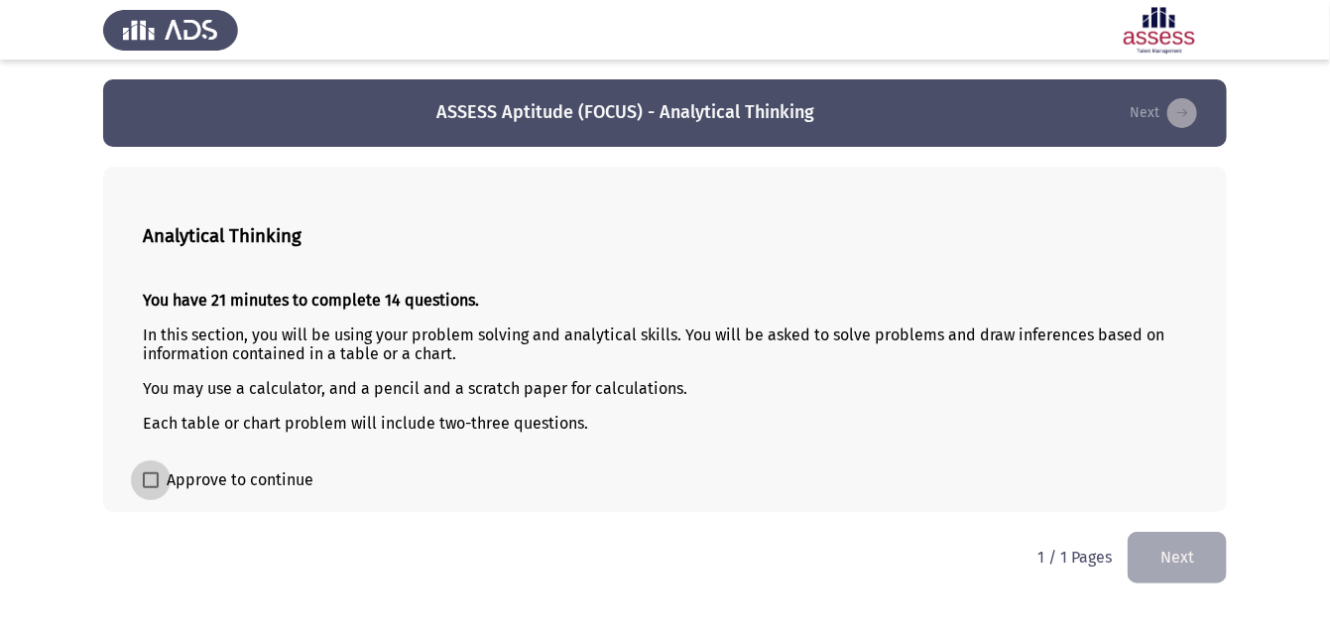
click at [154, 483] on span at bounding box center [151, 480] width 16 height 16
click at [151, 488] on input "Approve to continue" at bounding box center [150, 488] width 1 height 1
checkbox input "true"
click at [1208, 551] on button "Next" at bounding box center [1177, 557] width 99 height 51
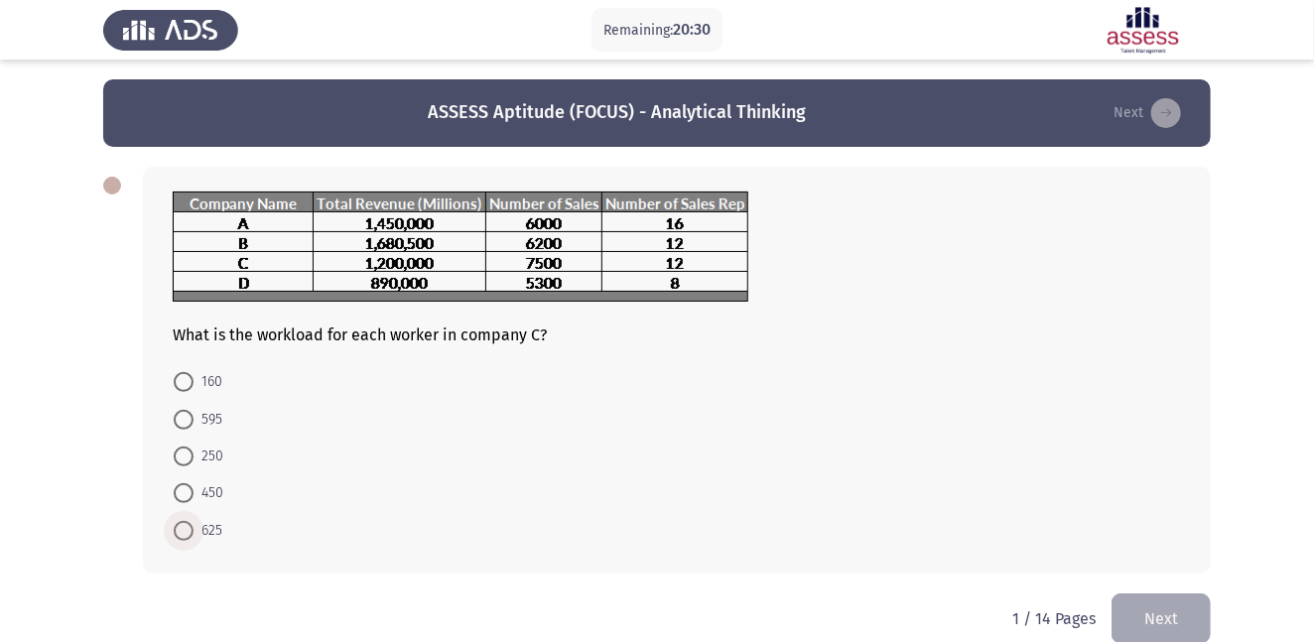
click at [186, 528] on span at bounding box center [184, 531] width 20 height 20
click at [186, 528] on input "625" at bounding box center [184, 531] width 20 height 20
click at [1160, 607] on button "Next" at bounding box center [1160, 616] width 99 height 51
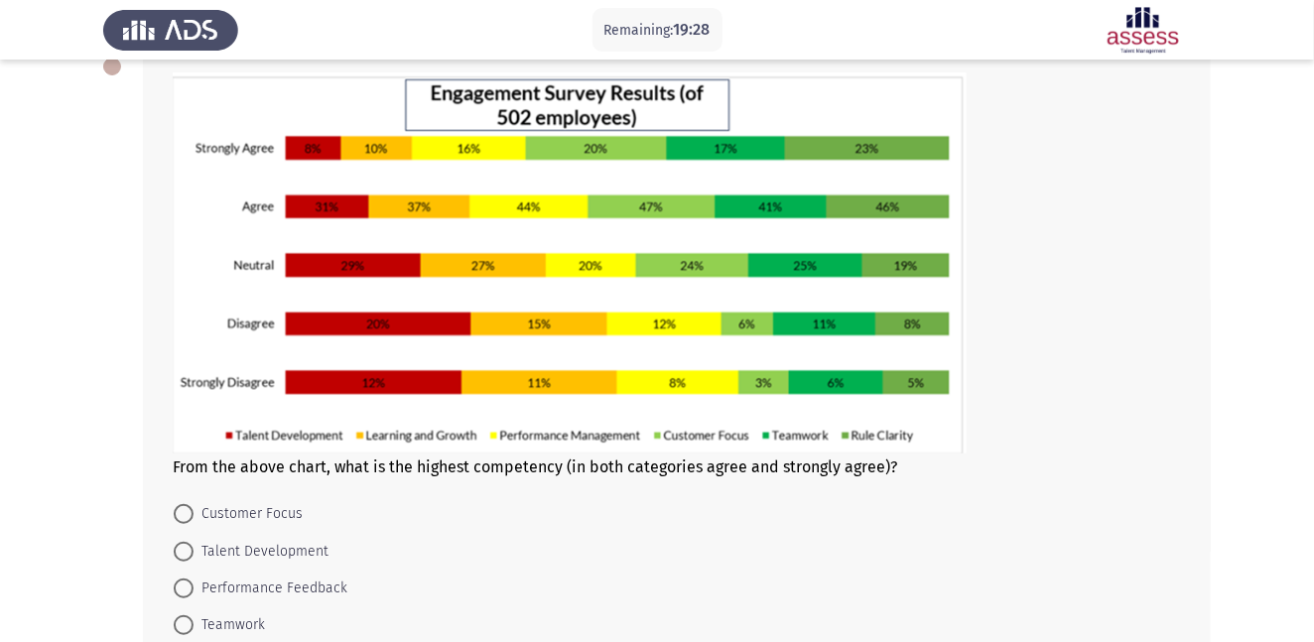
scroll to position [116, 0]
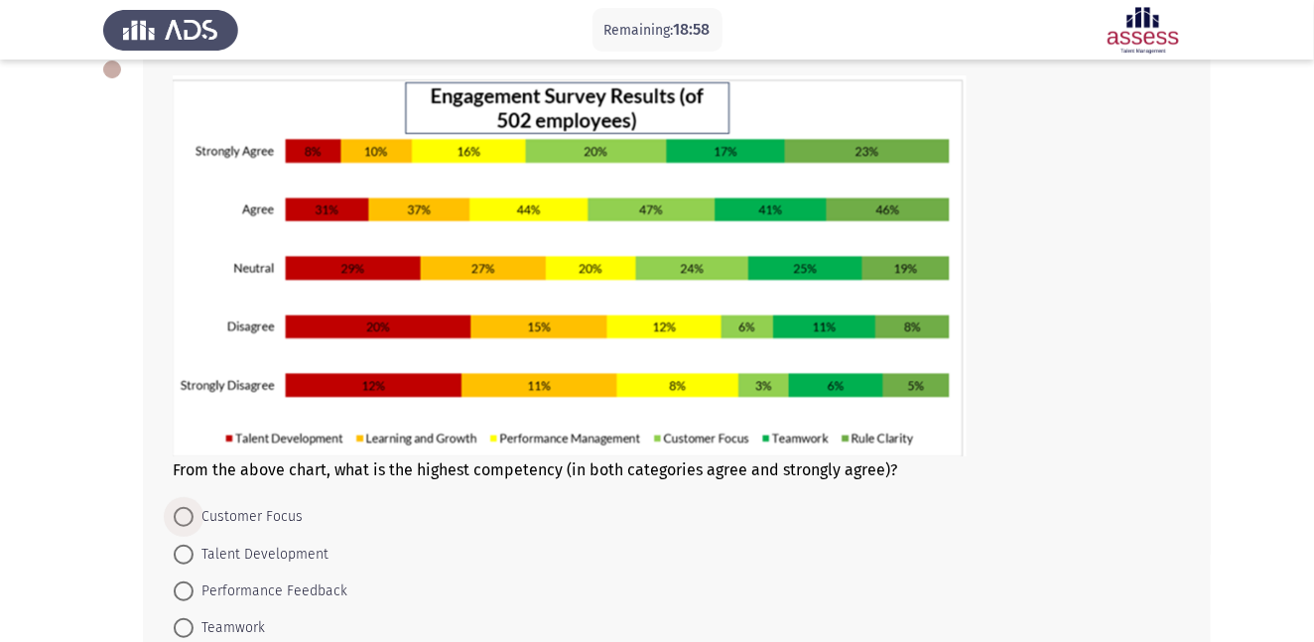
click at [185, 511] on span at bounding box center [184, 517] width 20 height 20
click at [185, 511] on input "Customer Focus" at bounding box center [184, 517] width 20 height 20
radio input "true"
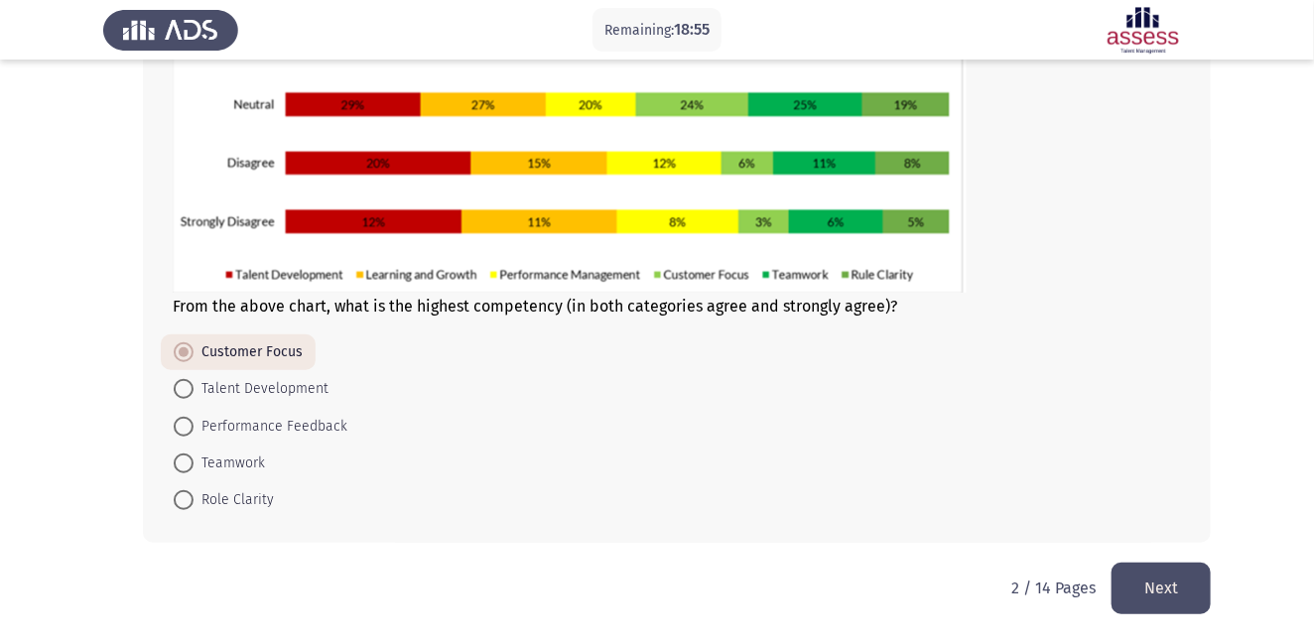
click at [1179, 579] on button "Next" at bounding box center [1160, 588] width 99 height 51
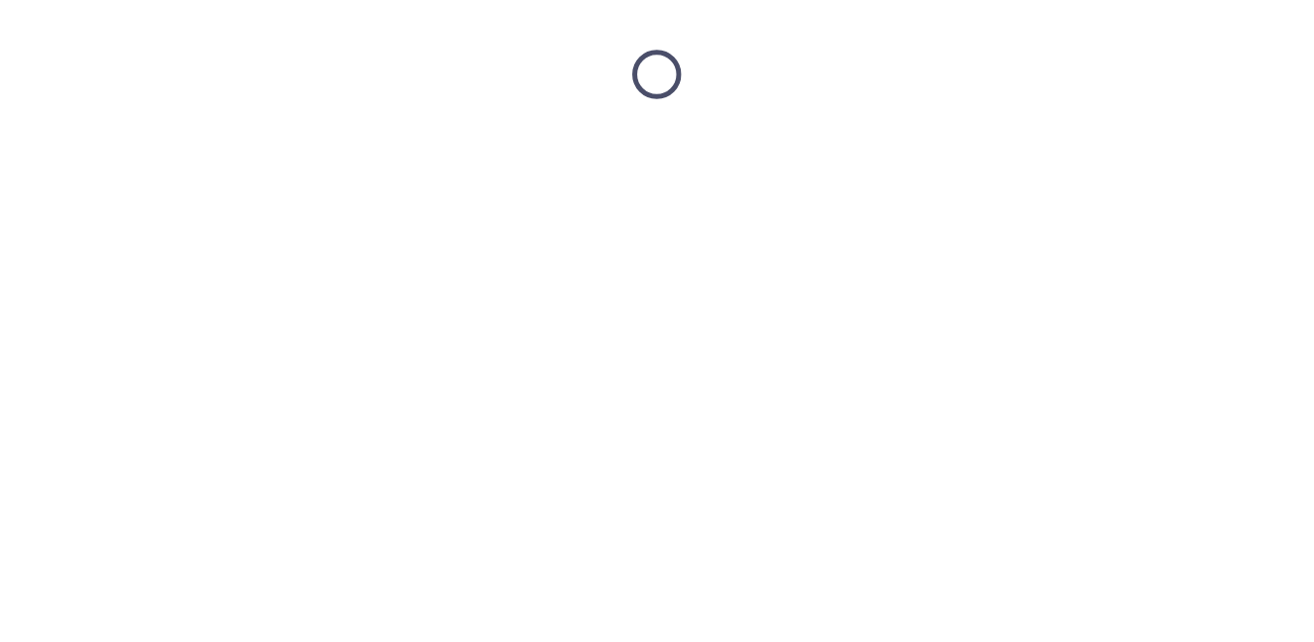
scroll to position [0, 0]
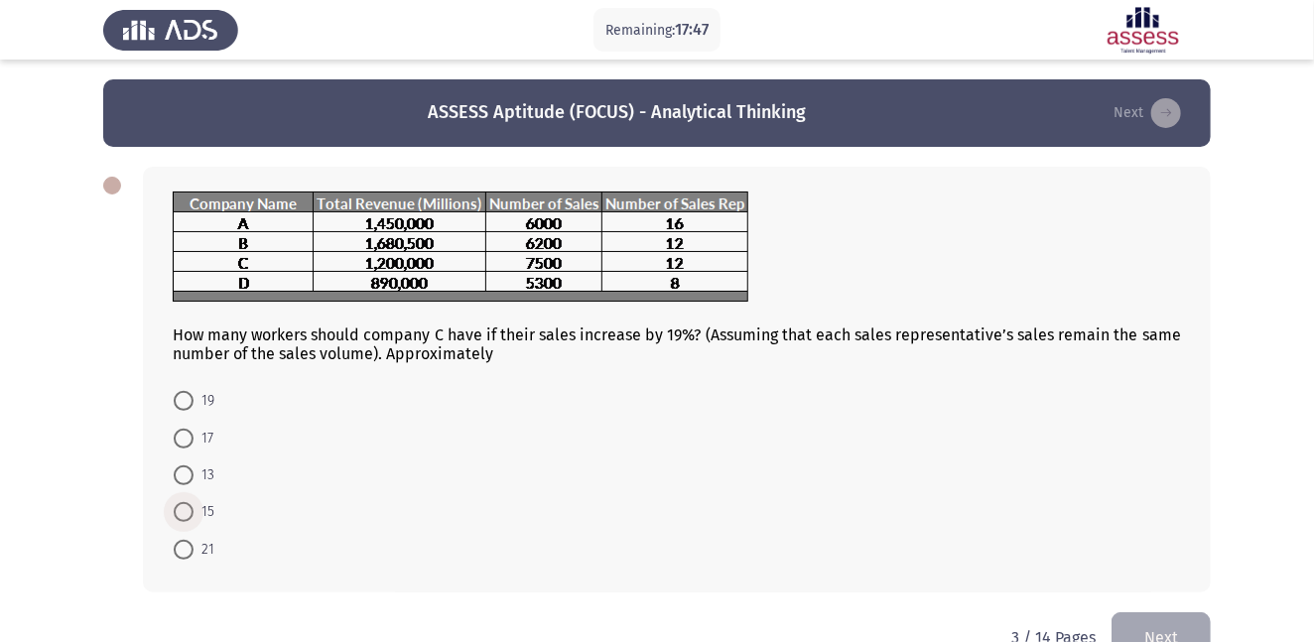
click at [186, 511] on span at bounding box center [184, 512] width 20 height 20
click at [186, 511] on input "15" at bounding box center [184, 512] width 20 height 20
radio input "true"
click at [1163, 628] on button "Next" at bounding box center [1160, 635] width 99 height 51
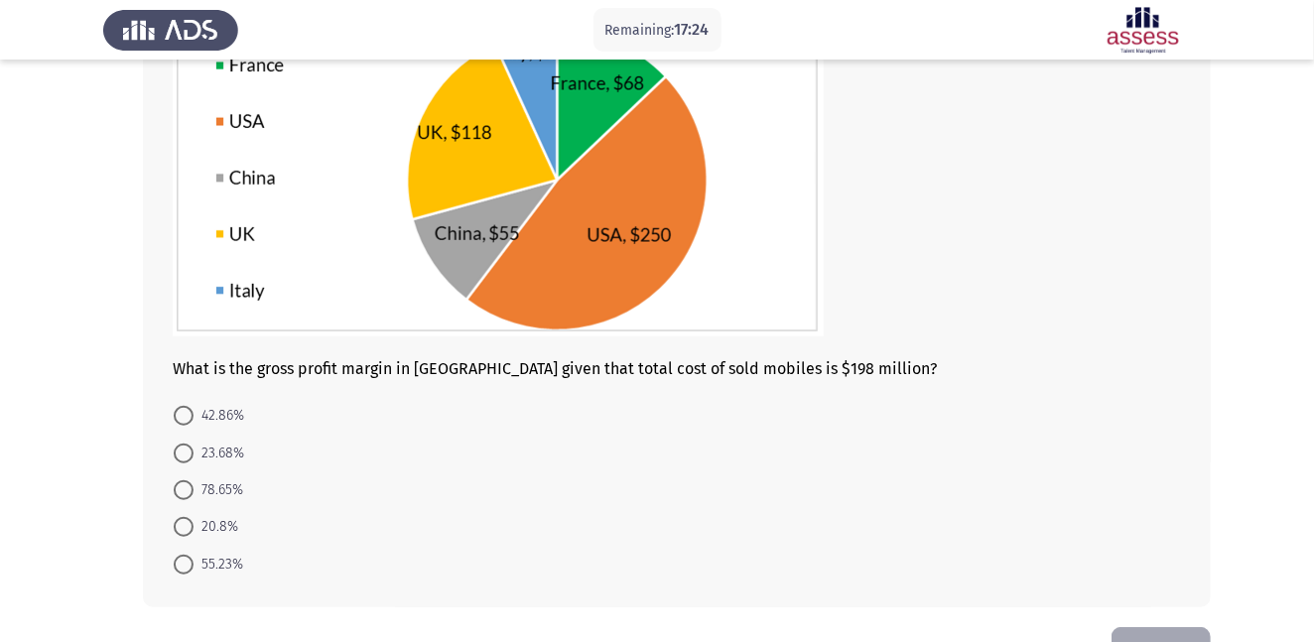
scroll to position [209, 0]
click at [176, 490] on span at bounding box center [184, 489] width 20 height 20
click at [176, 490] on input "78.65%" at bounding box center [184, 489] width 20 height 20
radio input "true"
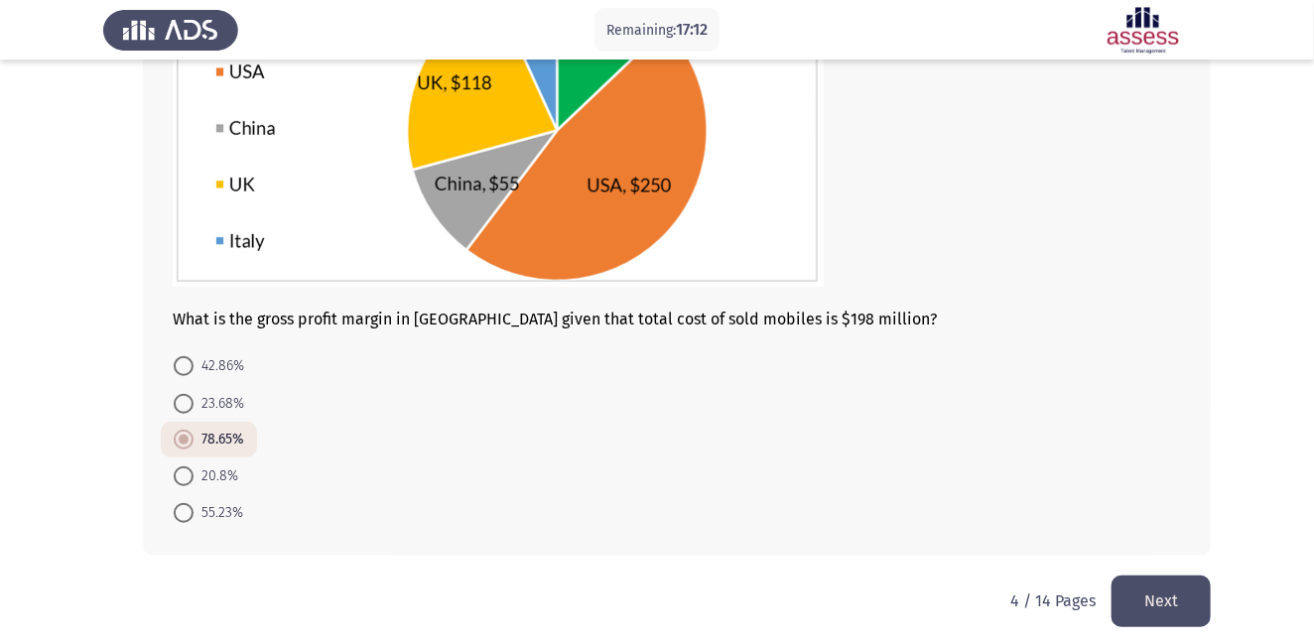
scroll to position [272, 0]
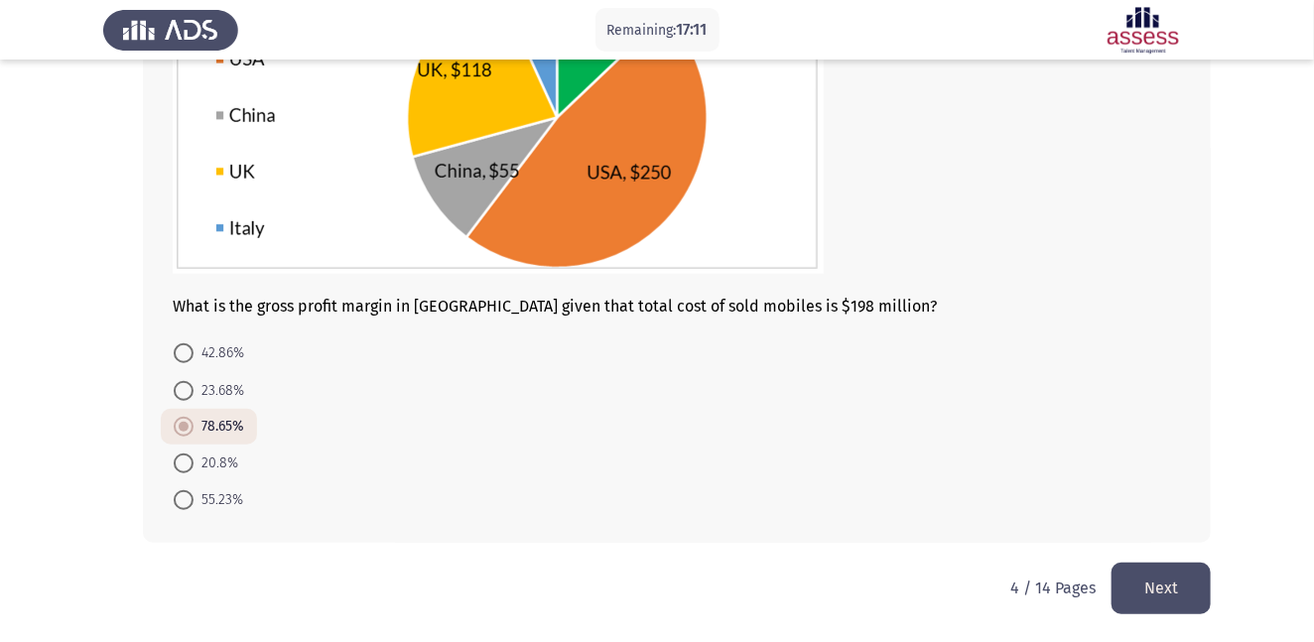
click at [1161, 582] on button "Next" at bounding box center [1160, 588] width 99 height 51
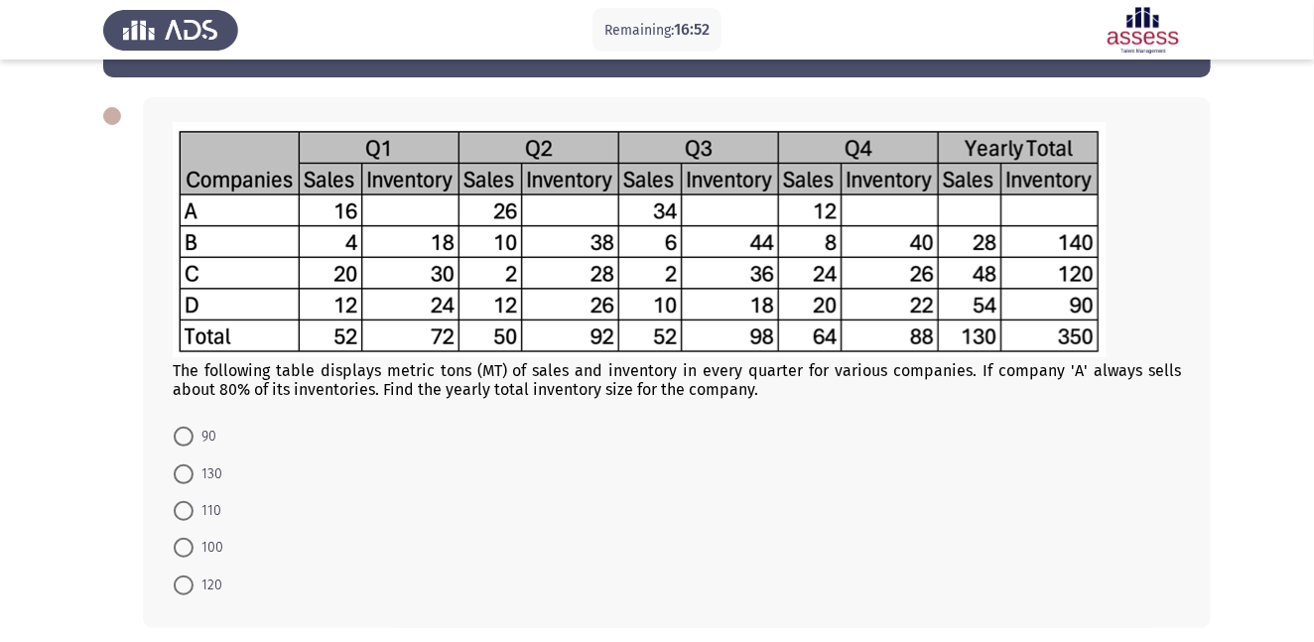
scroll to position [67, 0]
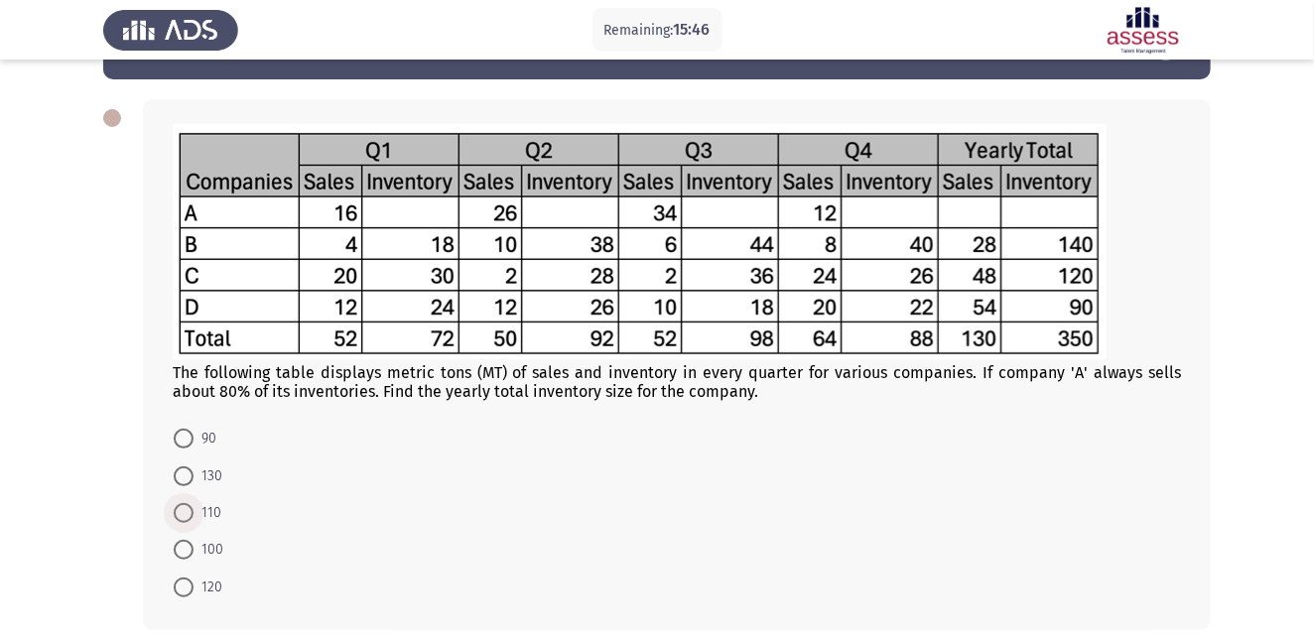
click at [176, 506] on span at bounding box center [184, 513] width 20 height 20
click at [176, 506] on input "110" at bounding box center [184, 513] width 20 height 20
radio input "true"
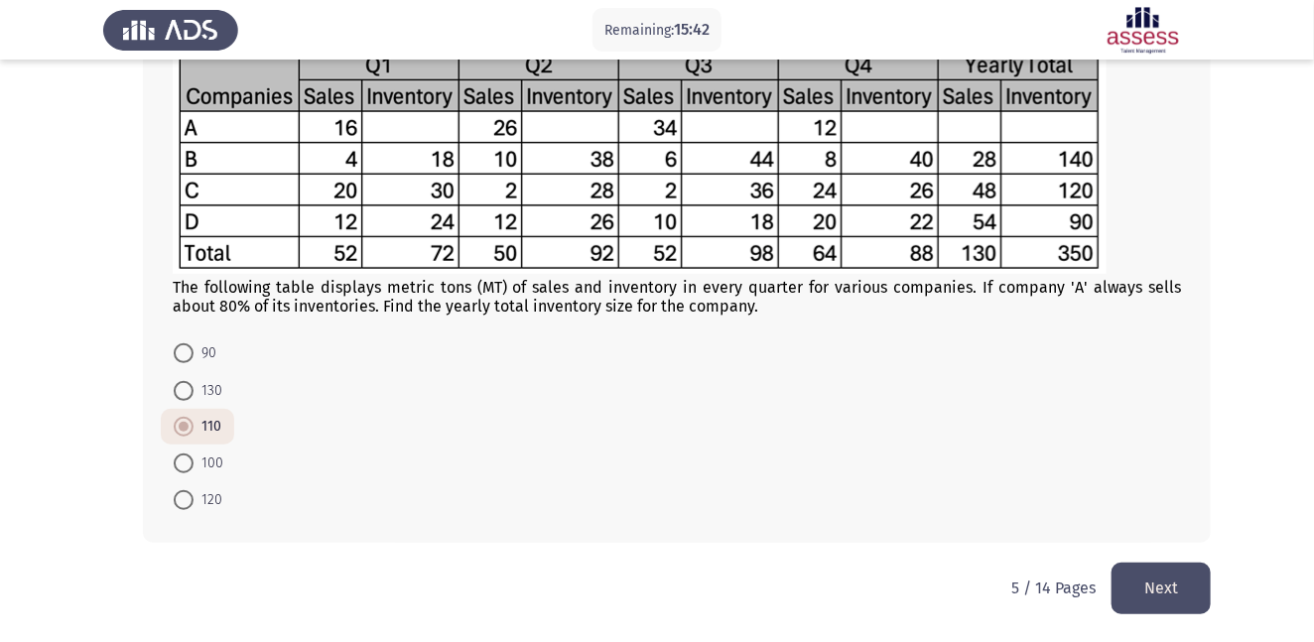
click at [1192, 574] on button "Next" at bounding box center [1160, 588] width 99 height 51
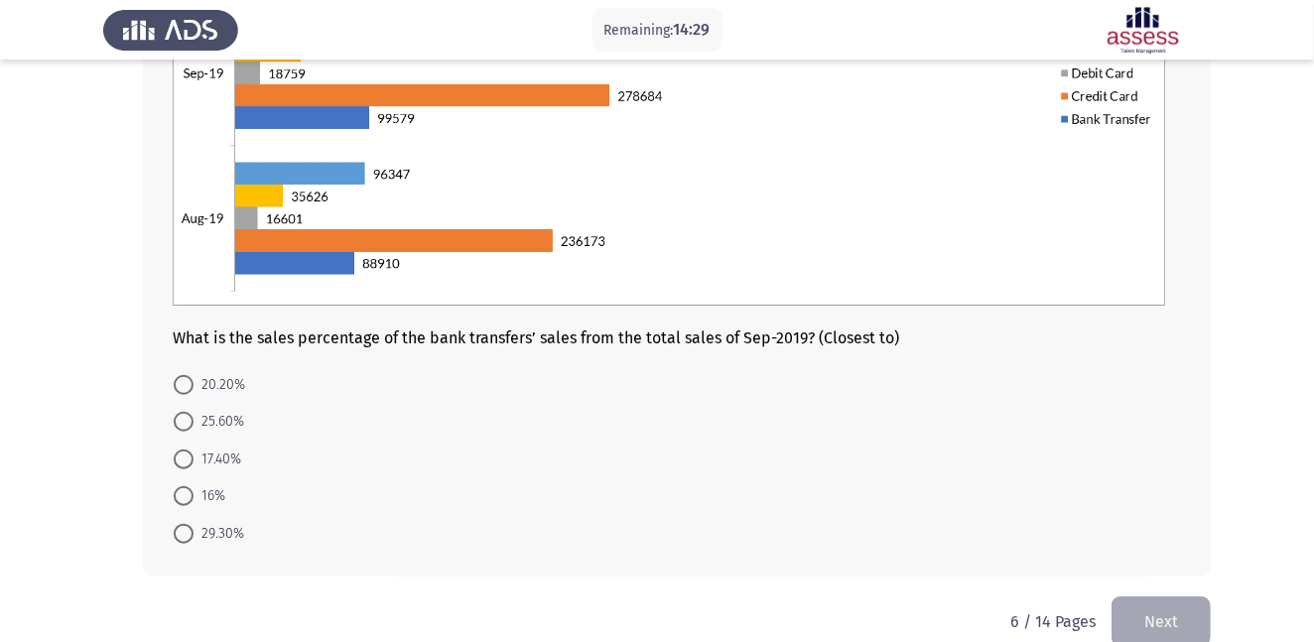
scroll to position [405, 0]
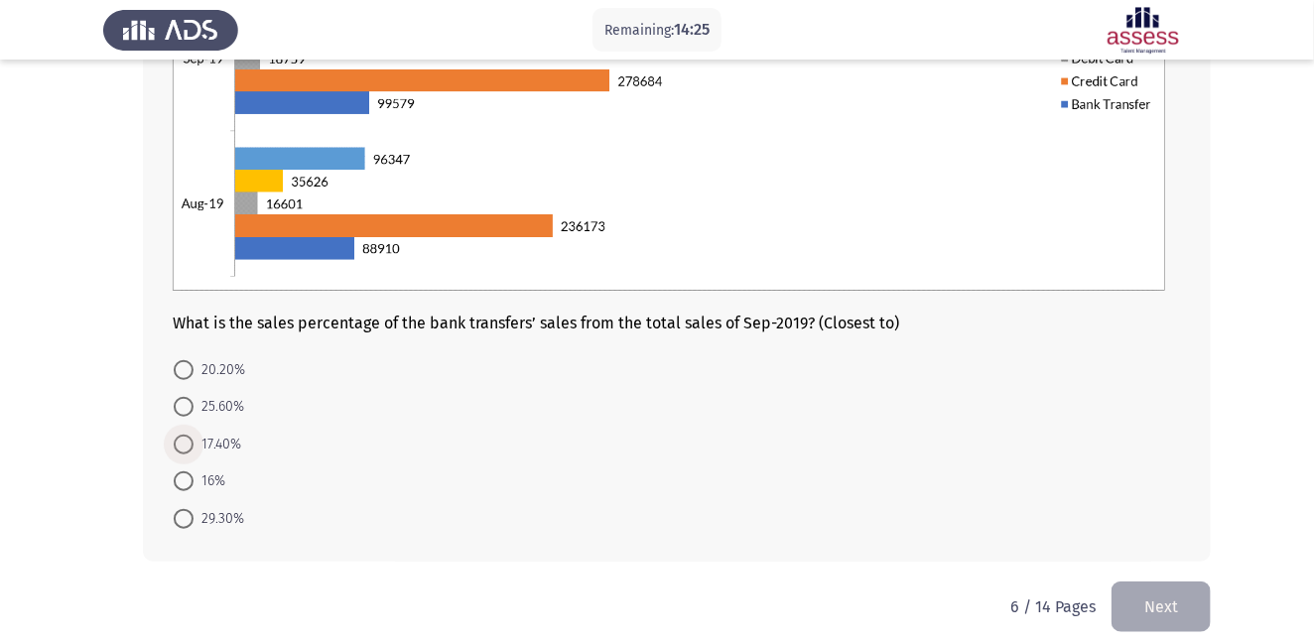
click at [181, 447] on span at bounding box center [184, 445] width 20 height 20
click at [181, 447] on input "17.40%" at bounding box center [184, 445] width 20 height 20
radio input "true"
click at [1141, 608] on button "Next" at bounding box center [1160, 604] width 99 height 51
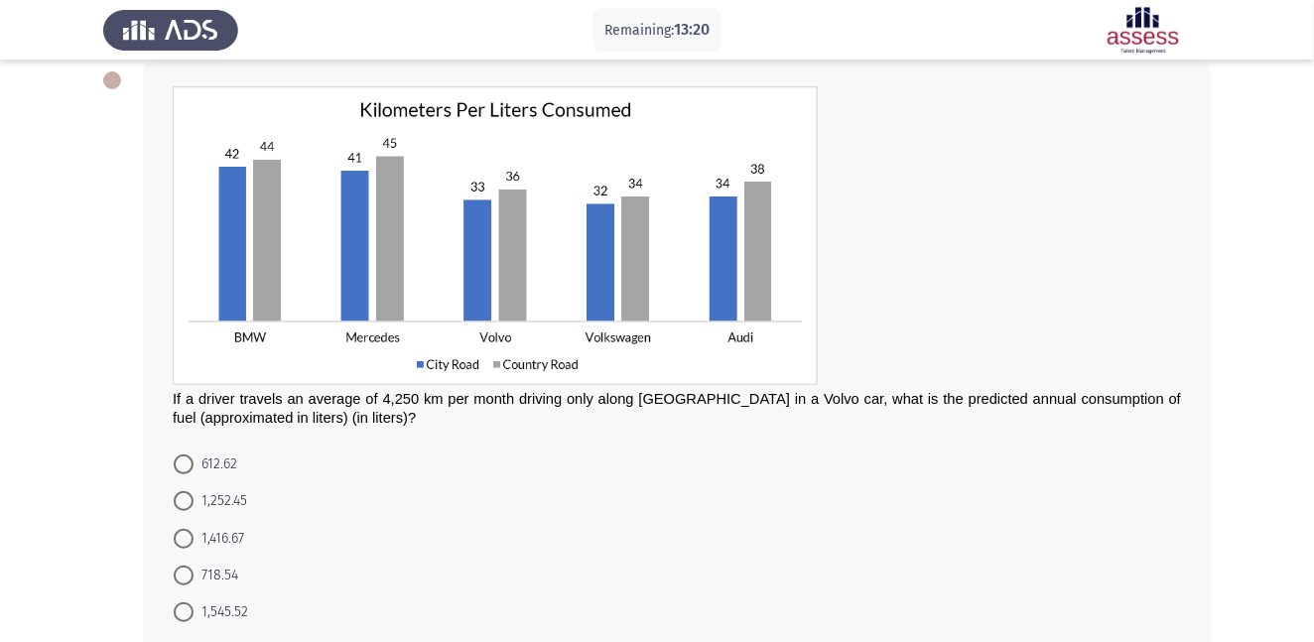
scroll to position [104, 0]
click at [190, 536] on span at bounding box center [184, 540] width 20 height 20
click at [190, 536] on input "1,416.67" at bounding box center [184, 540] width 20 height 20
radio input "true"
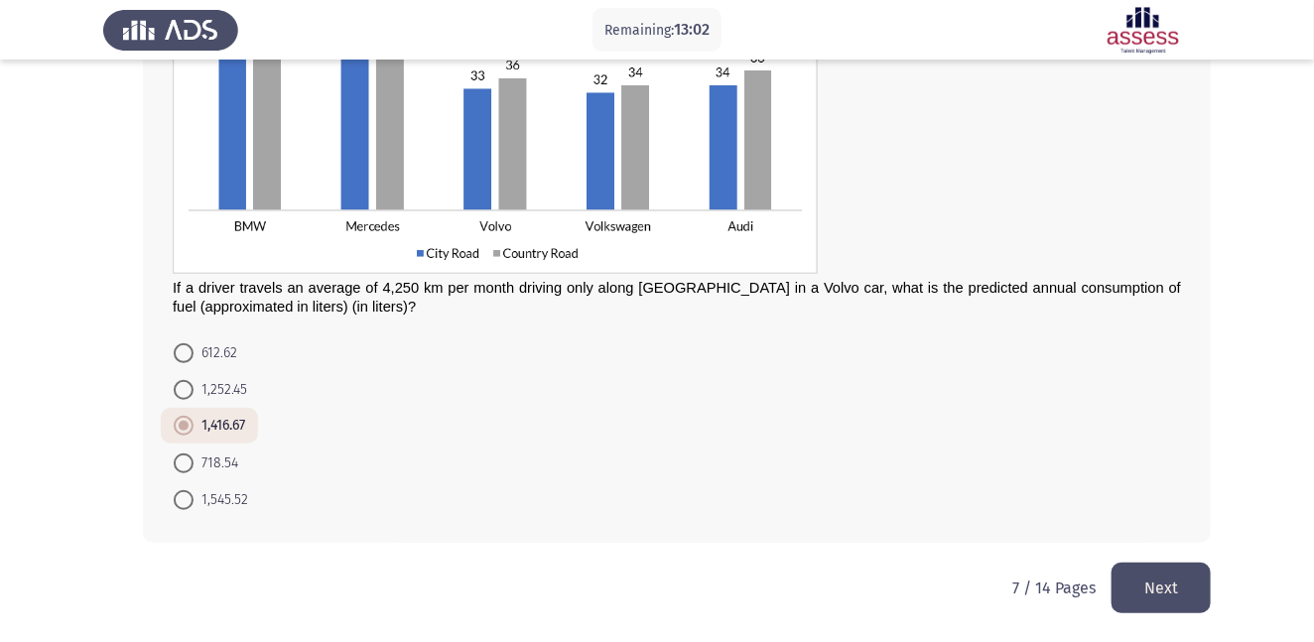
click at [1156, 585] on button "Next" at bounding box center [1160, 588] width 99 height 51
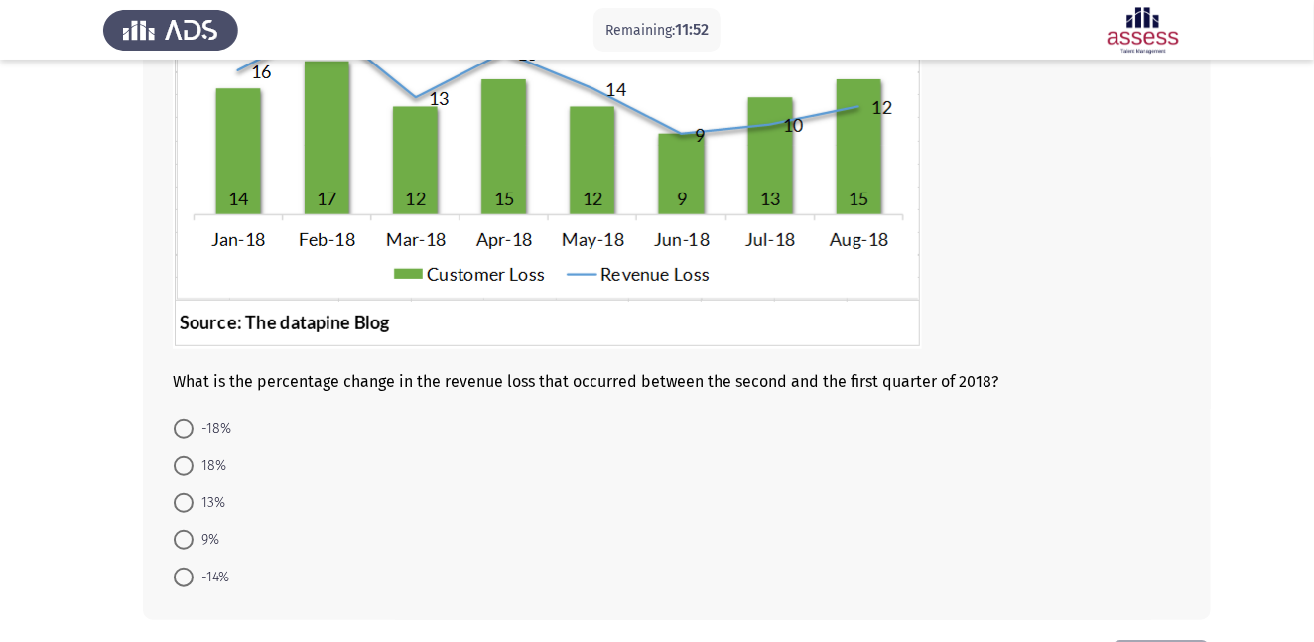
scroll to position [275, 0]
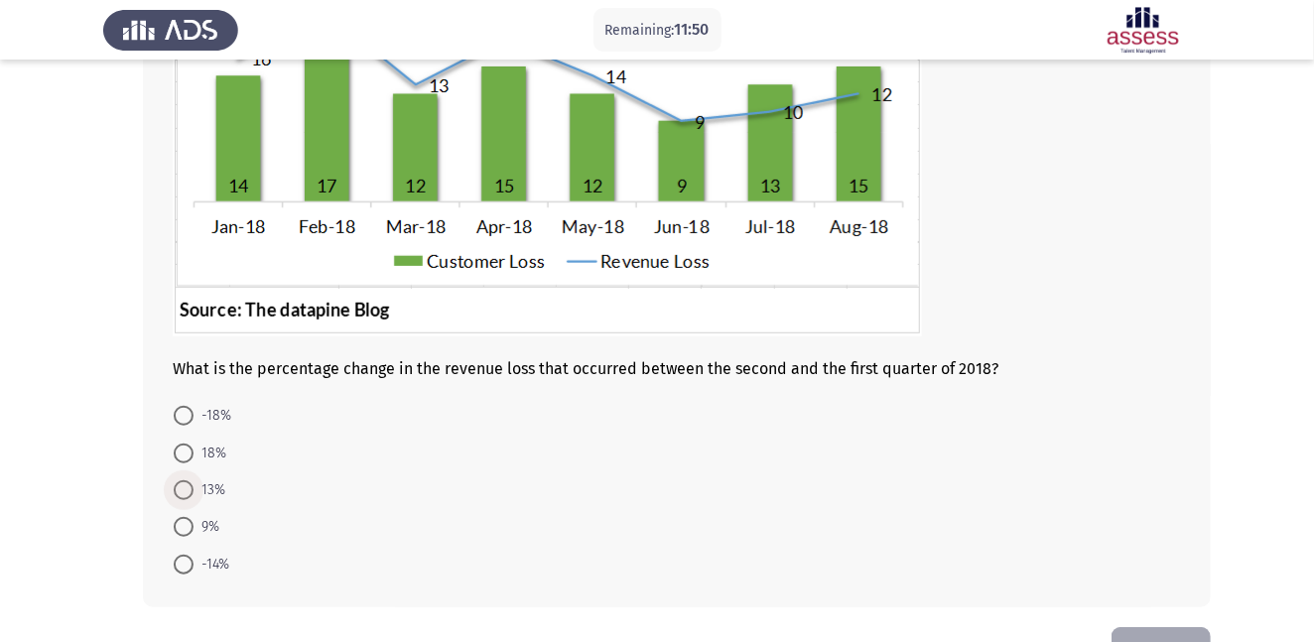
click at [190, 486] on span at bounding box center [184, 490] width 20 height 20
click at [190, 486] on input "13%" at bounding box center [184, 490] width 20 height 20
radio input "true"
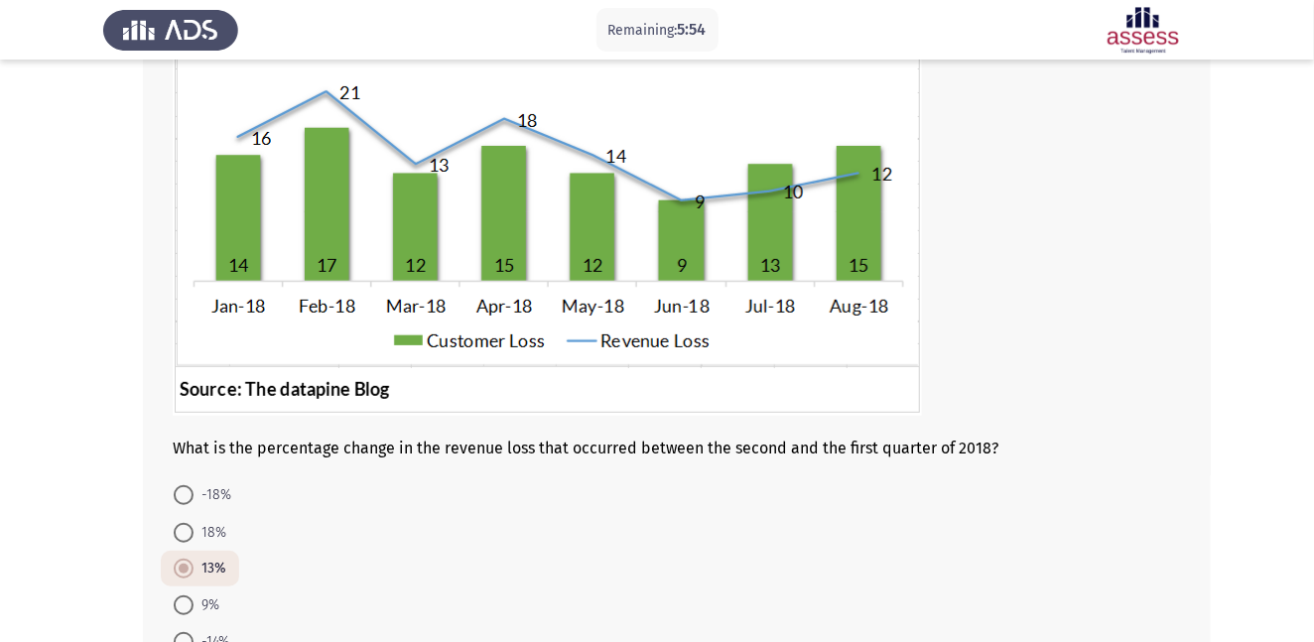
scroll to position [339, 0]
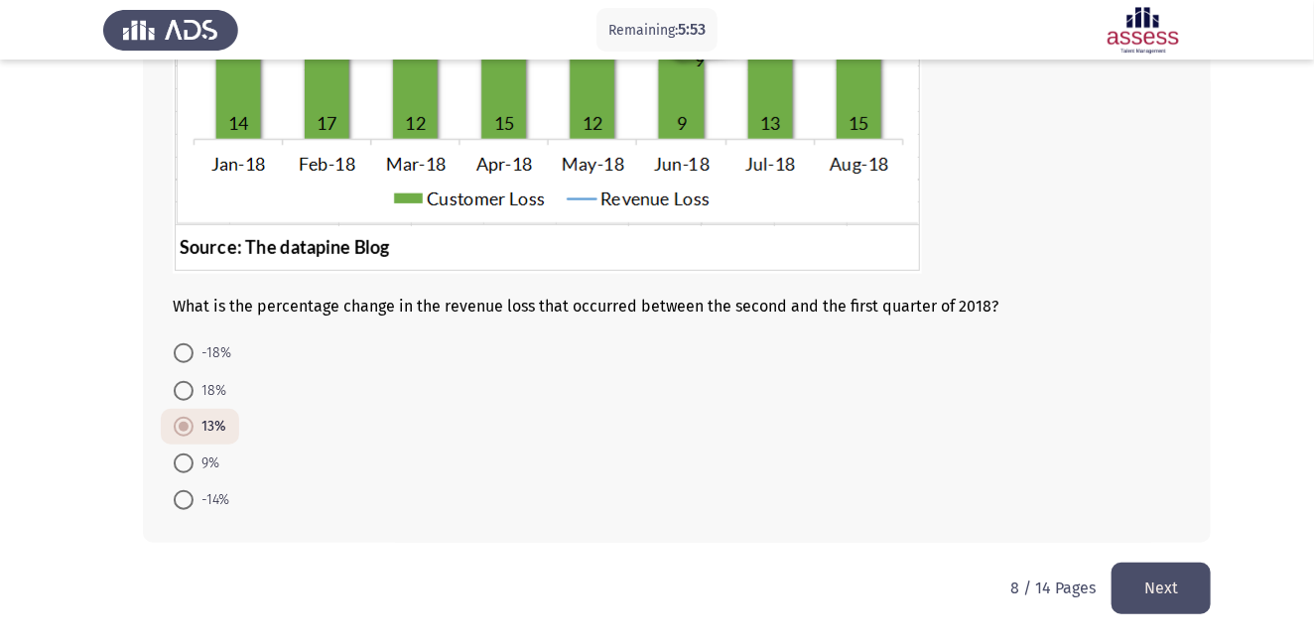
click at [1163, 579] on button "Next" at bounding box center [1160, 588] width 99 height 51
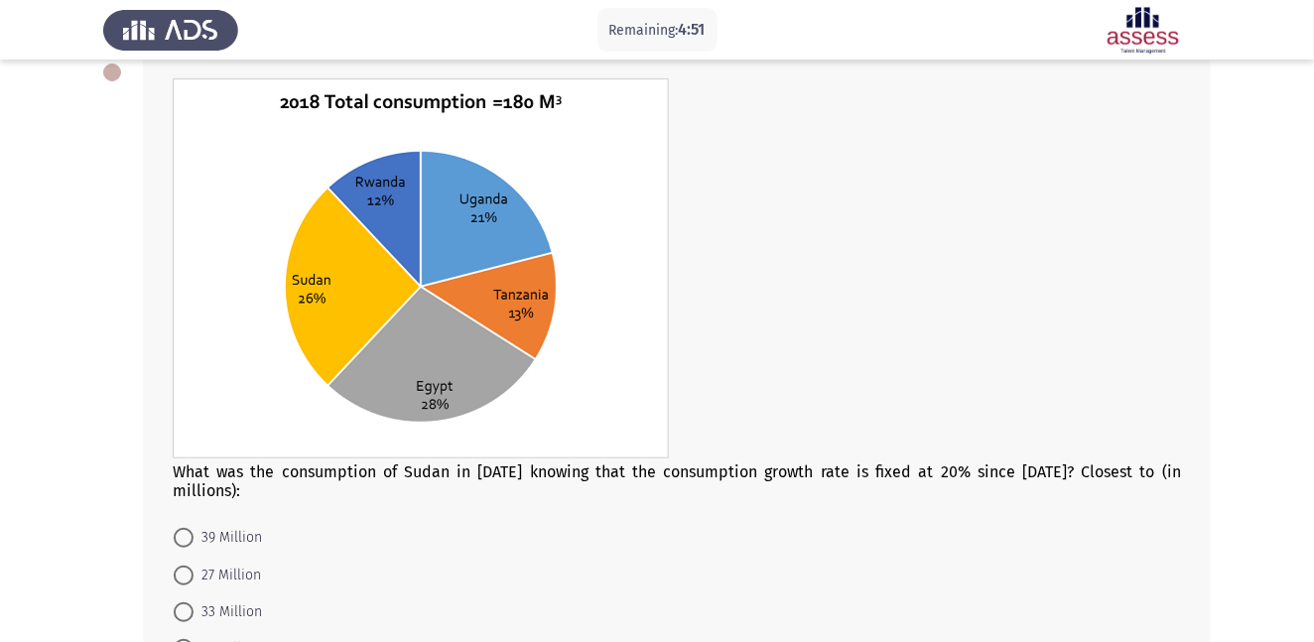
scroll to position [118, 0]
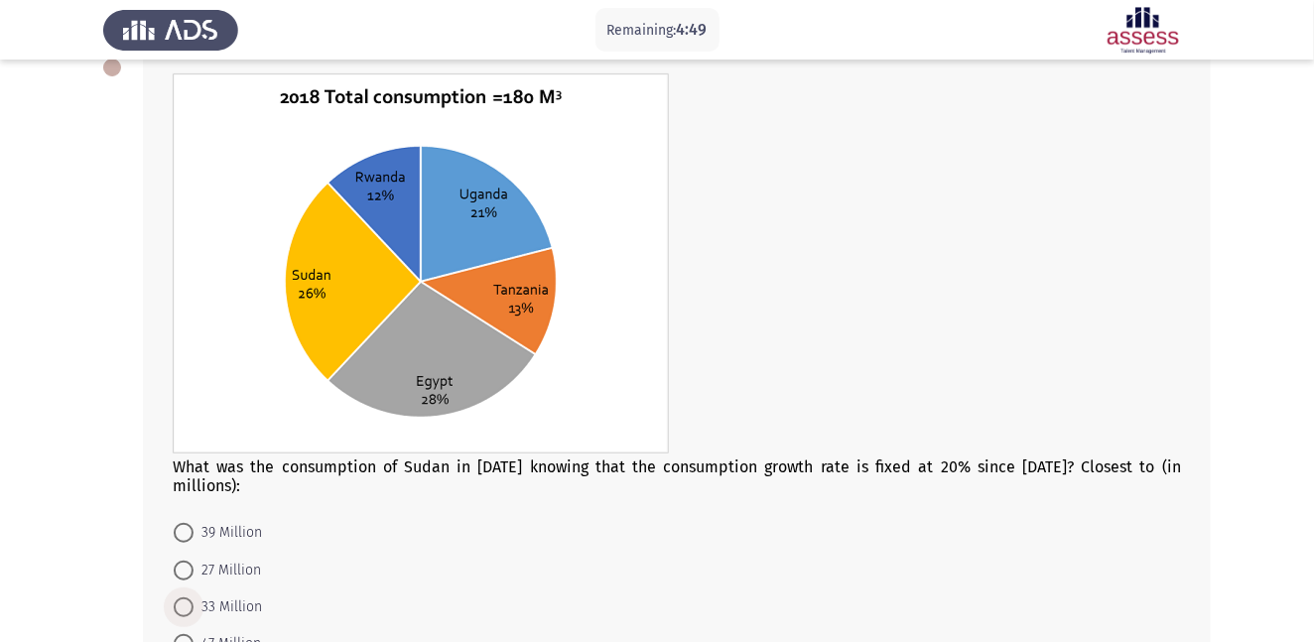
click at [190, 597] on span at bounding box center [184, 607] width 20 height 20
click at [190, 597] on input "33 Million" at bounding box center [184, 607] width 20 height 20
radio input "true"
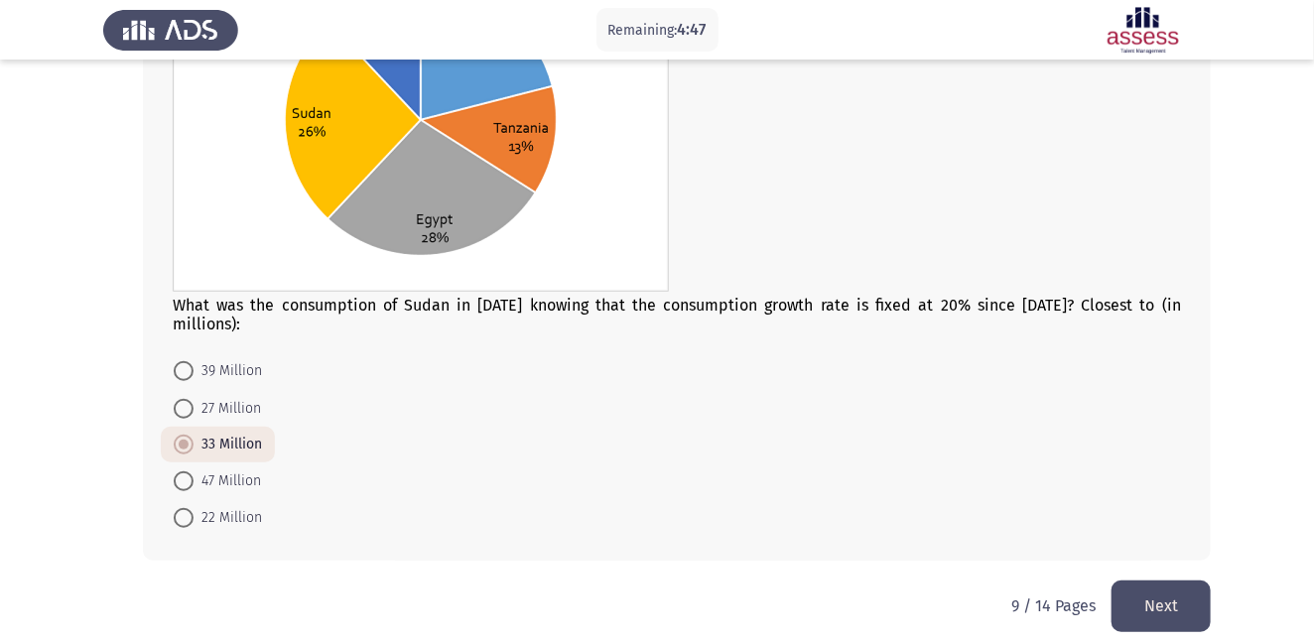
click at [1181, 585] on button "Next" at bounding box center [1160, 605] width 99 height 51
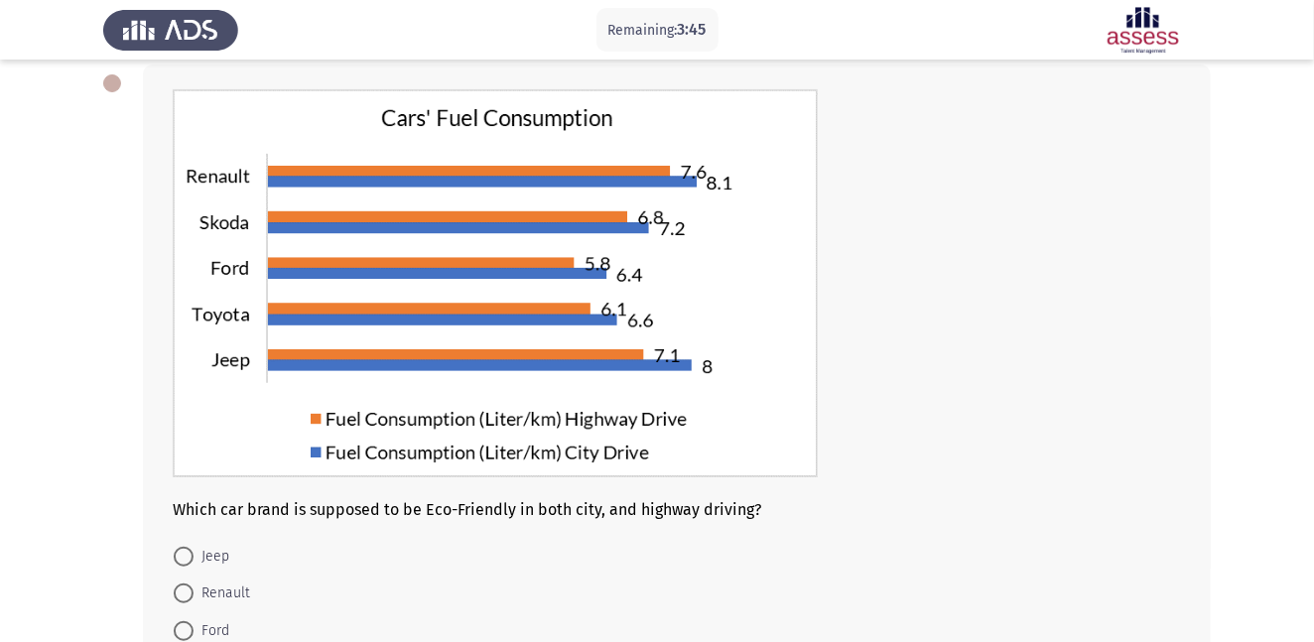
scroll to position [101, 0]
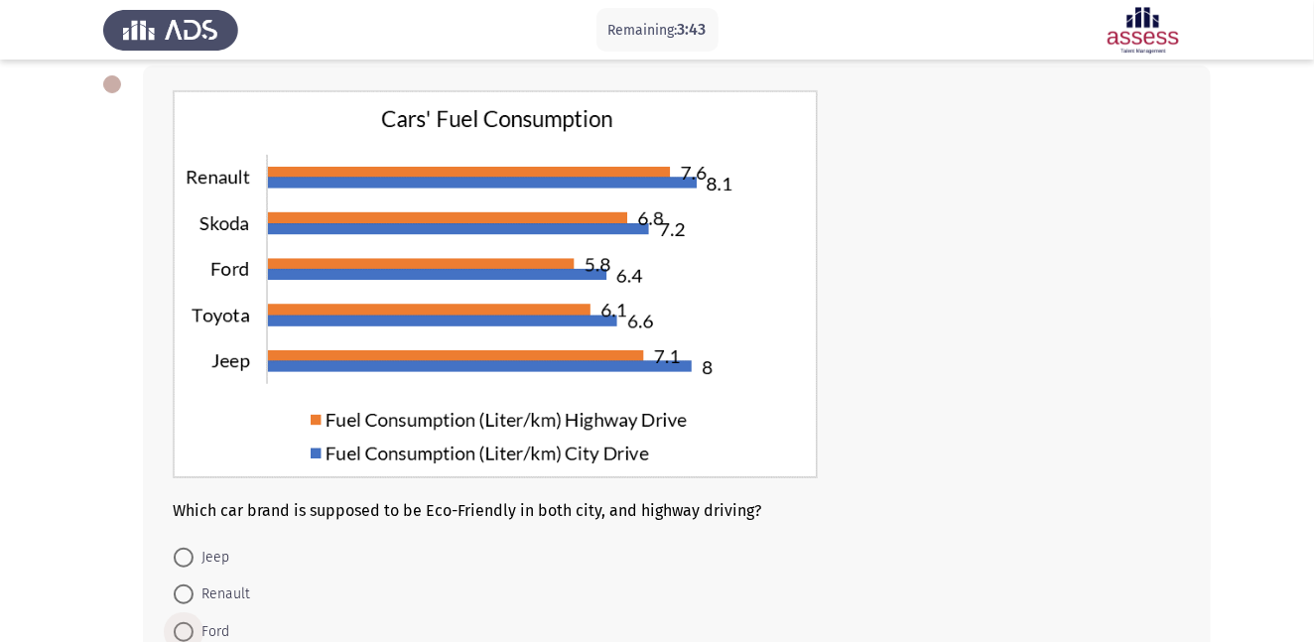
click at [187, 627] on span at bounding box center [184, 632] width 20 height 20
click at [187, 627] on input "Ford" at bounding box center [184, 632] width 20 height 20
radio input "true"
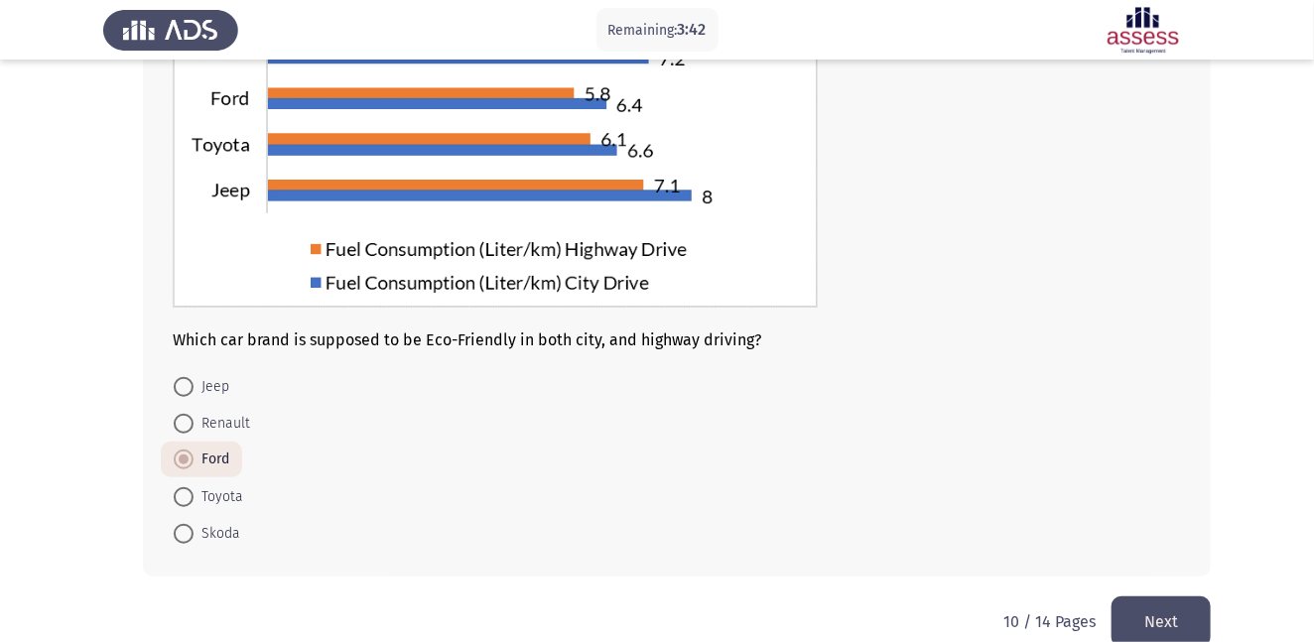
scroll to position [289, 0]
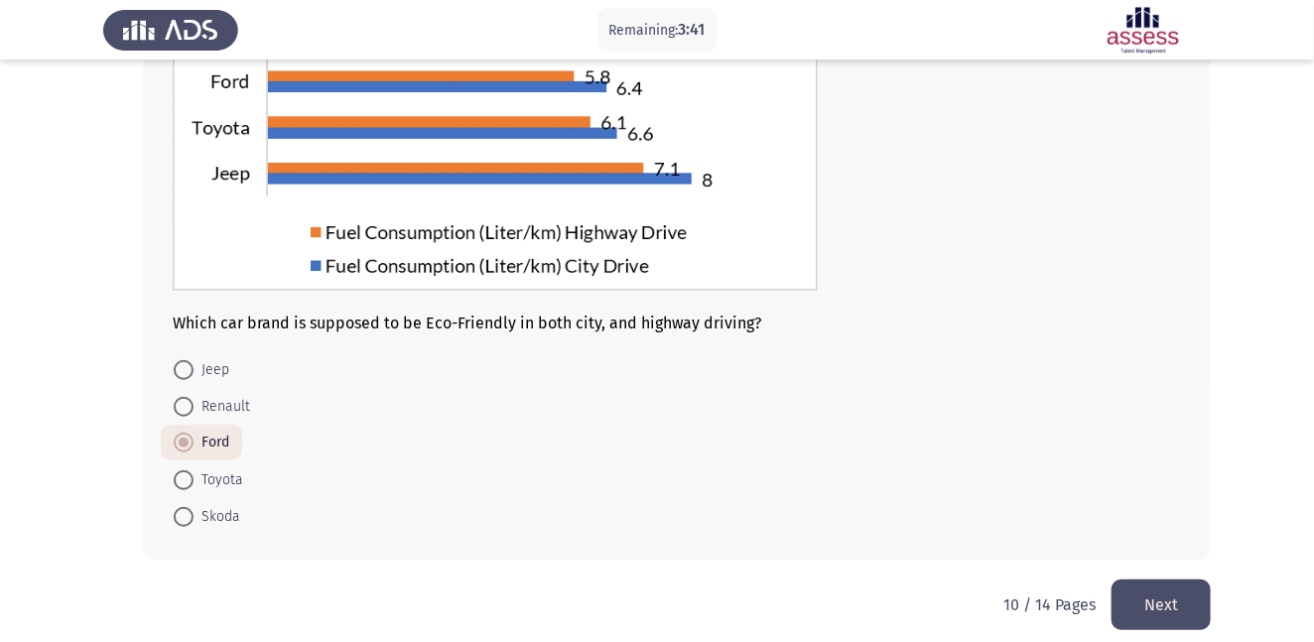
click at [1166, 607] on button "Next" at bounding box center [1160, 604] width 99 height 51
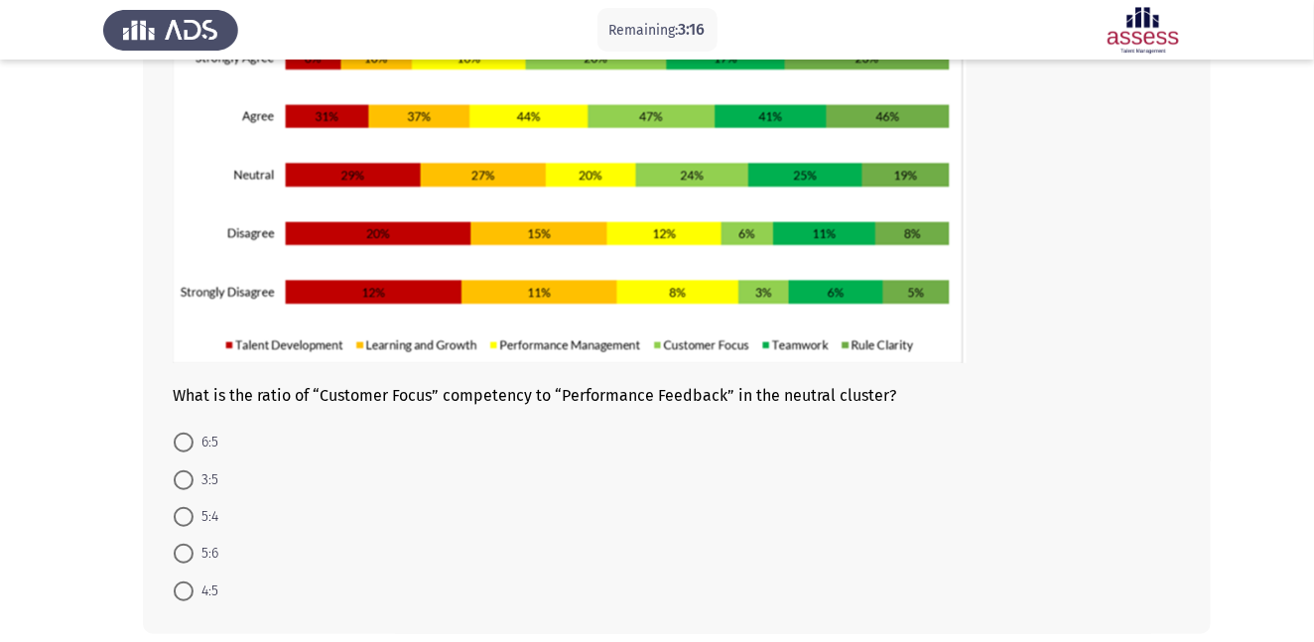
scroll to position [211, 0]
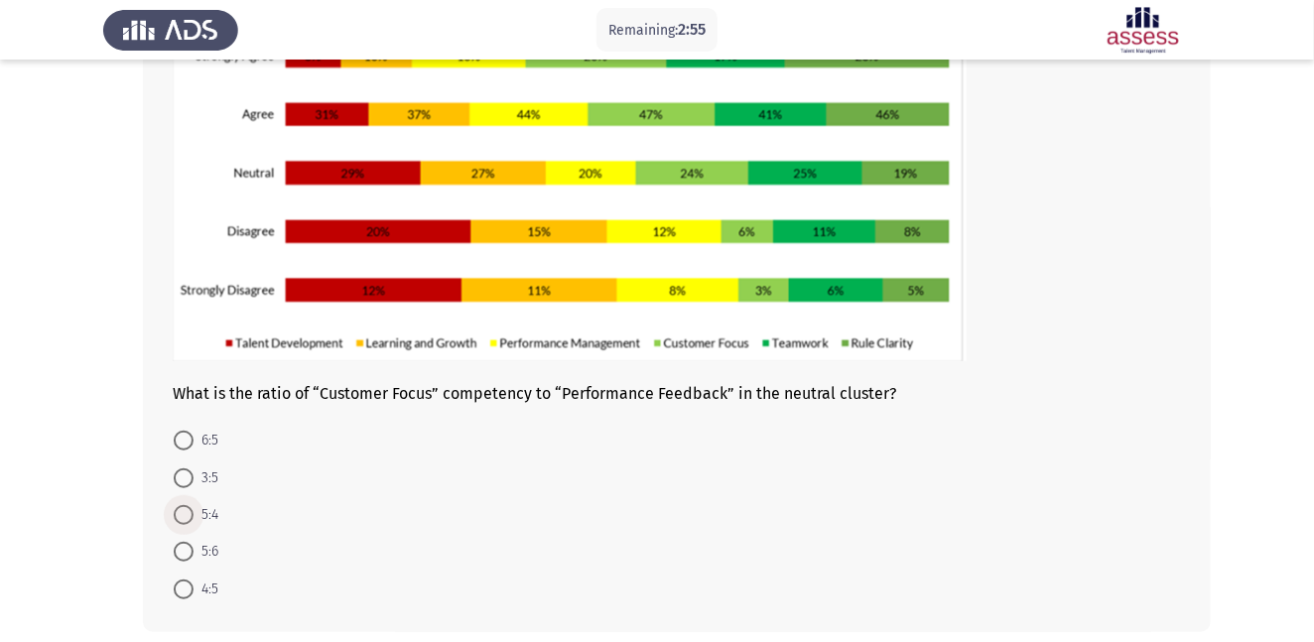
click at [177, 517] on span at bounding box center [184, 515] width 20 height 20
click at [177, 517] on input "5:4" at bounding box center [184, 515] width 20 height 20
radio input "true"
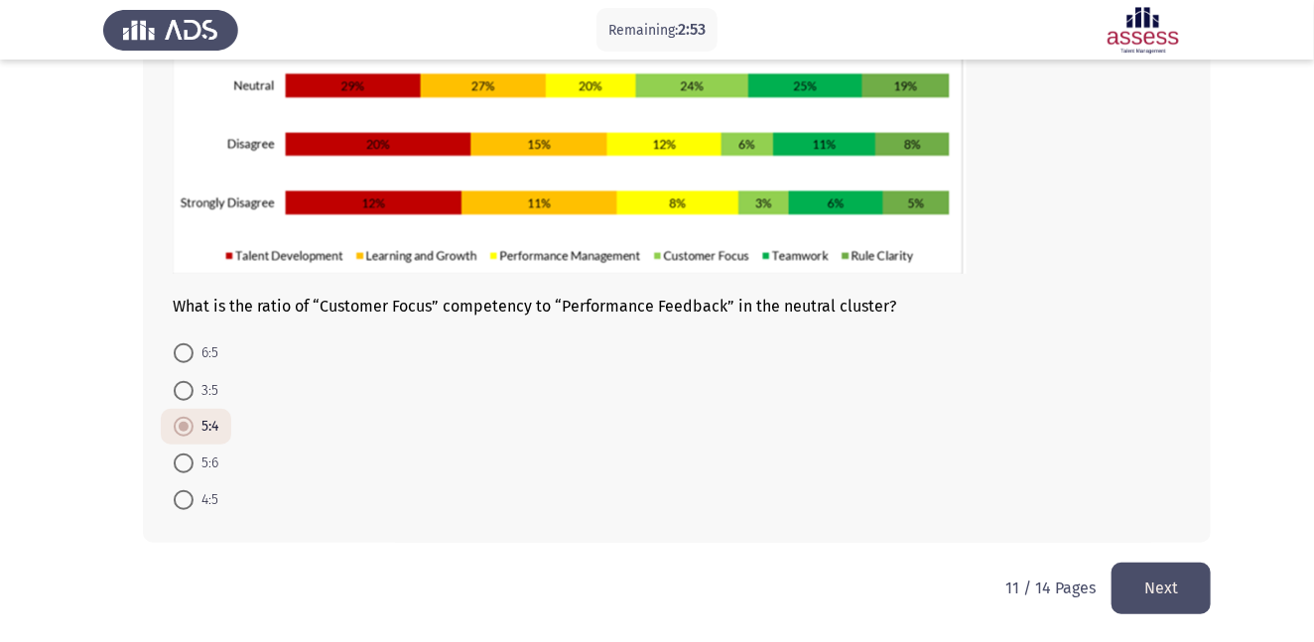
click at [1172, 579] on button "Next" at bounding box center [1160, 588] width 99 height 51
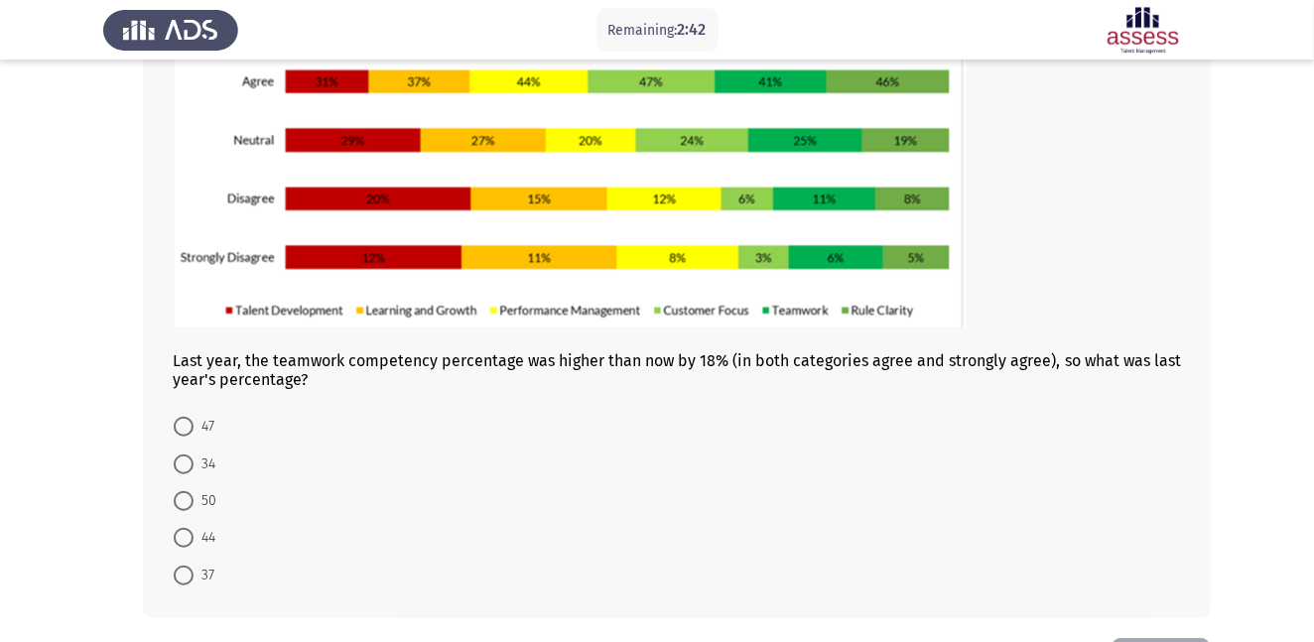
scroll to position [246, 0]
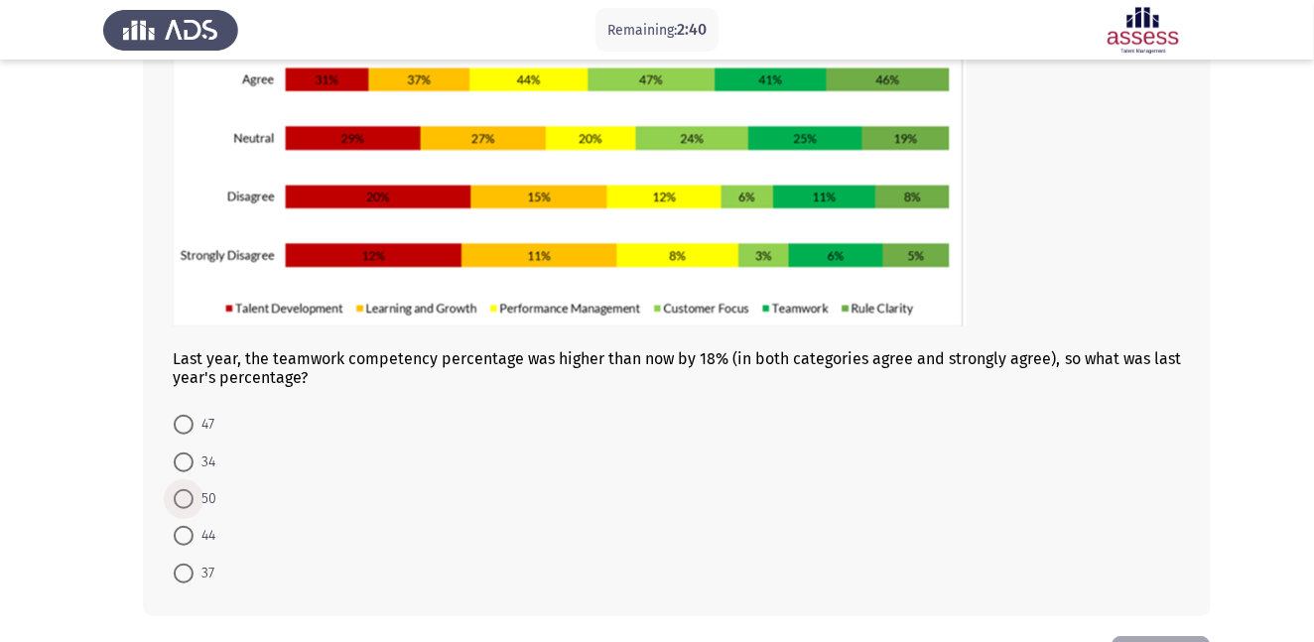
click at [186, 504] on span at bounding box center [184, 499] width 20 height 20
click at [186, 504] on input "50" at bounding box center [184, 499] width 20 height 20
radio input "true"
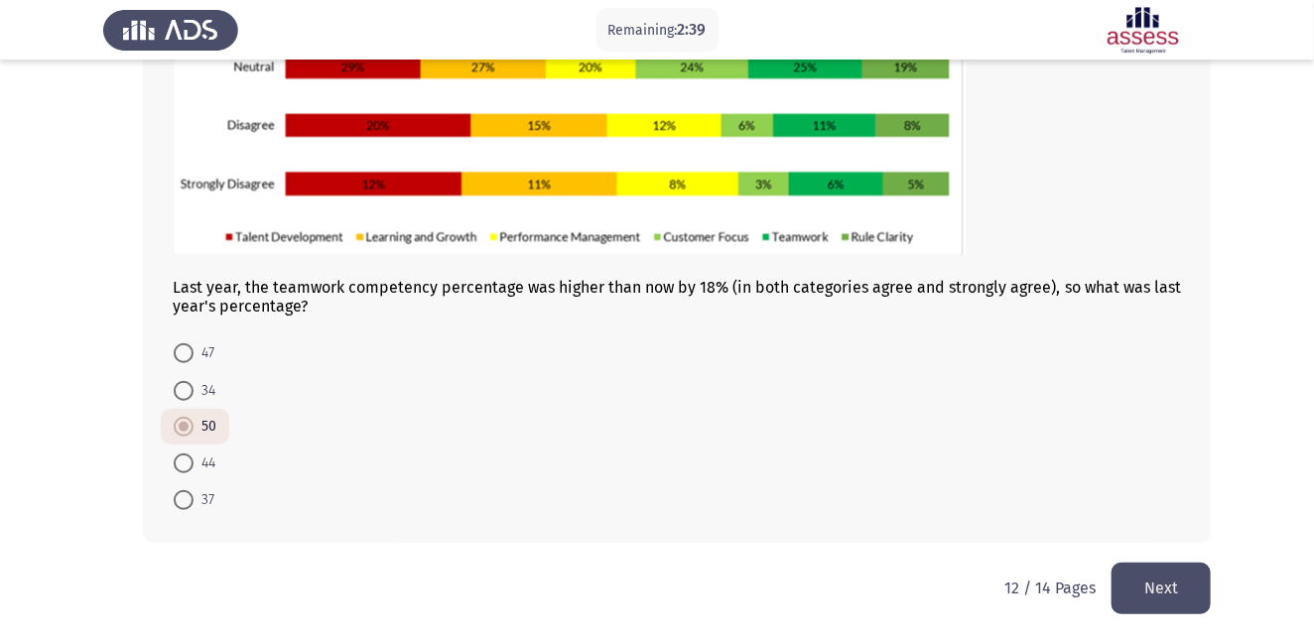
click at [1149, 590] on button "Next" at bounding box center [1160, 588] width 99 height 51
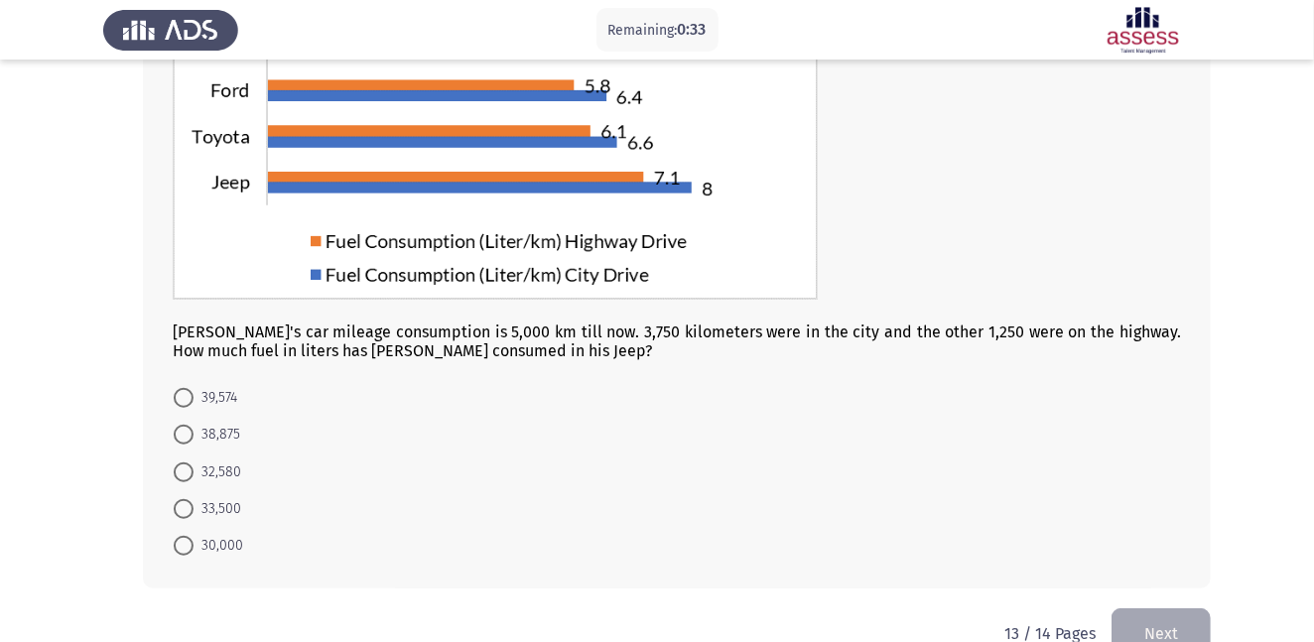
scroll to position [282, 0]
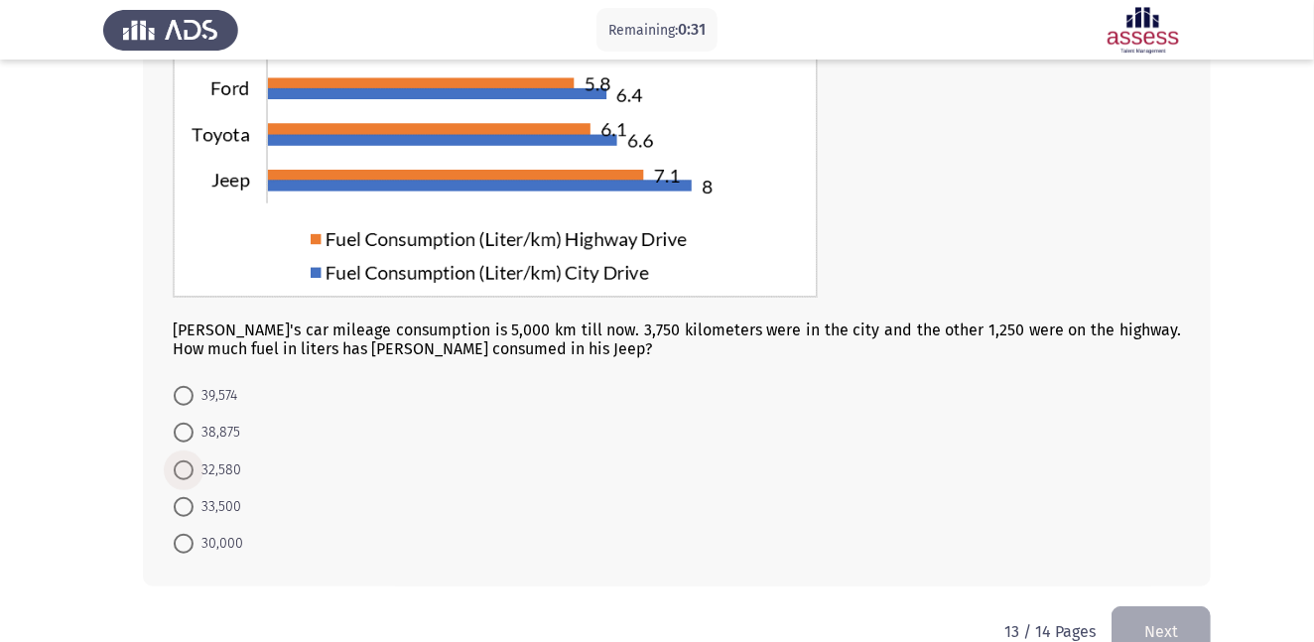
click at [187, 470] on span at bounding box center [184, 470] width 20 height 20
click at [187, 470] on input "32,580" at bounding box center [184, 470] width 20 height 20
radio input "true"
click at [1149, 624] on button "Next" at bounding box center [1160, 630] width 99 height 51
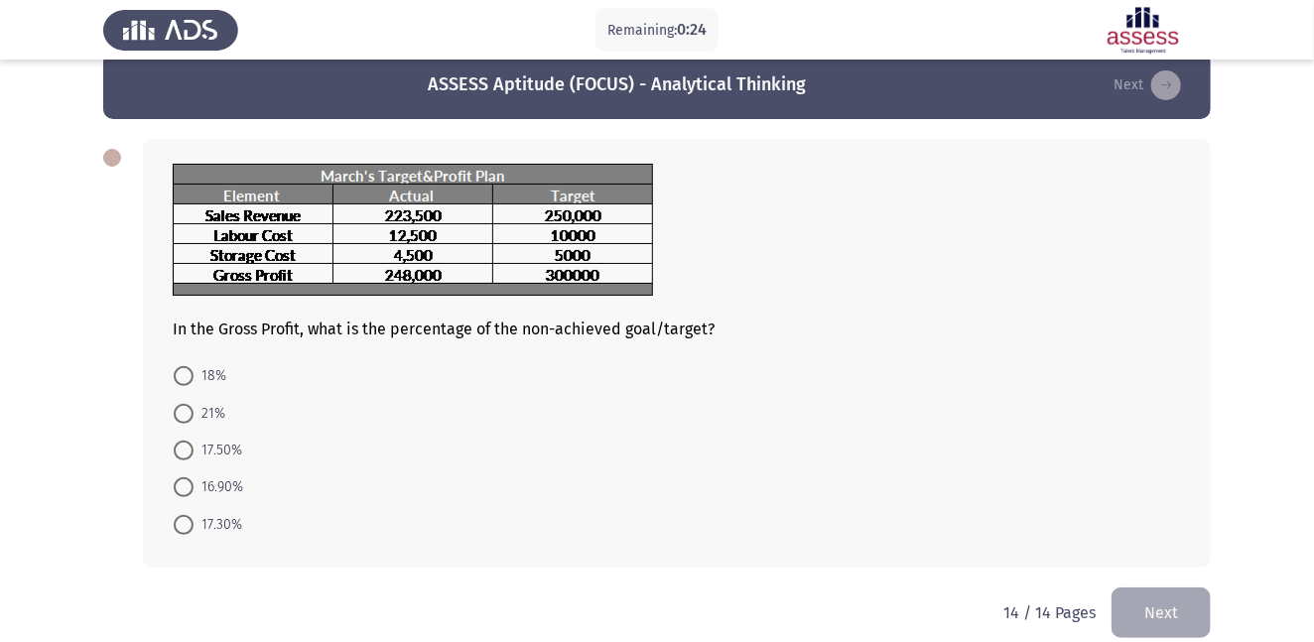
scroll to position [30, 0]
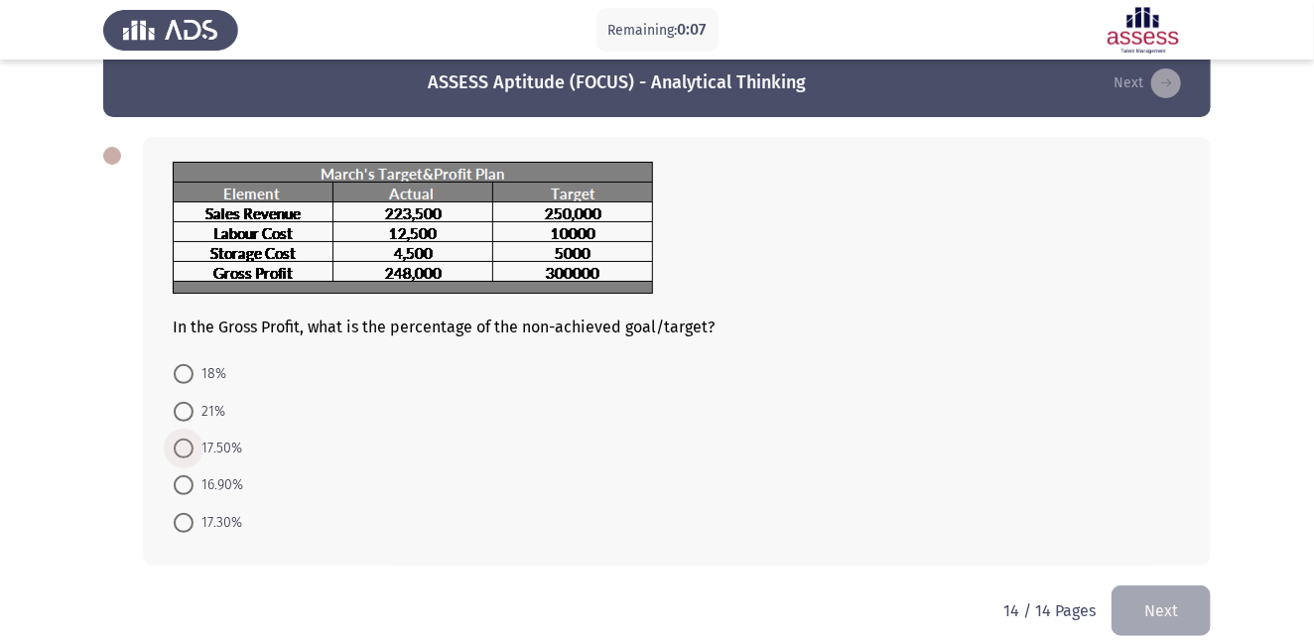
click at [208, 446] on span "17.50%" at bounding box center [217, 449] width 49 height 24
click at [193, 446] on input "17.50%" at bounding box center [184, 449] width 20 height 20
radio input "true"
click at [1157, 596] on button "Next" at bounding box center [1160, 608] width 99 height 51
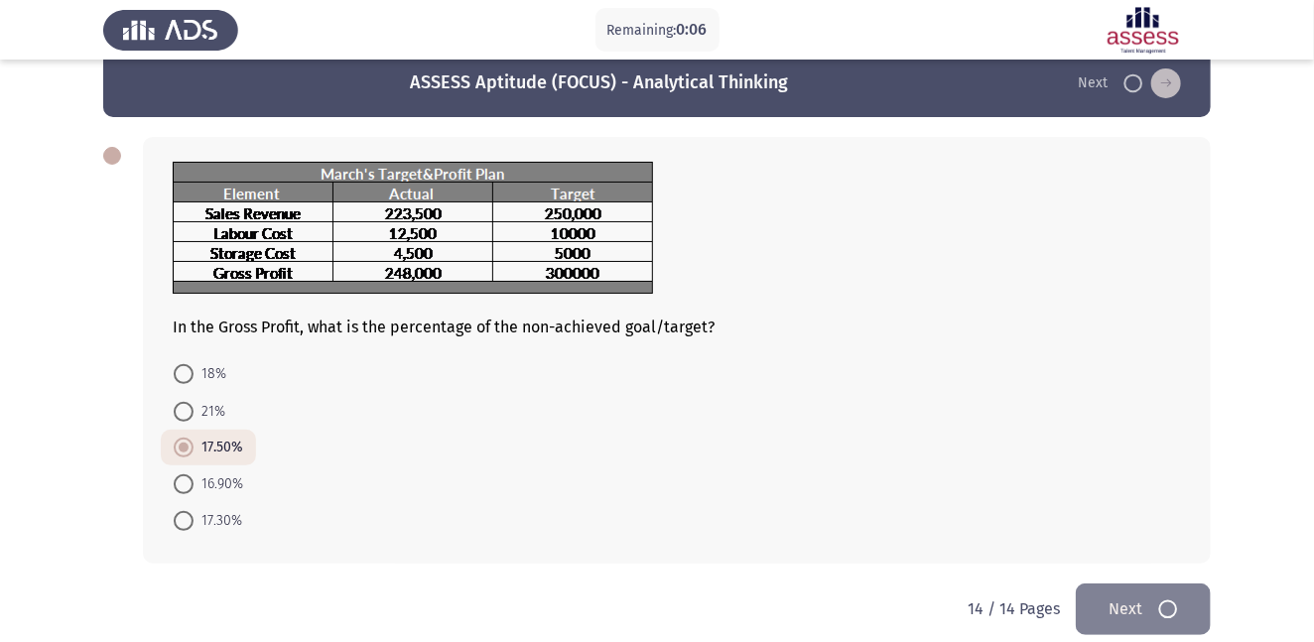
scroll to position [0, 0]
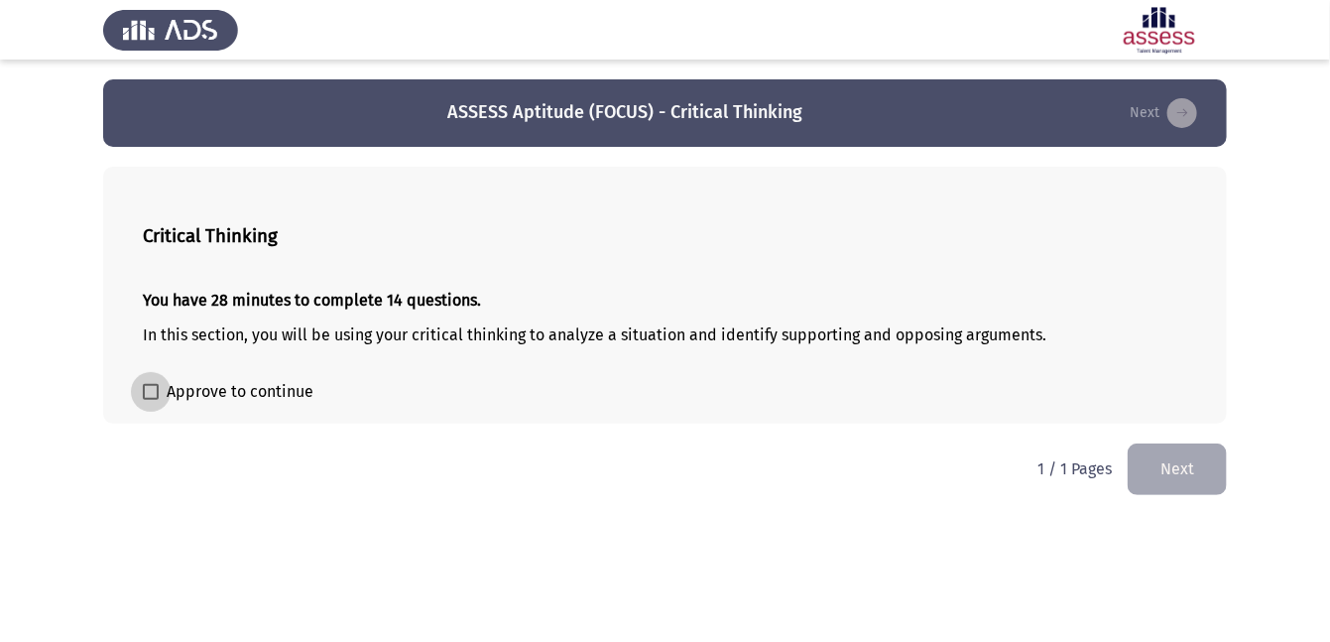
click at [153, 389] on span at bounding box center [151, 392] width 16 height 16
click at [151, 400] on input "Approve to continue" at bounding box center [150, 400] width 1 height 1
checkbox input "true"
click at [1201, 463] on button "Next" at bounding box center [1177, 468] width 99 height 51
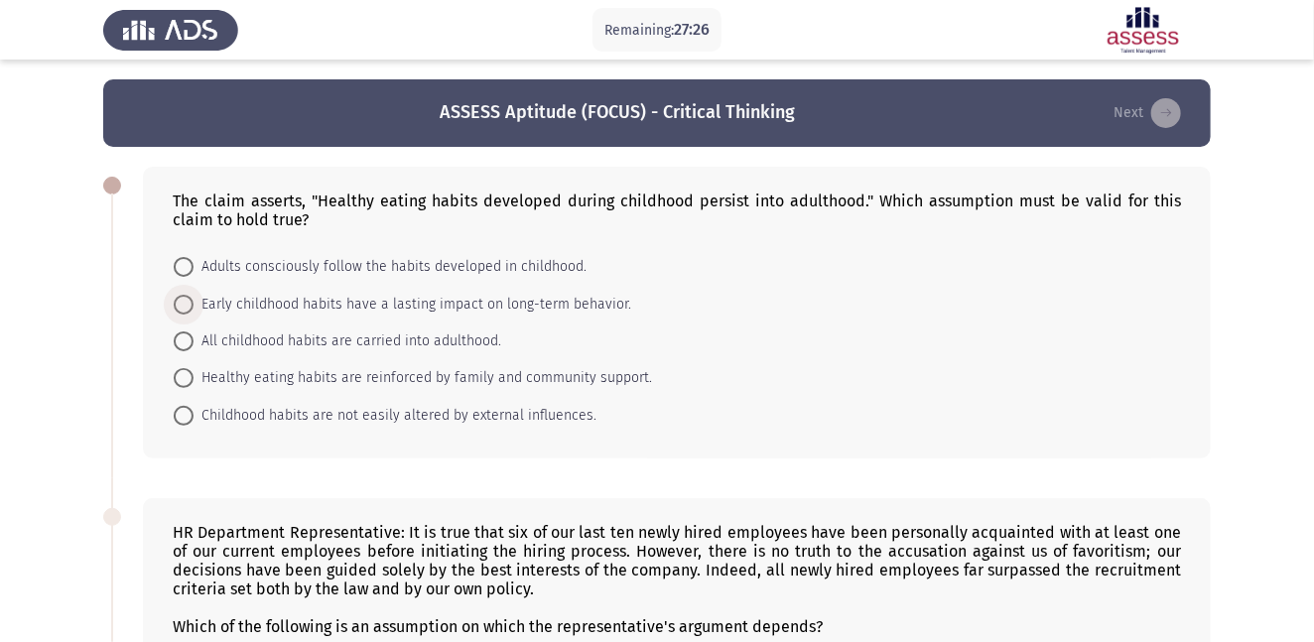
click at [196, 298] on span "Early childhood habits have a lasting impact on long-term behavior." at bounding box center [412, 305] width 438 height 24
click at [193, 298] on input "Early childhood habits have a lasting impact on long-term behavior." at bounding box center [184, 305] width 20 height 20
radio input "true"
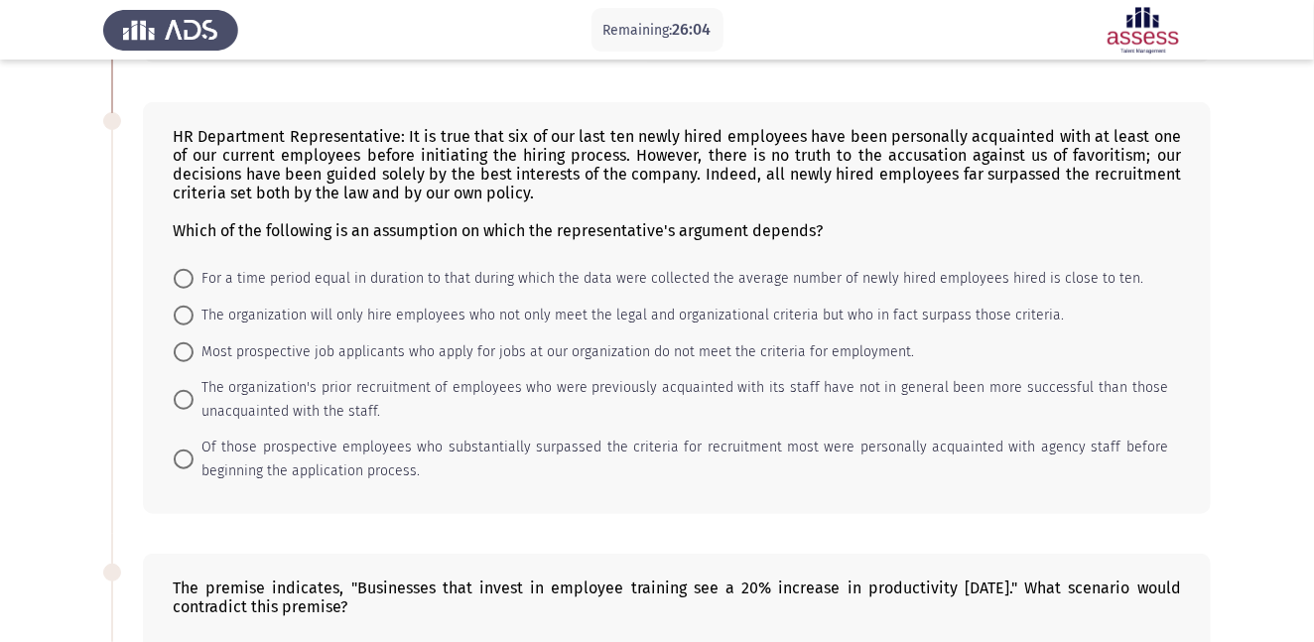
scroll to position [394, 0]
click at [185, 316] on span at bounding box center [184, 316] width 20 height 20
click at [185, 316] on input "The organization will only hire employees who not only meet the legal and organ…" at bounding box center [184, 316] width 20 height 20
radio input "true"
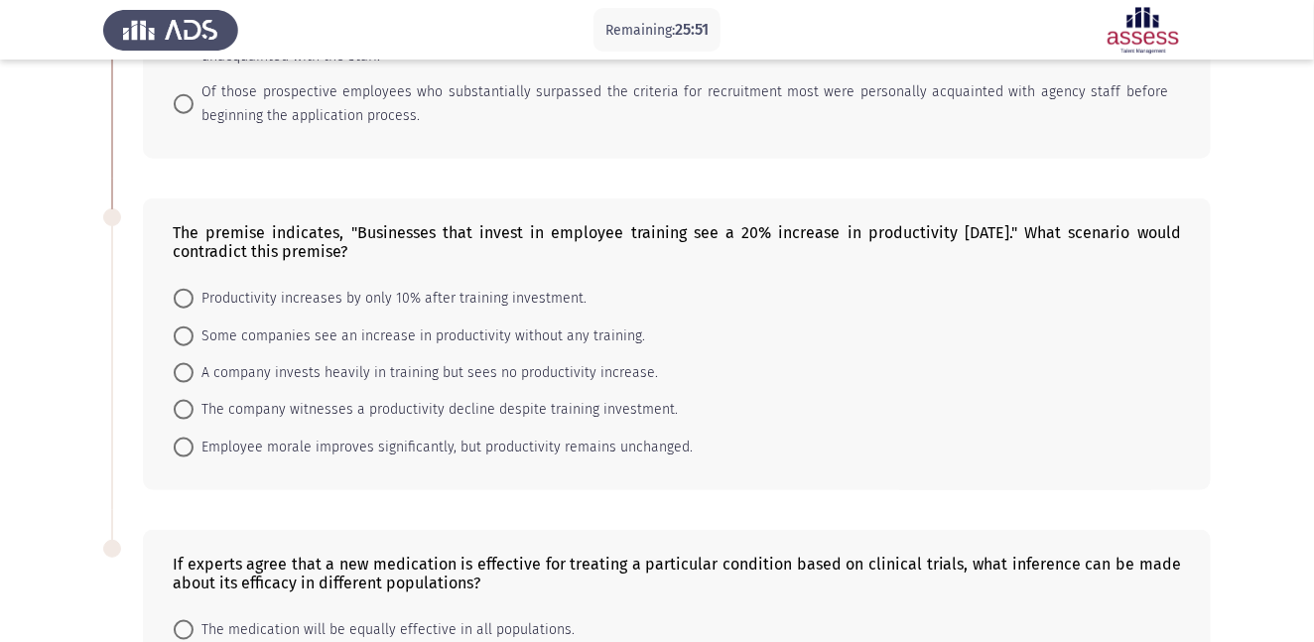
scroll to position [755, 0]
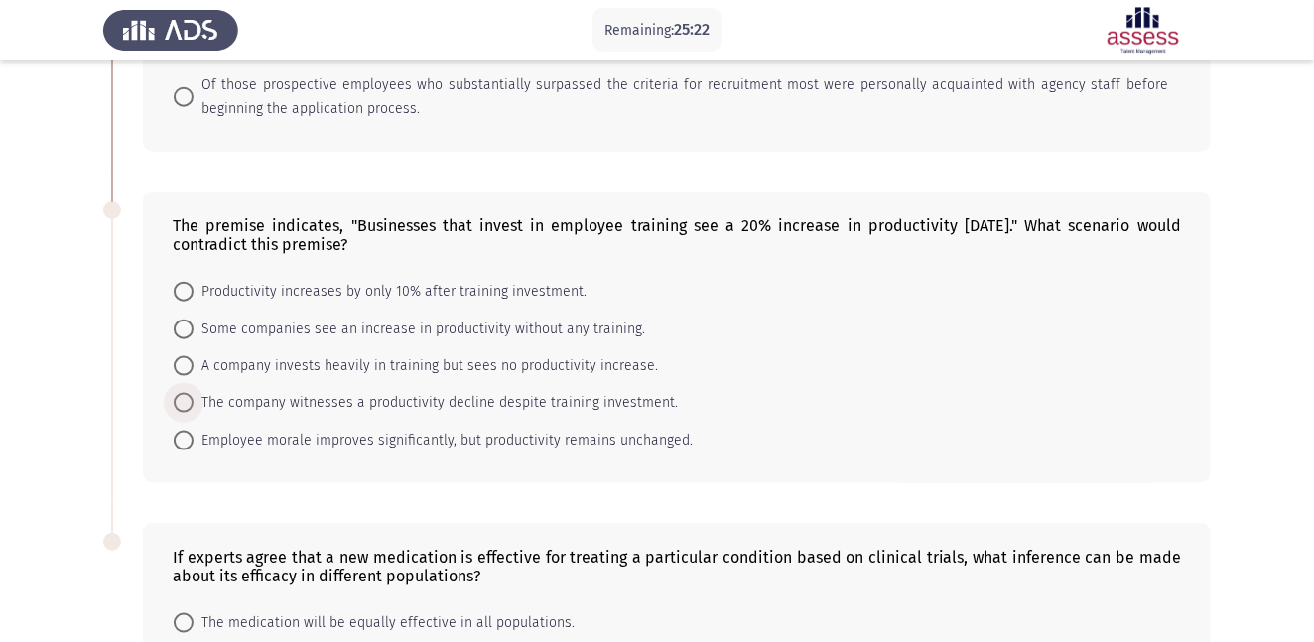
click at [189, 407] on span at bounding box center [184, 403] width 20 height 20
click at [189, 407] on input "The company witnesses a productivity decline despite training investment." at bounding box center [184, 403] width 20 height 20
radio input "true"
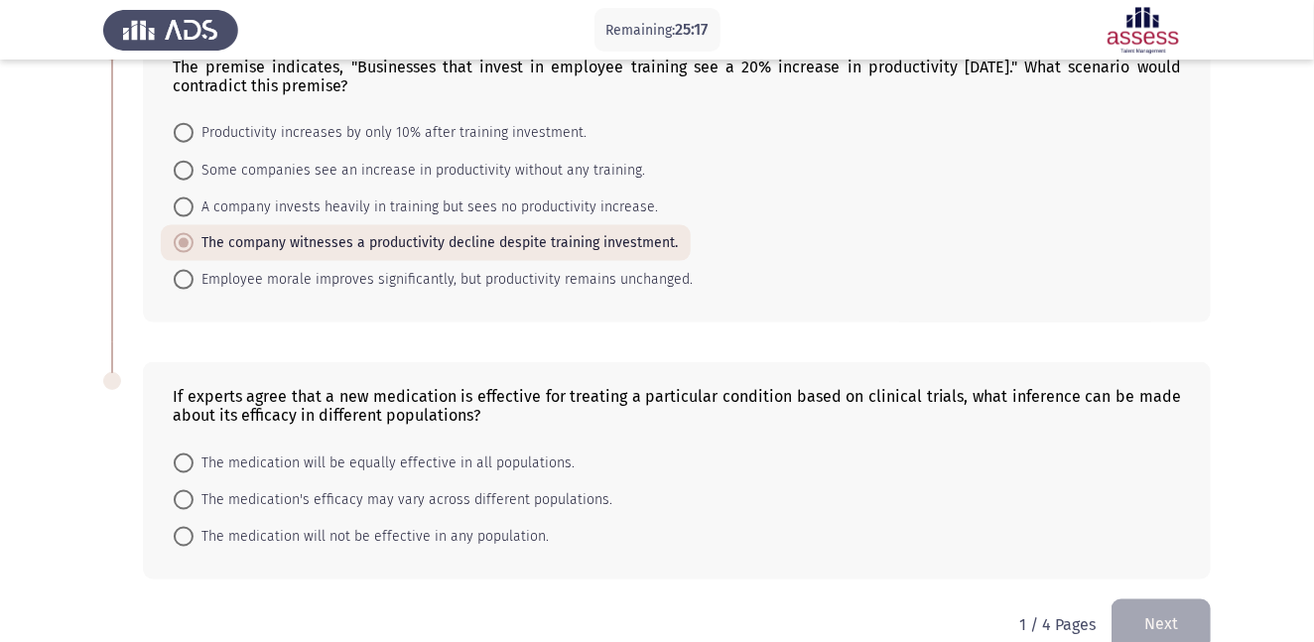
scroll to position [954, 0]
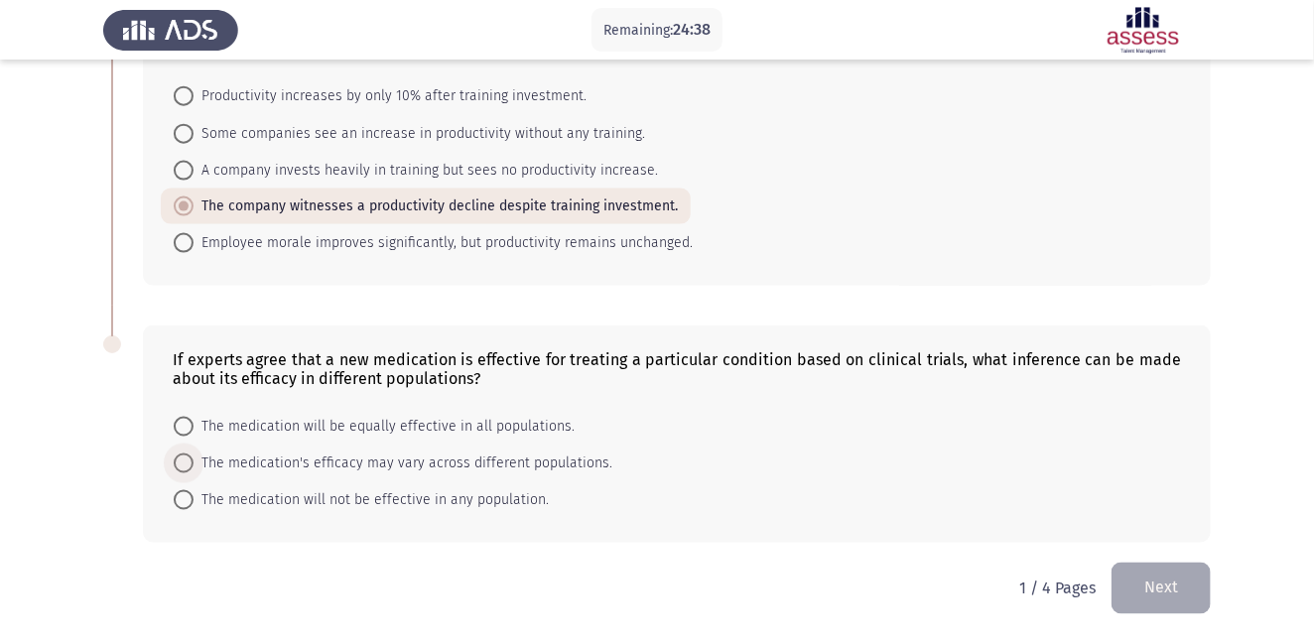
click at [189, 459] on span at bounding box center [184, 463] width 20 height 20
click at [189, 459] on input "The medication's efficacy may vary across different populations." at bounding box center [184, 463] width 20 height 20
radio input "true"
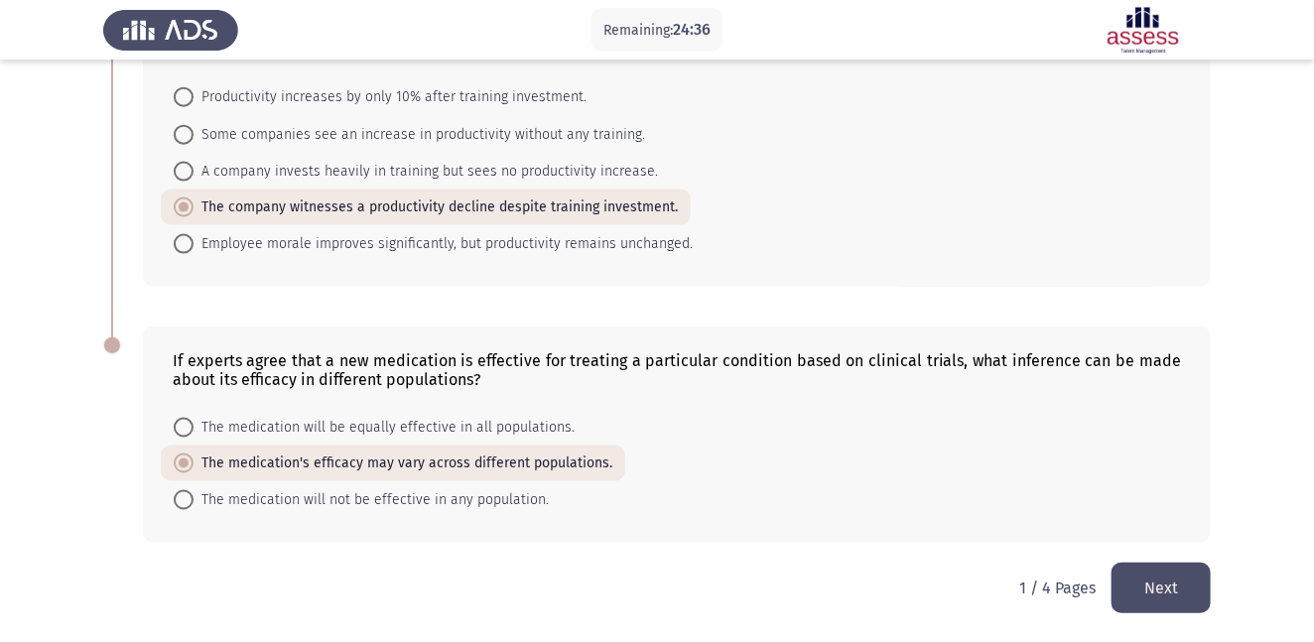
click at [1160, 590] on button "Next" at bounding box center [1160, 588] width 99 height 51
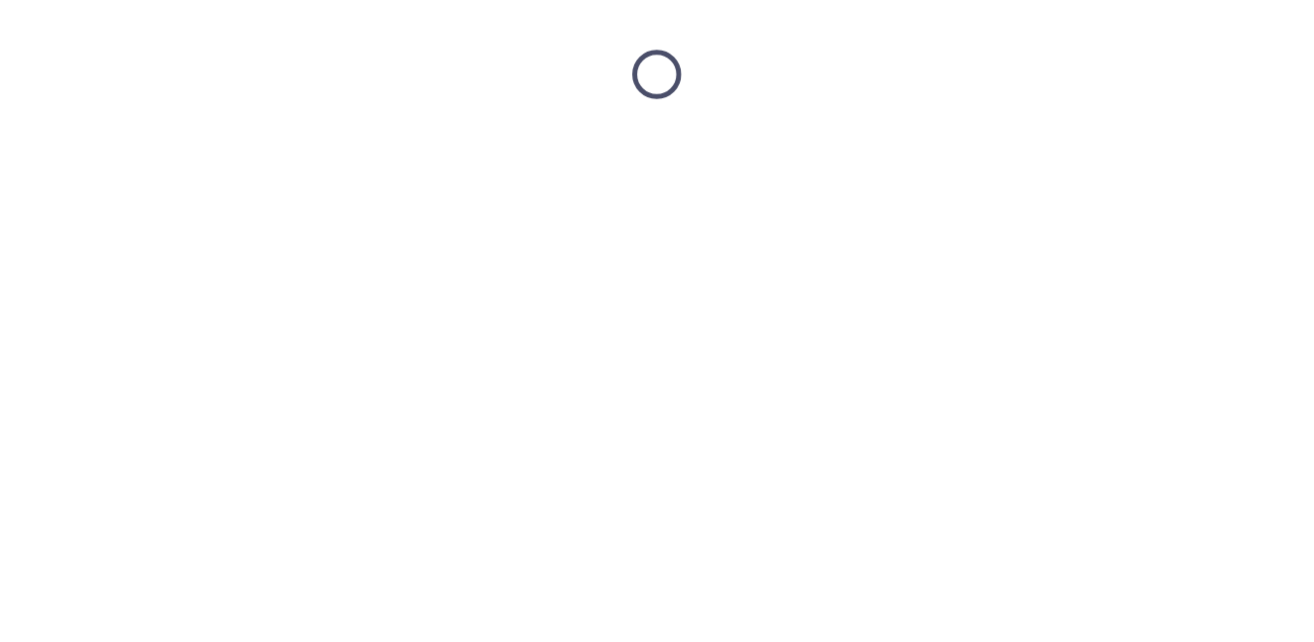
scroll to position [0, 0]
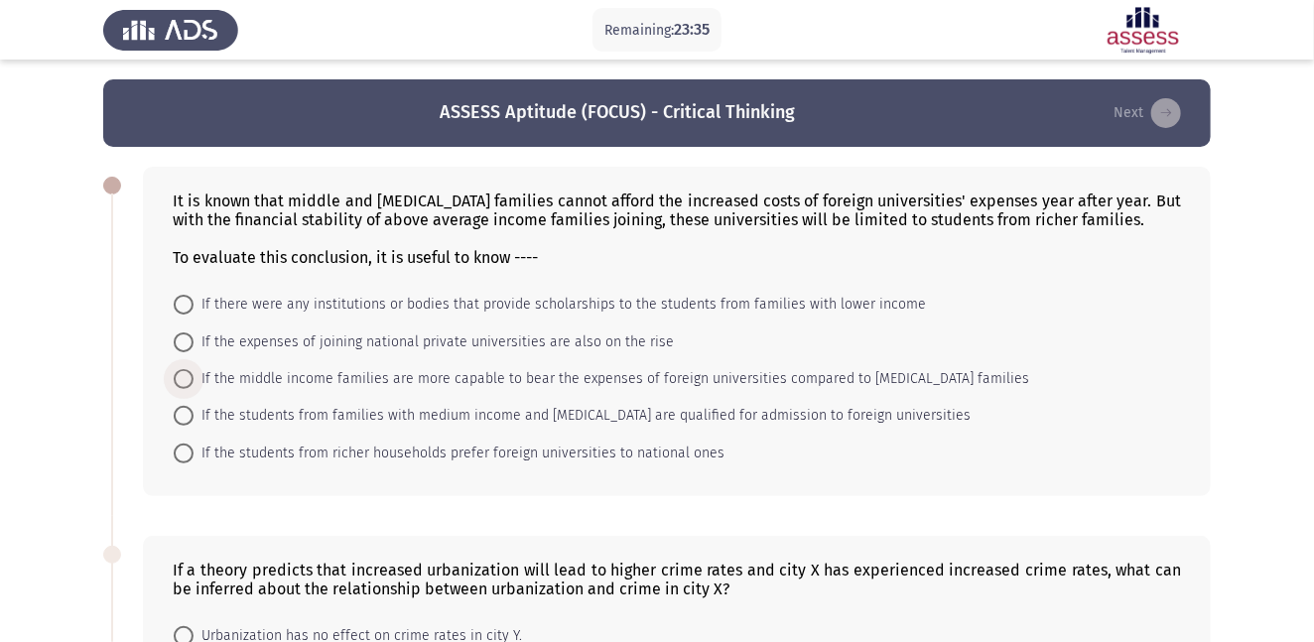
click at [174, 385] on span at bounding box center [184, 379] width 20 height 20
click at [174, 385] on input "If the middle income families are more capable to bear the expenses of foreign …" at bounding box center [184, 379] width 20 height 20
radio input "true"
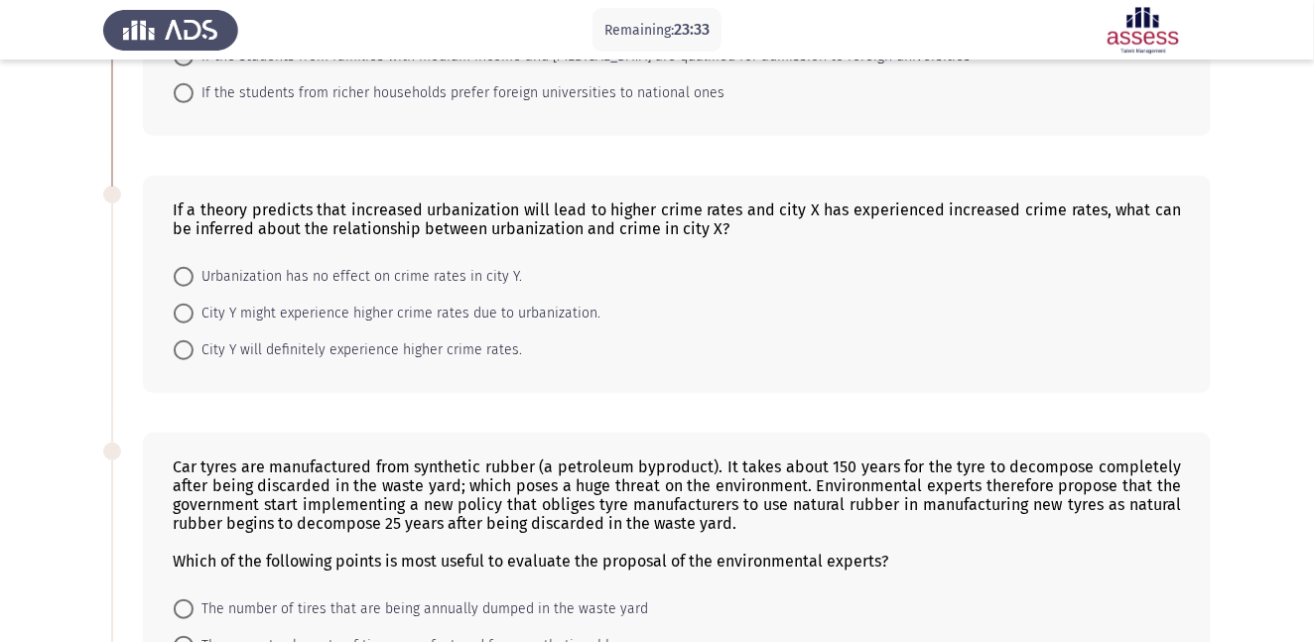
scroll to position [359, 0]
click at [195, 353] on span "City Y will definitely experience higher crime rates." at bounding box center [357, 349] width 328 height 24
click at [193, 353] on input "City Y will definitely experience higher crime rates." at bounding box center [184, 349] width 20 height 20
radio input "true"
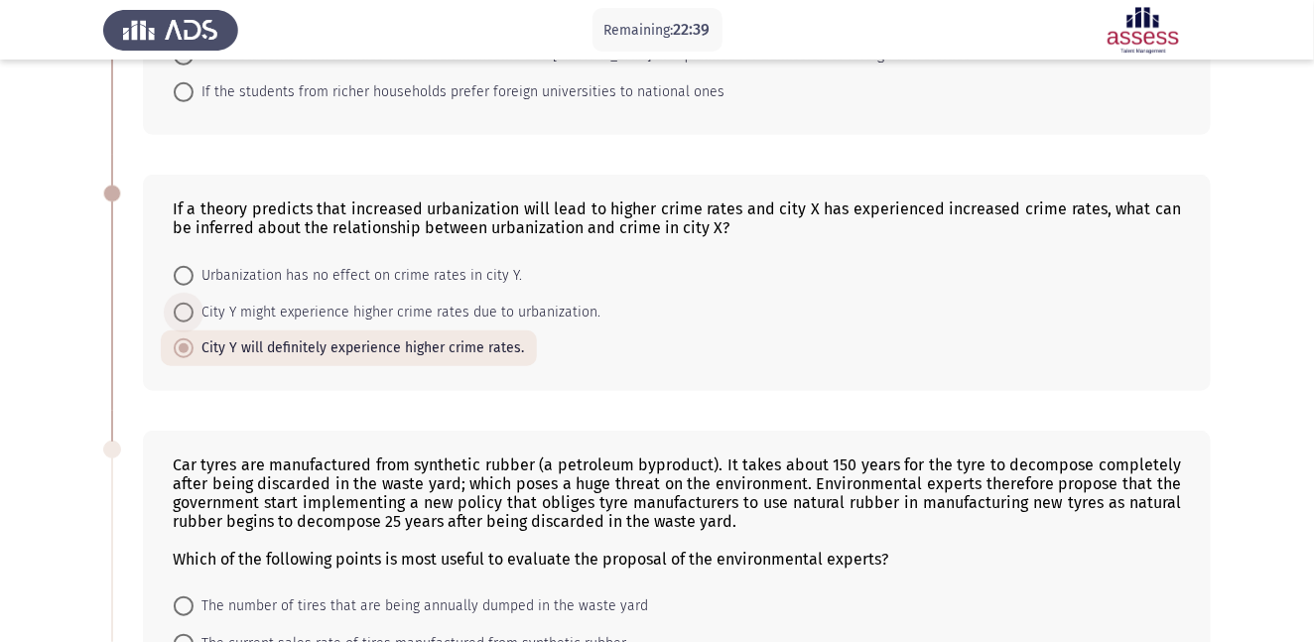
click at [190, 310] on span at bounding box center [184, 313] width 20 height 20
click at [190, 310] on input "City Y might experience higher crime rates due to urbanization." at bounding box center [184, 313] width 20 height 20
radio input "true"
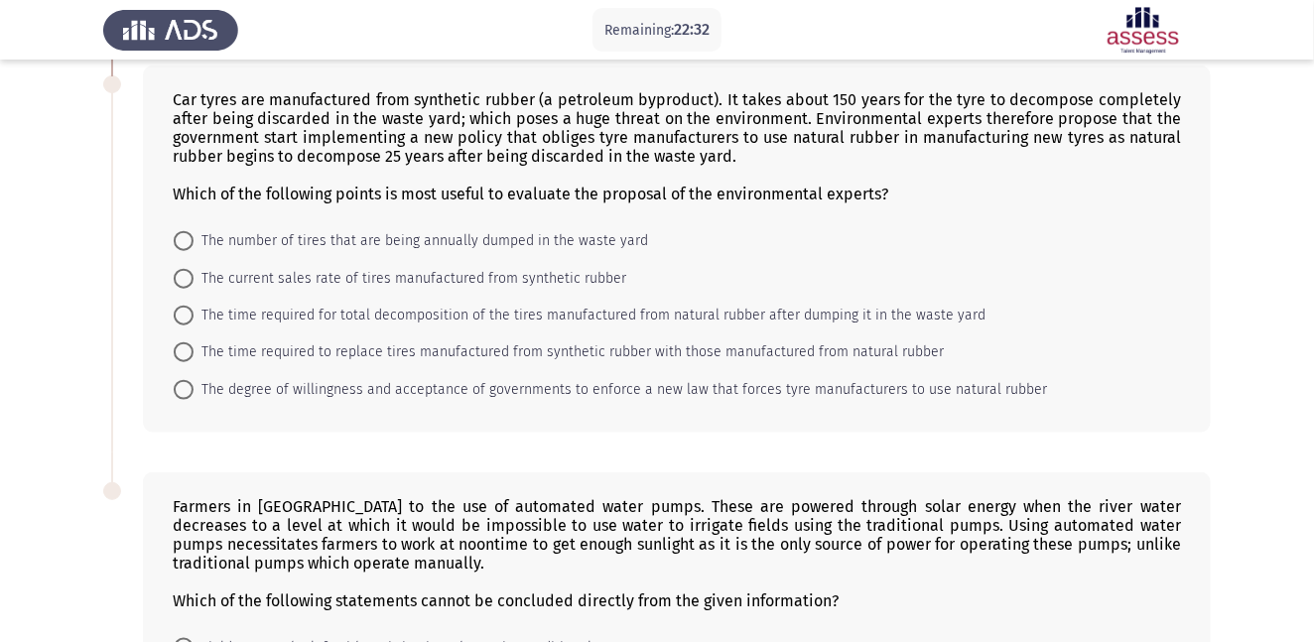
scroll to position [729, 0]
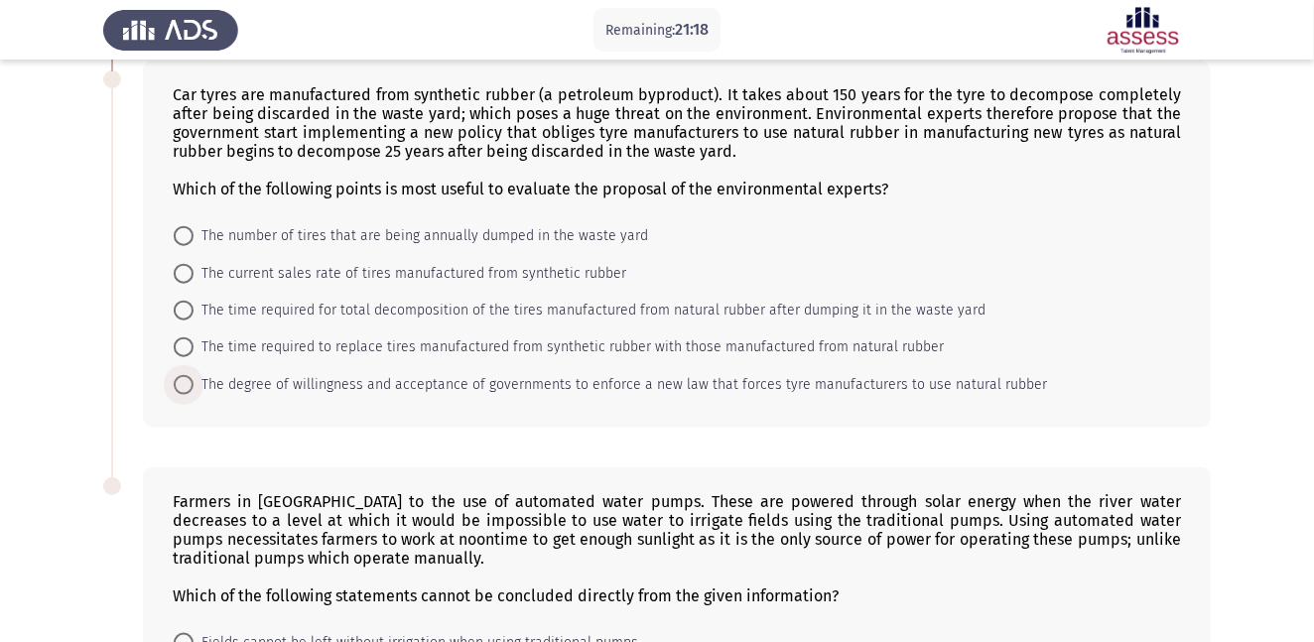
click at [184, 383] on span at bounding box center [184, 385] width 20 height 20
click at [184, 383] on input "The degree of willingness and acceptance of governments to enforce a new law th…" at bounding box center [184, 385] width 20 height 20
radio input "true"
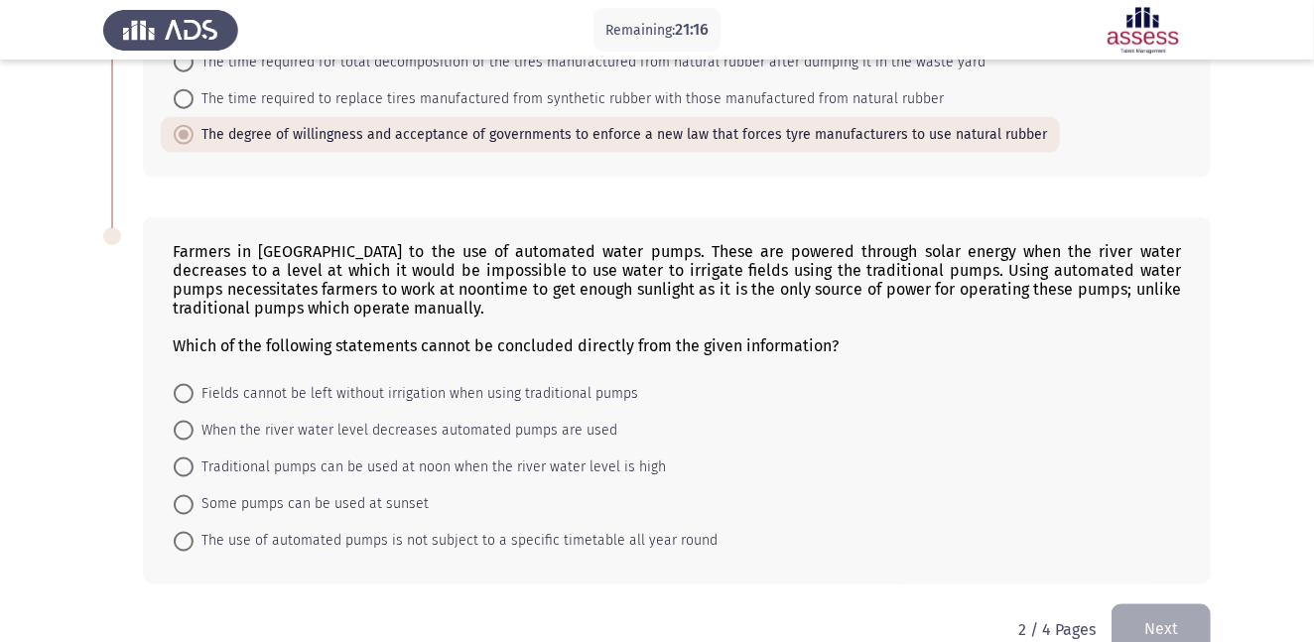
scroll to position [1025, 0]
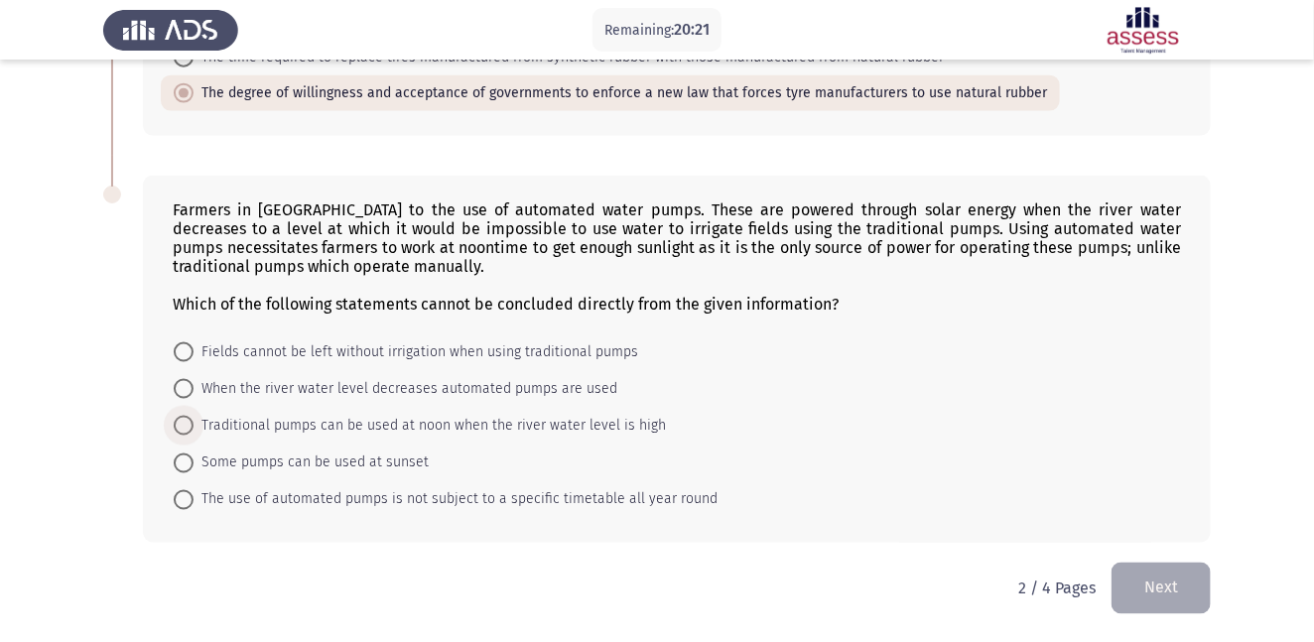
click at [182, 417] on span at bounding box center [184, 426] width 20 height 20
click at [182, 417] on input "Traditional pumps can be used at noon when the river water level is high" at bounding box center [184, 426] width 20 height 20
radio input "true"
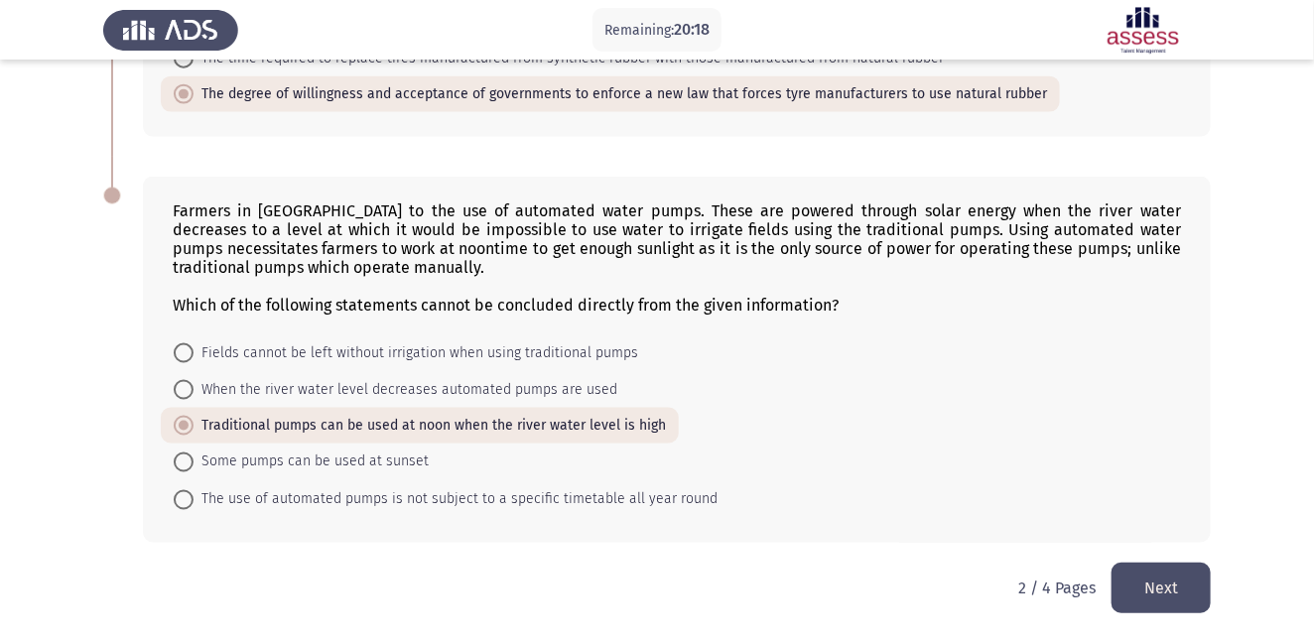
click at [1186, 575] on button "Next" at bounding box center [1160, 588] width 99 height 51
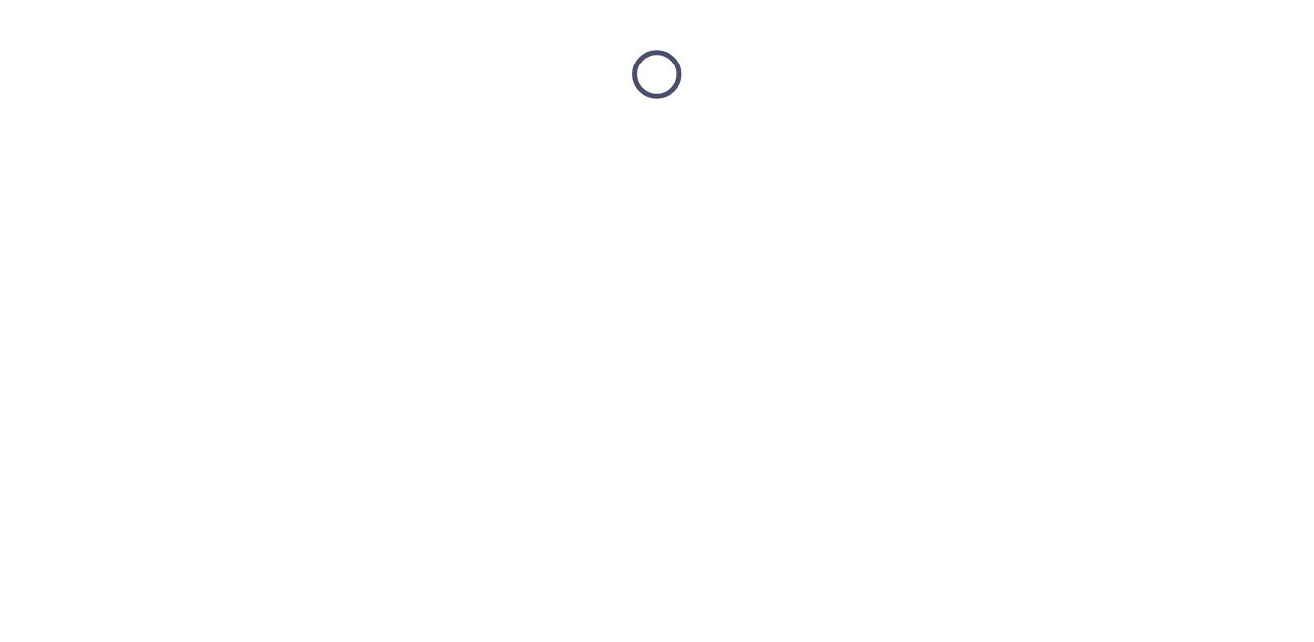
scroll to position [0, 0]
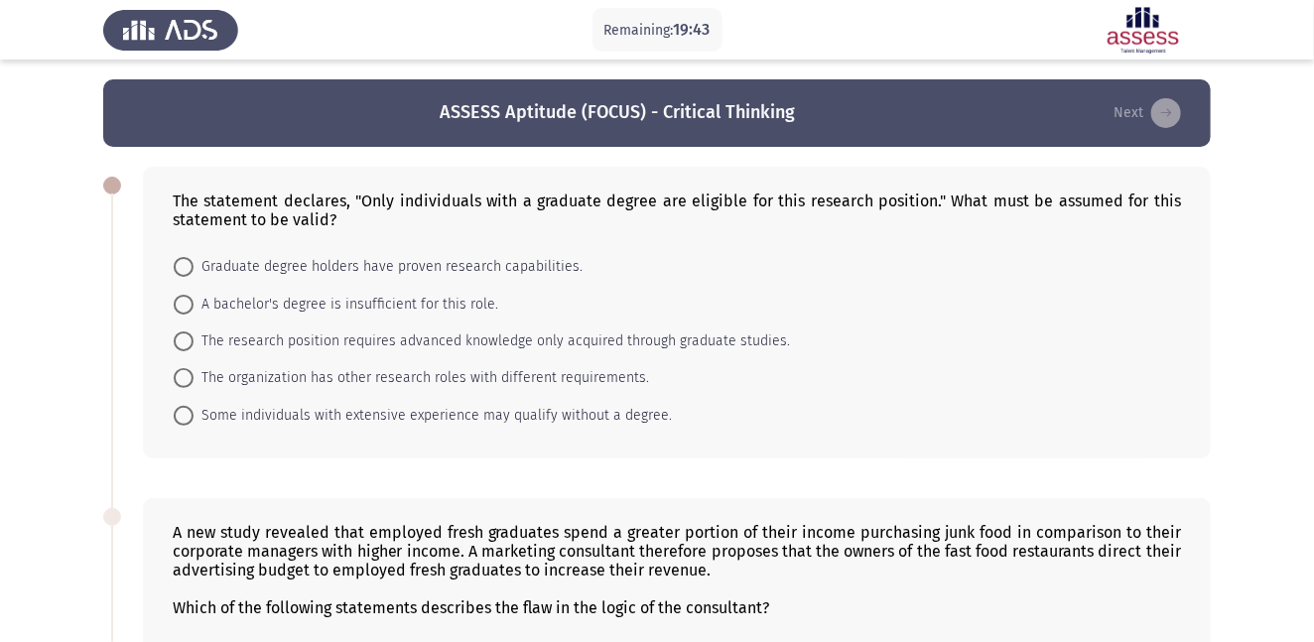
click at [188, 338] on span at bounding box center [184, 341] width 20 height 20
click at [188, 338] on input "The research position requires advanced knowledge only acquired through graduat…" at bounding box center [184, 341] width 20 height 20
radio input "true"
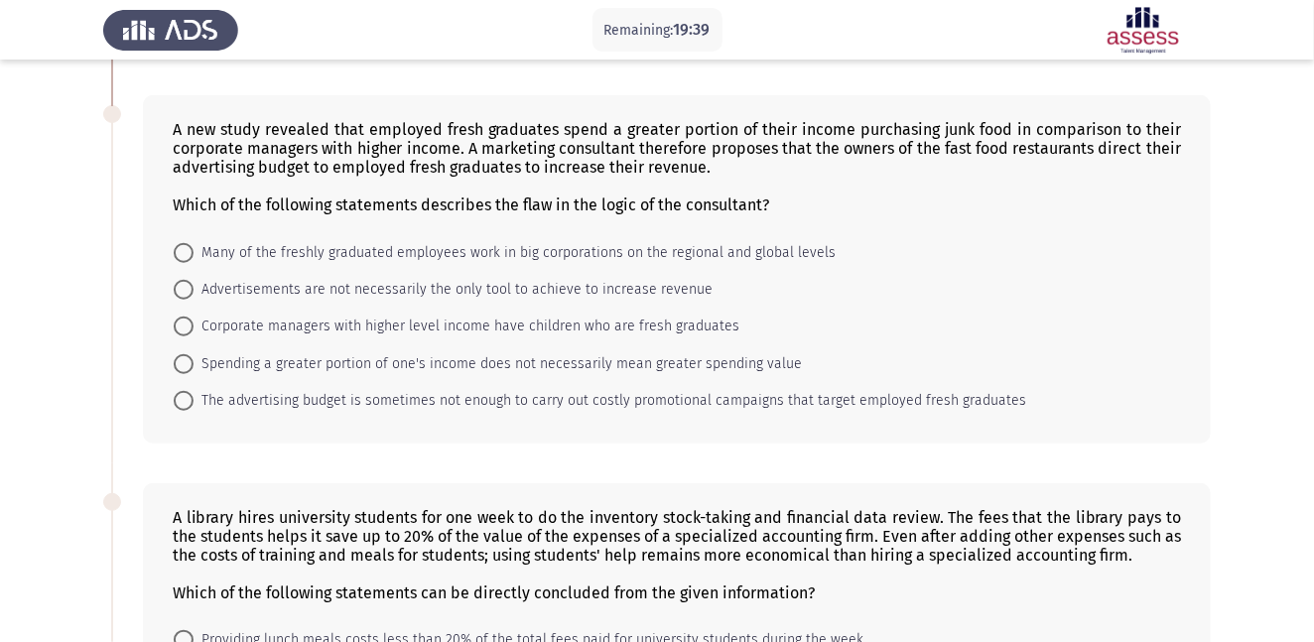
scroll to position [405, 0]
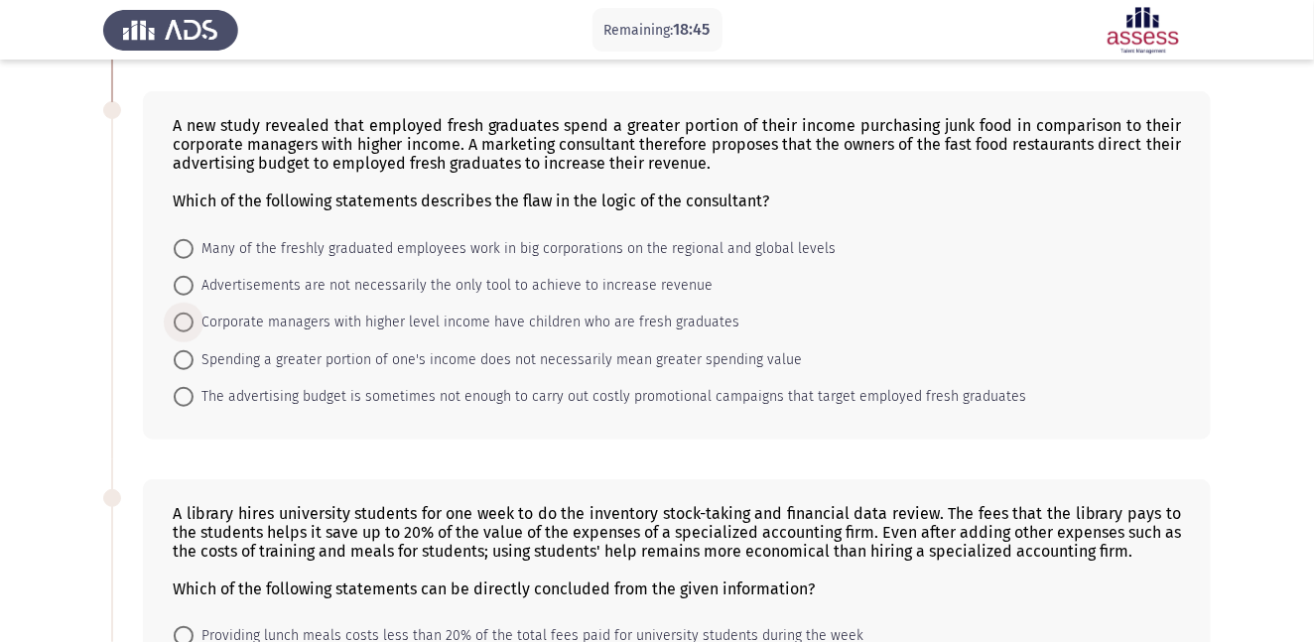
click at [189, 318] on span at bounding box center [184, 323] width 20 height 20
click at [189, 318] on input "Corporate managers with higher level income have children who are fresh graduat…" at bounding box center [184, 323] width 20 height 20
radio input "true"
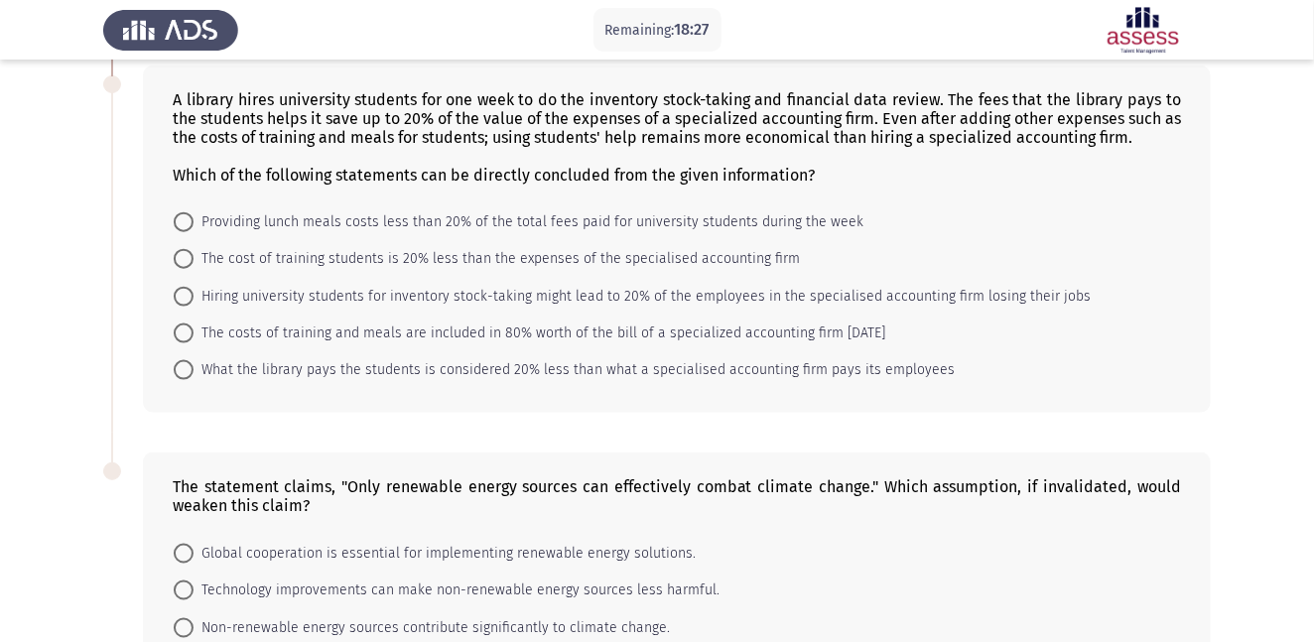
scroll to position [820, 0]
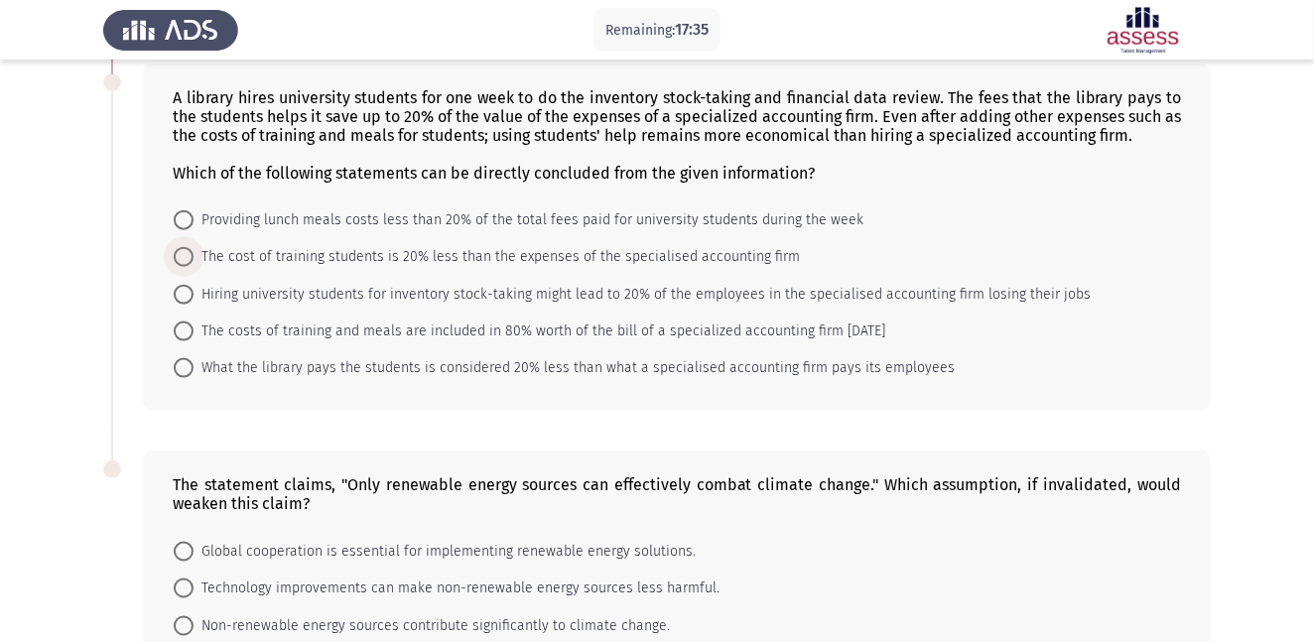
click at [186, 256] on span at bounding box center [184, 257] width 20 height 20
click at [186, 256] on input "The cost of training students is 20% less than the expenses of the specialised …" at bounding box center [184, 257] width 20 height 20
radio input "true"
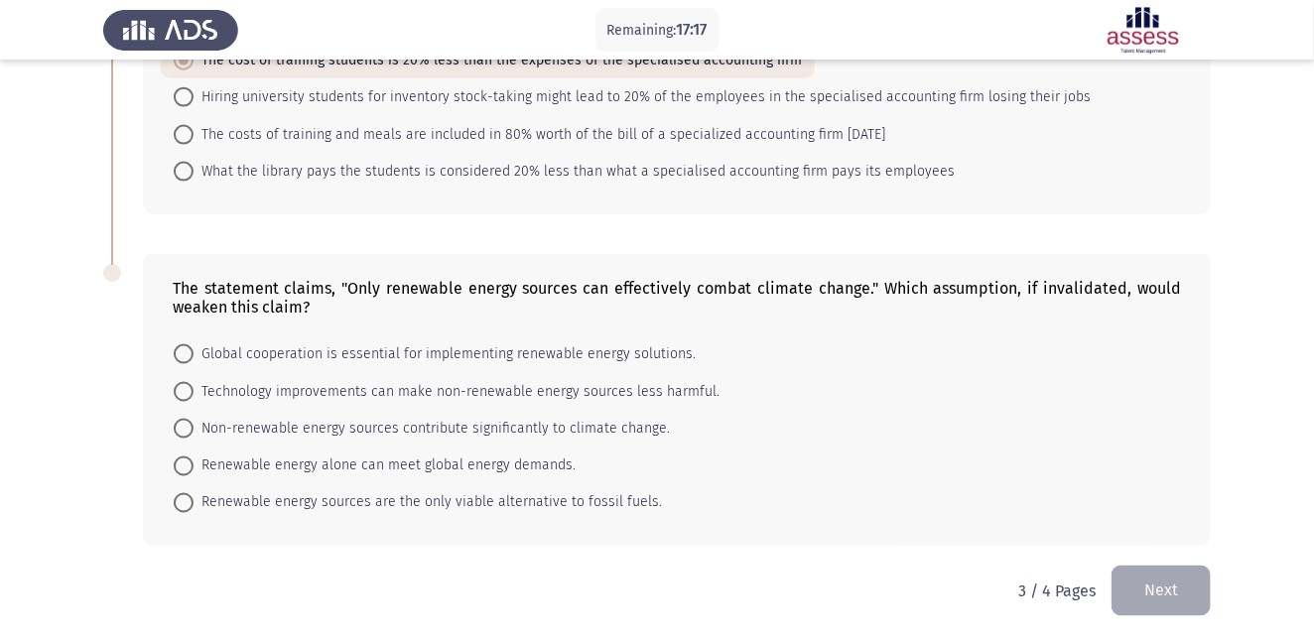
scroll to position [1023, 0]
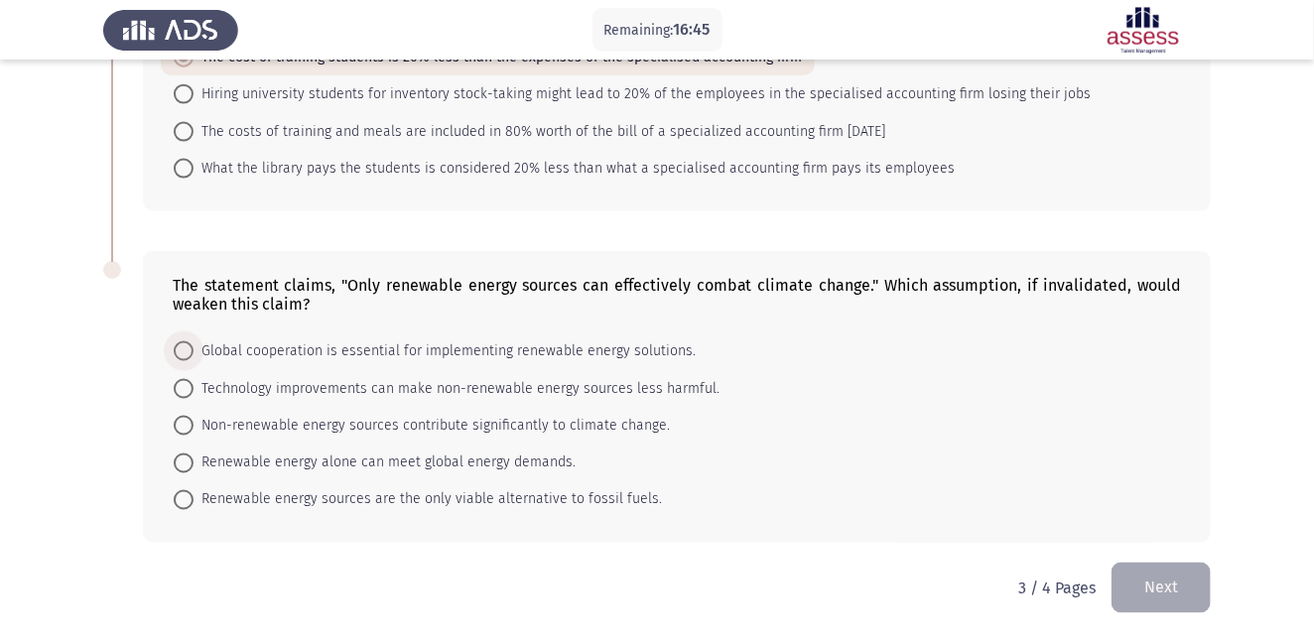
click at [184, 342] on span at bounding box center [184, 351] width 20 height 20
click at [184, 342] on input "Global cooperation is essential for implementing renewable energy solutions." at bounding box center [184, 351] width 20 height 20
radio input "true"
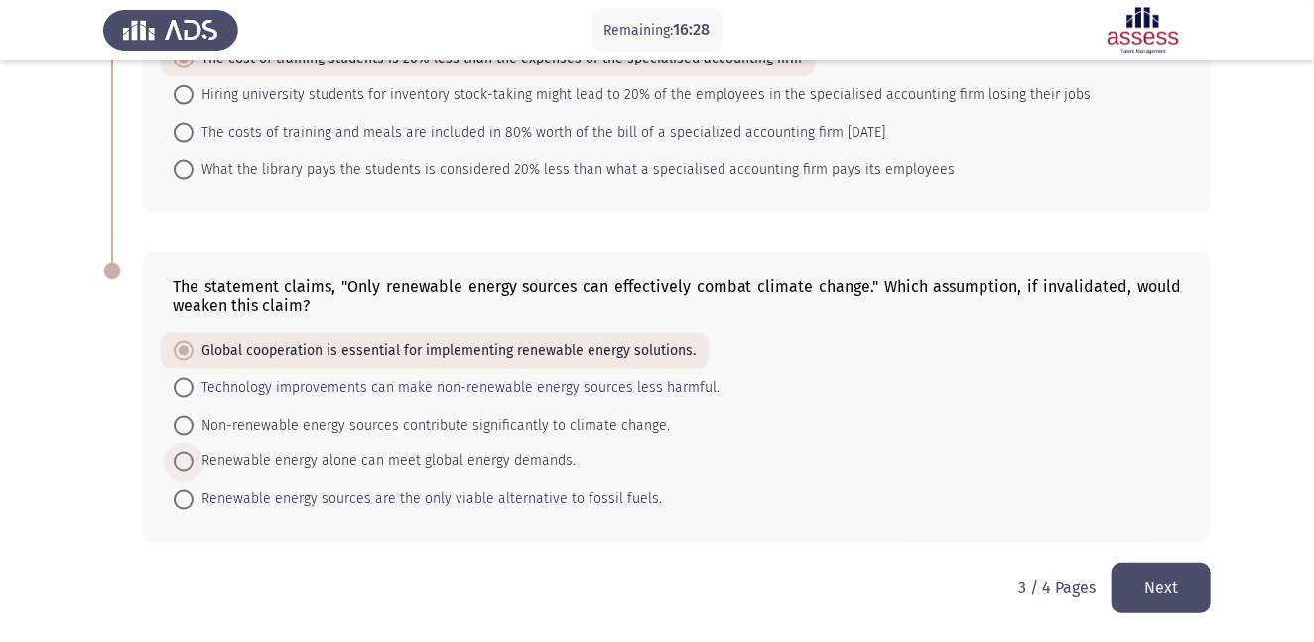
click at [180, 458] on span at bounding box center [184, 462] width 20 height 20
click at [180, 458] on input "Renewable energy alone can meet global energy demands." at bounding box center [184, 462] width 20 height 20
radio input "true"
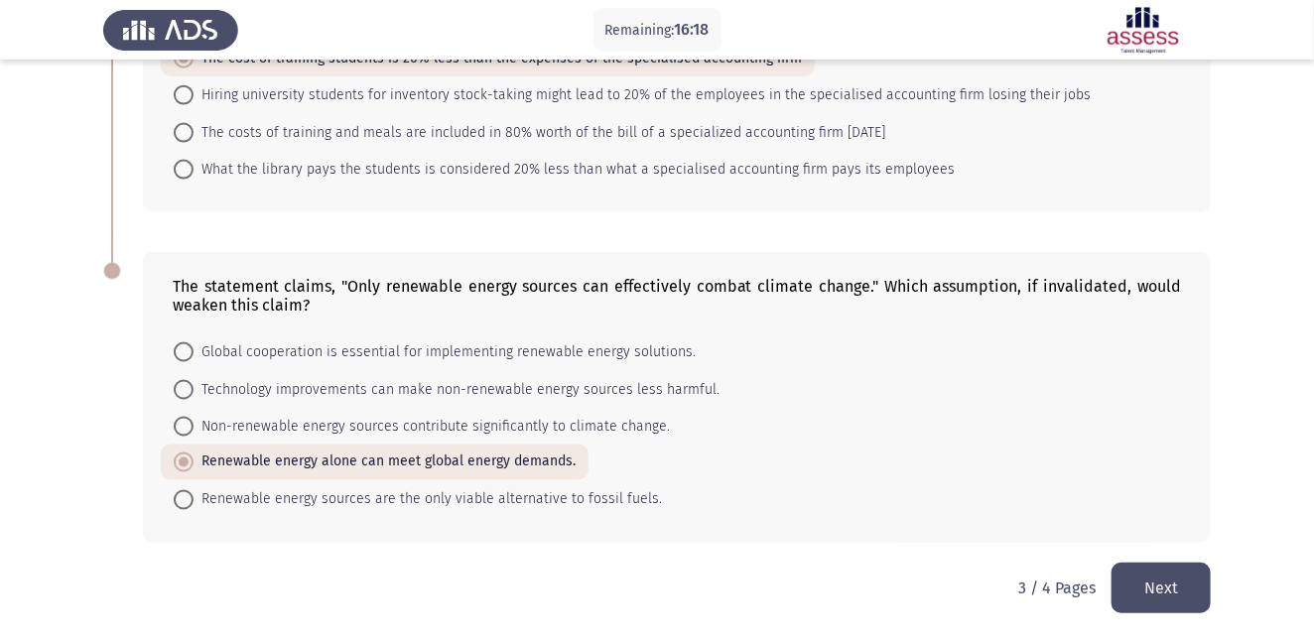
click at [1170, 592] on button "Next" at bounding box center [1160, 588] width 99 height 51
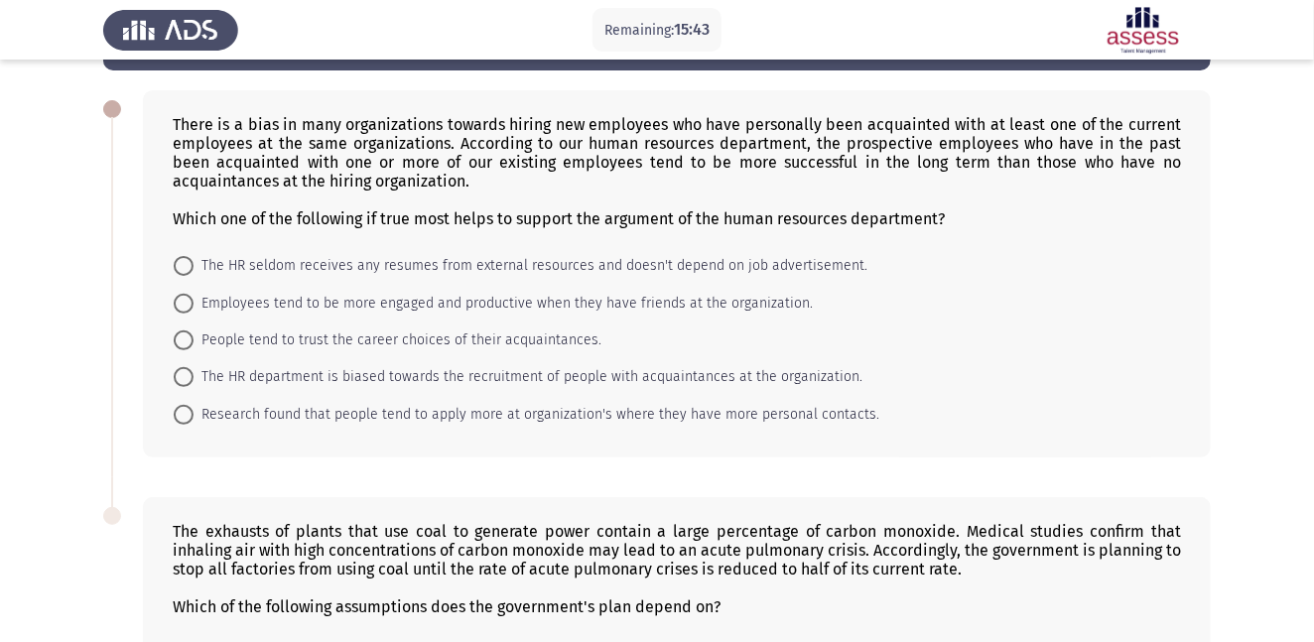
scroll to position [81, 0]
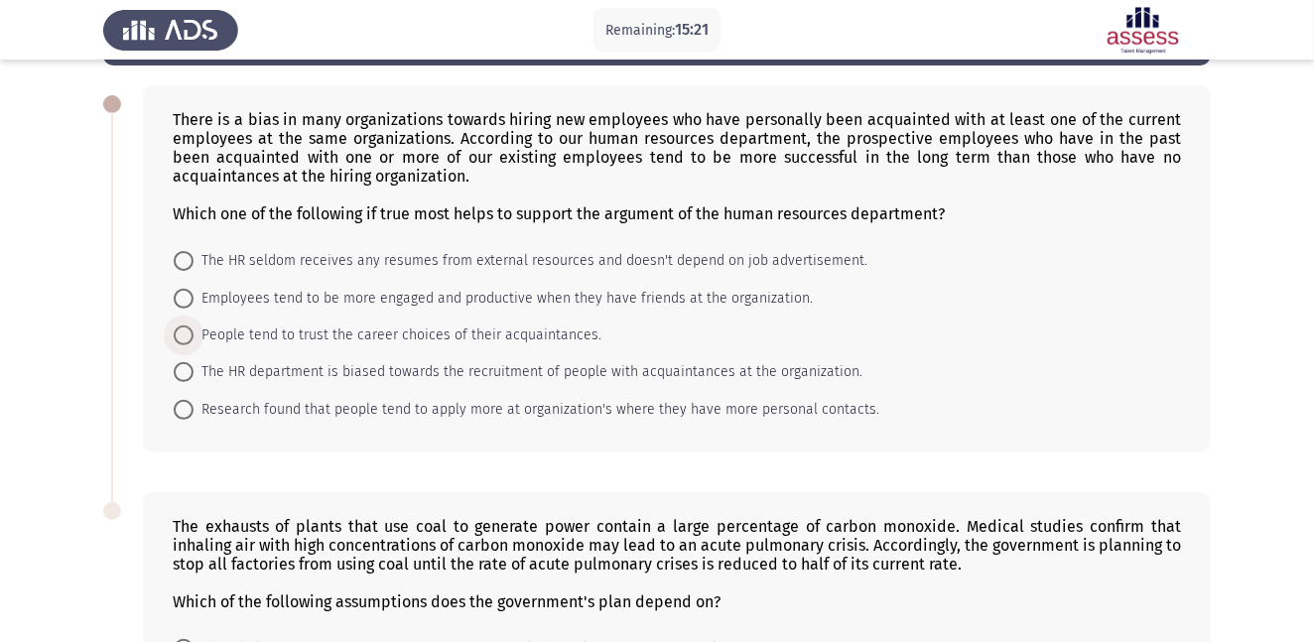
click at [187, 332] on span at bounding box center [184, 335] width 20 height 20
click at [187, 332] on input "People tend to trust the career choices of their acquaintances." at bounding box center [184, 335] width 20 height 20
radio input "true"
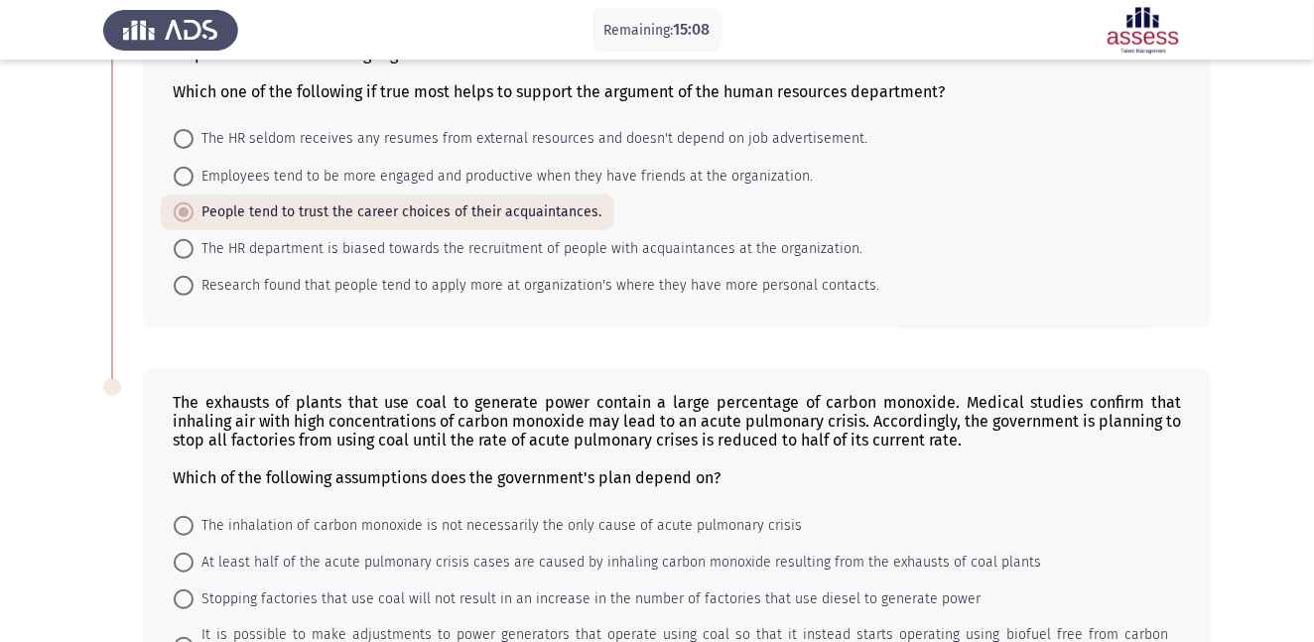
scroll to position [403, 0]
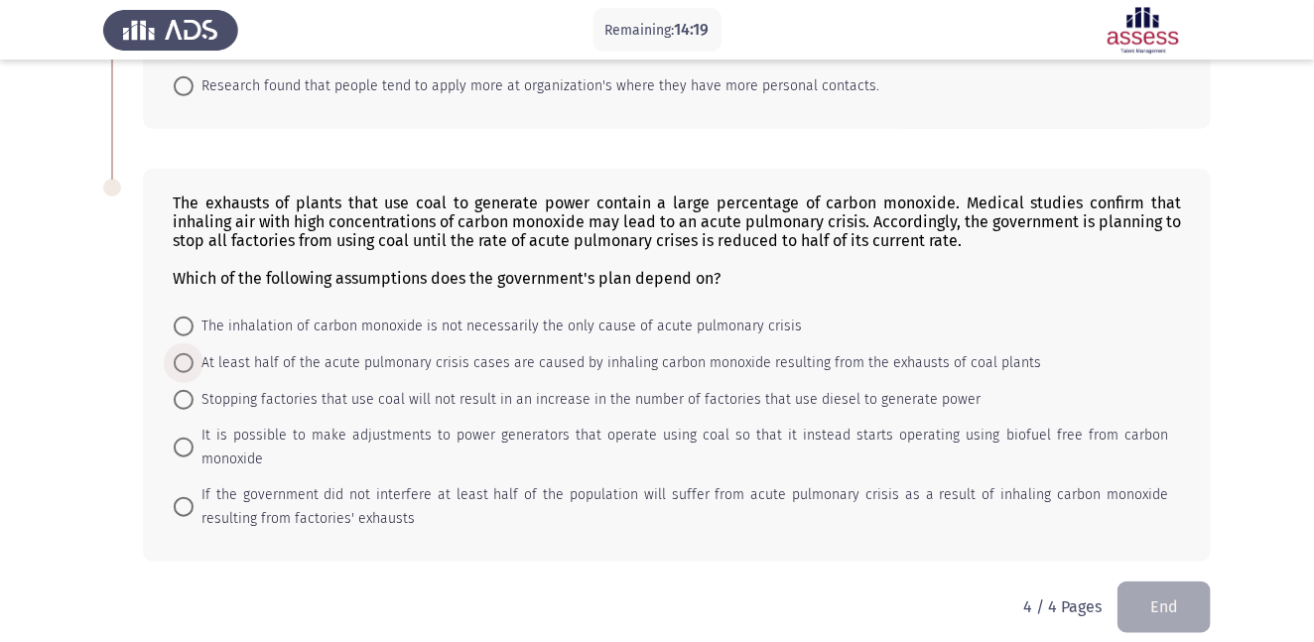
click at [185, 362] on span at bounding box center [184, 363] width 20 height 20
click at [185, 362] on input "At least half of the acute pulmonary crisis cases are caused by inhaling carbon…" at bounding box center [184, 363] width 20 height 20
radio input "true"
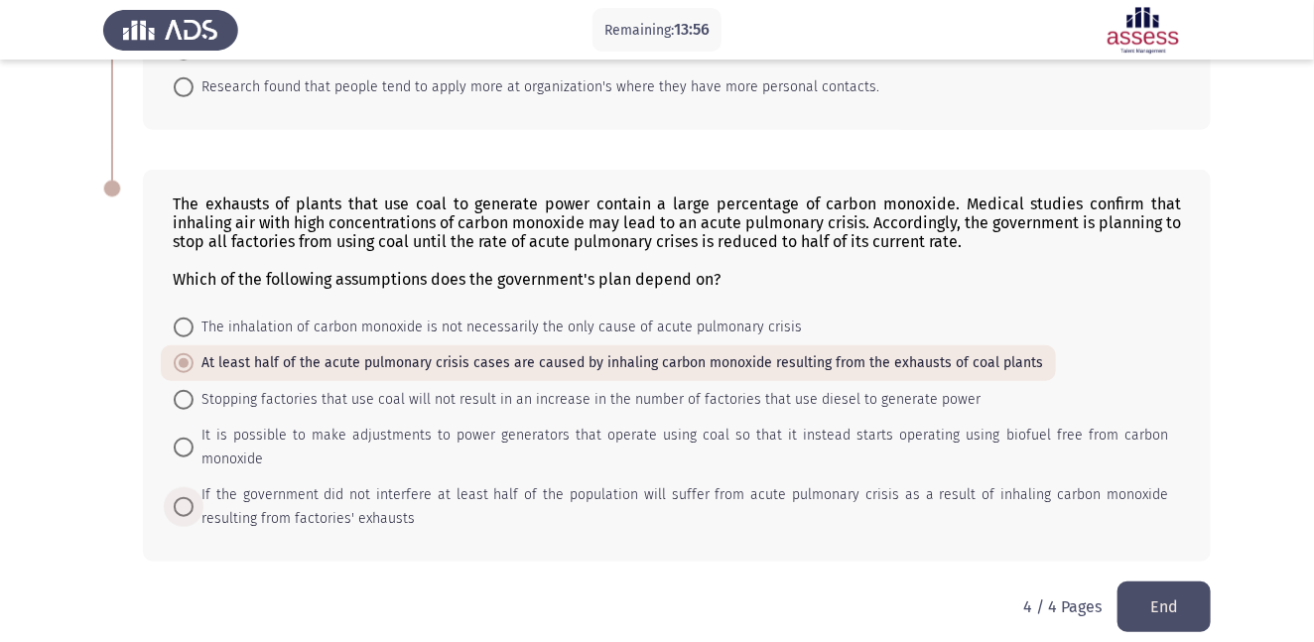
click at [174, 497] on span at bounding box center [184, 507] width 20 height 20
click at [174, 497] on input "If the government did not interfere at least half of the population will suffer…" at bounding box center [184, 507] width 20 height 20
radio input "true"
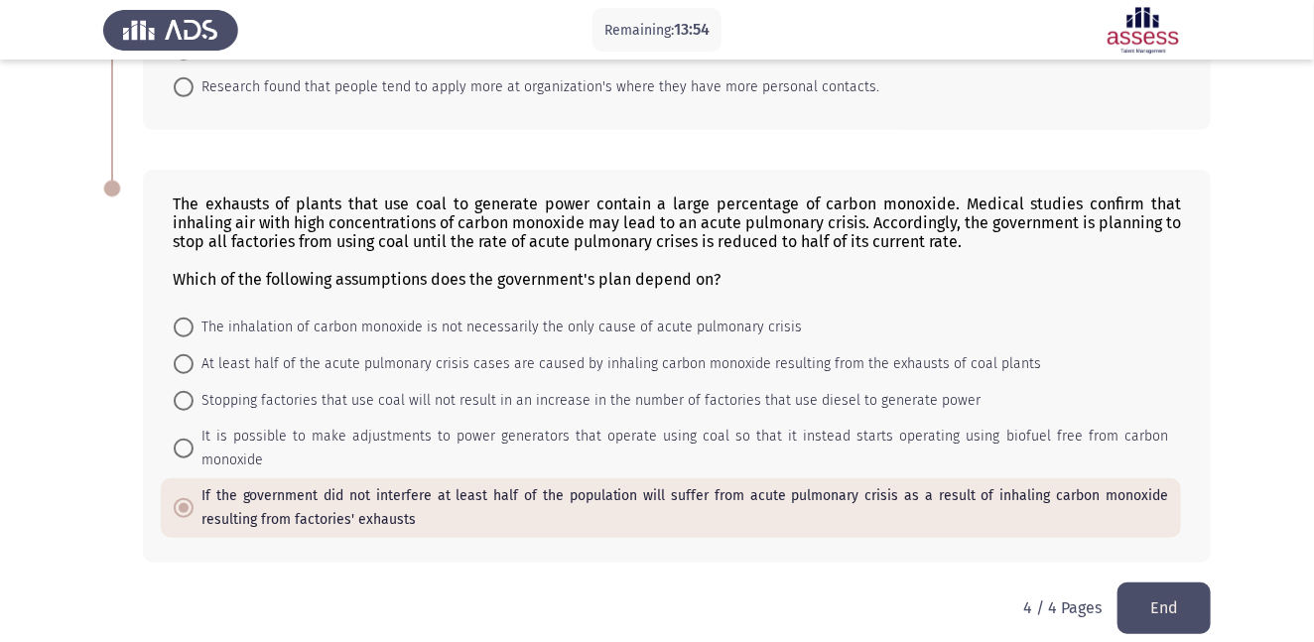
click at [1164, 586] on button "End" at bounding box center [1163, 607] width 93 height 51
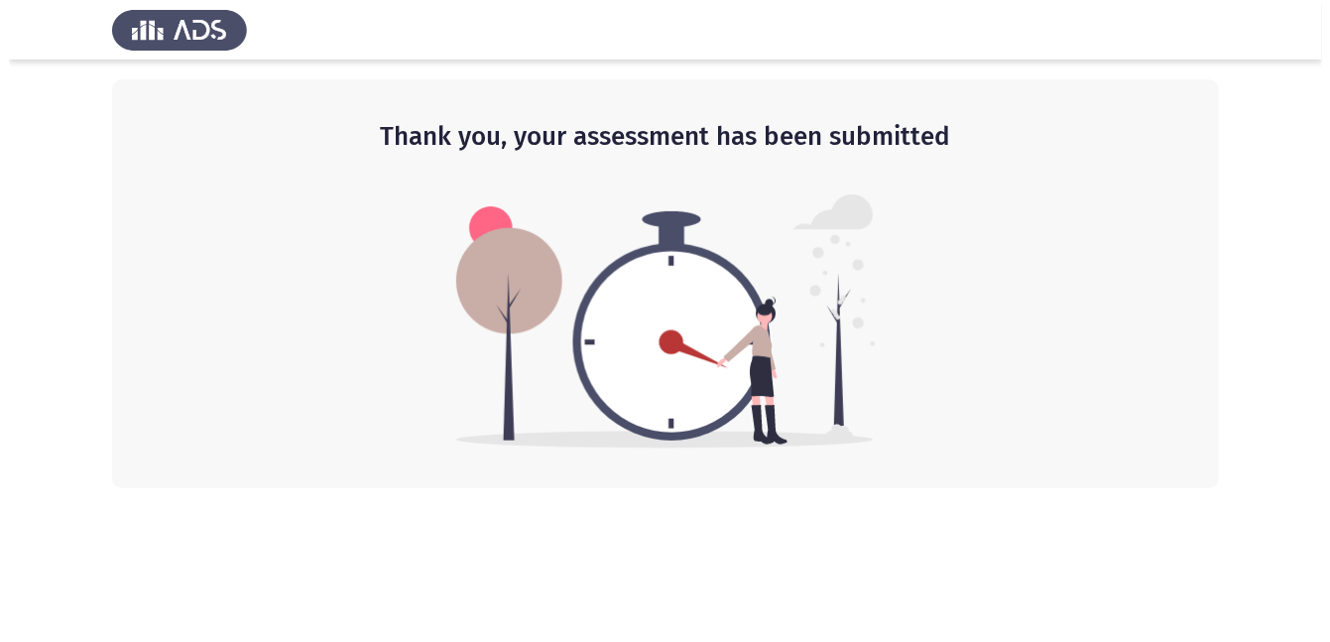
scroll to position [0, 0]
